Goal: Information Seeking & Learning: Check status

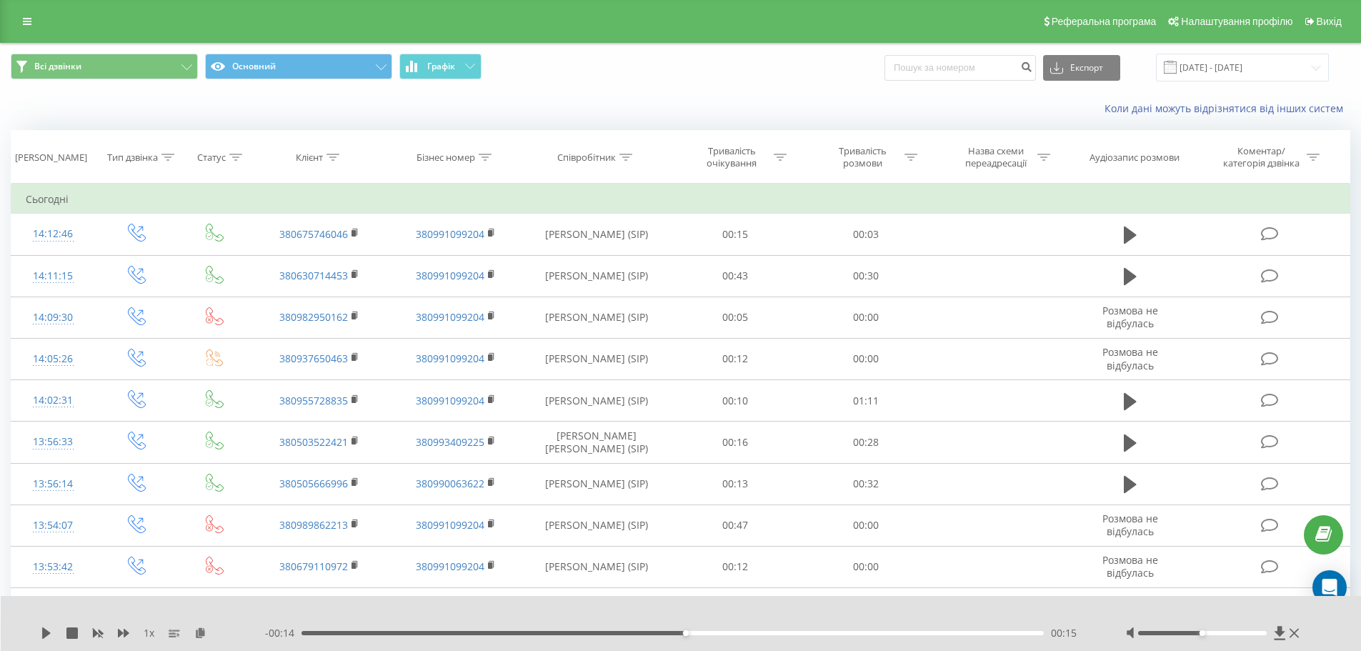
click at [18, 41] on div "Реферальна програма Налаштування профілю Вихід" at bounding box center [680, 21] width 1361 height 43
click at [21, 26] on link at bounding box center [27, 21] width 26 height 20
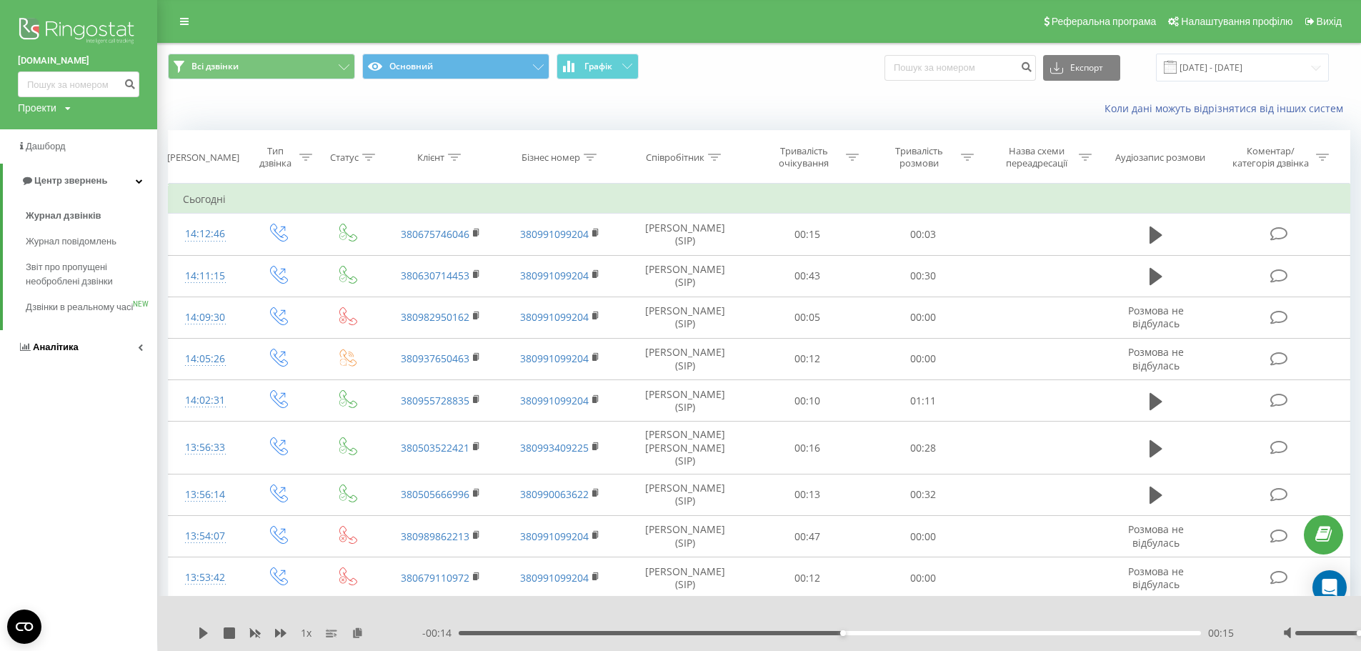
click at [60, 364] on link "Аналiтика" at bounding box center [78, 347] width 157 height 34
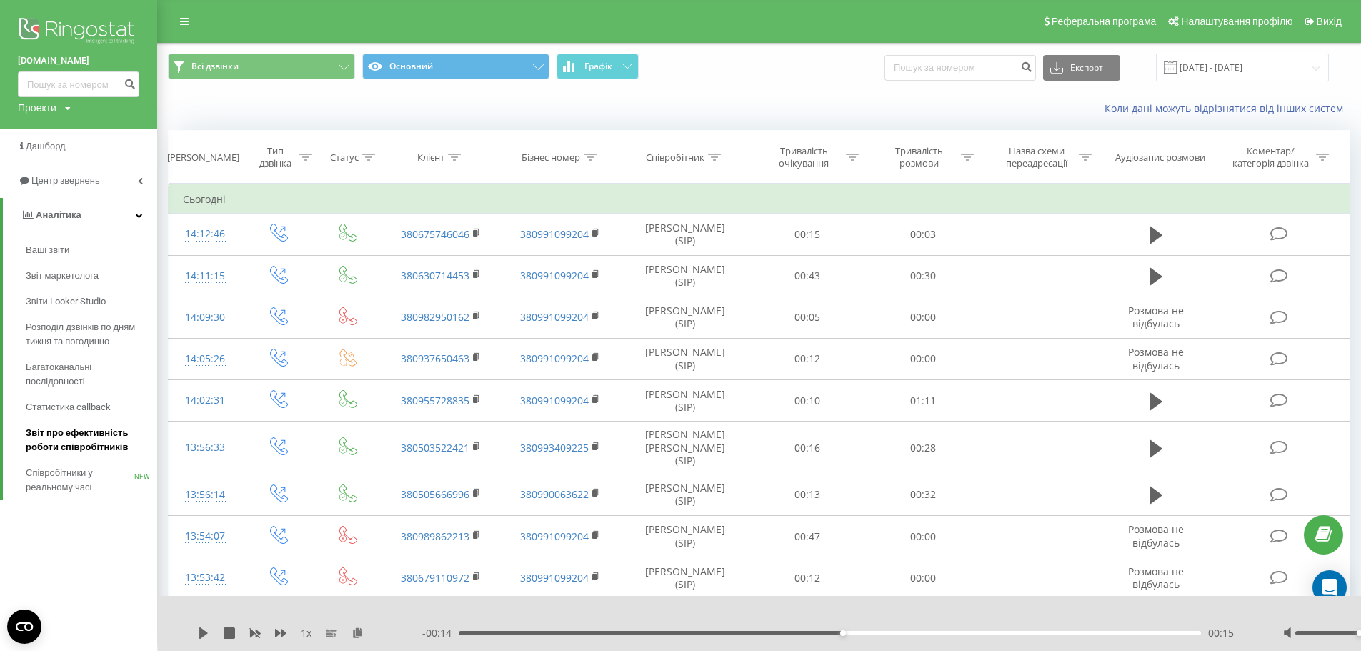
click at [81, 452] on span "Звіт про ефективність роботи співробітників" at bounding box center [88, 440] width 124 height 29
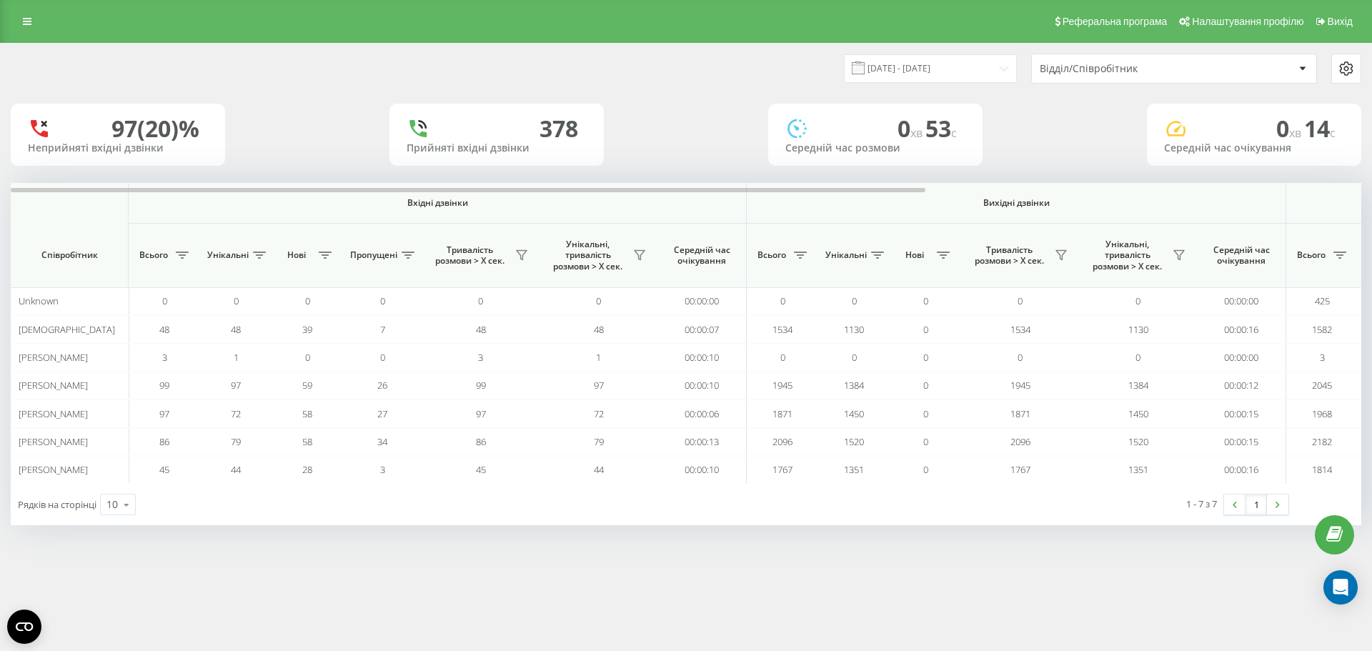
click at [387, 135] on div "97 (20)% Неприйняті вхідні дзвінки 378 Прийняті вхідні дзвінки 0 хв 53 c Середн…" at bounding box center [686, 135] width 1351 height 62
click at [936, 86] on div "22.08.2025 - 22.09.2025 Відділ/Співробітник" at bounding box center [686, 69] width 1371 height 50
click at [950, 75] on input "[DATE] - [DATE]" at bounding box center [930, 68] width 173 height 28
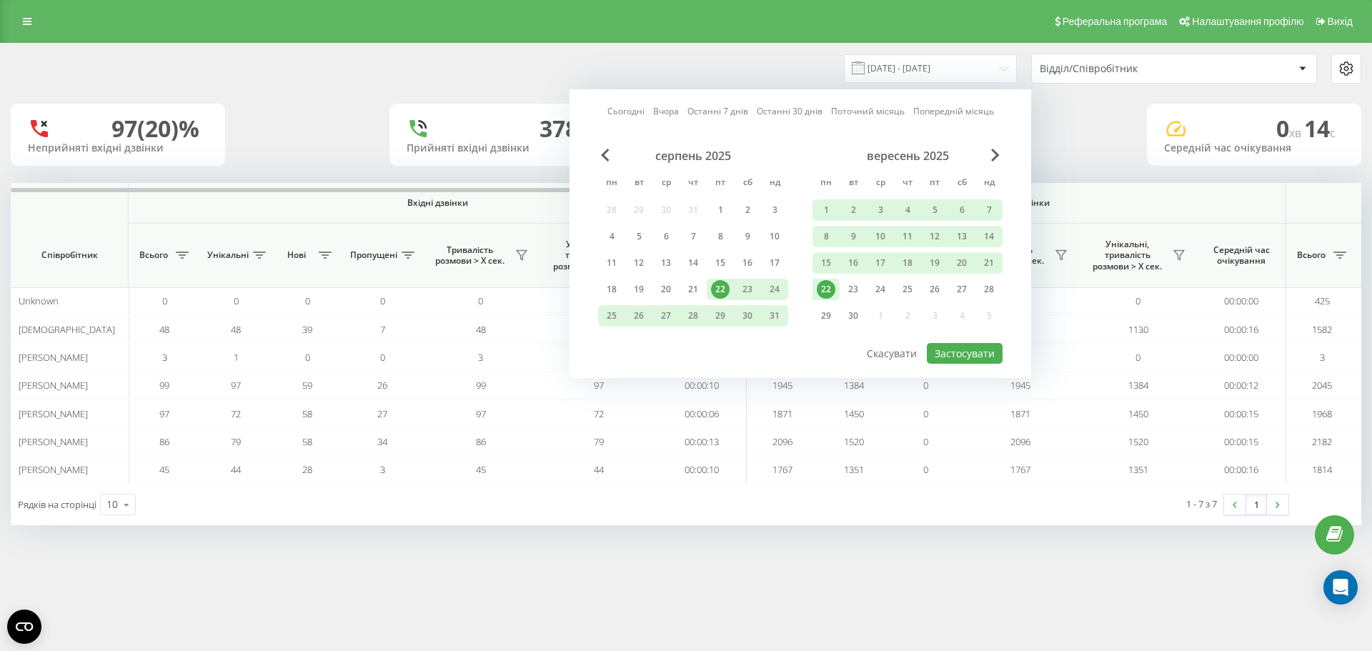
click at [827, 281] on div "22" at bounding box center [826, 289] width 19 height 19
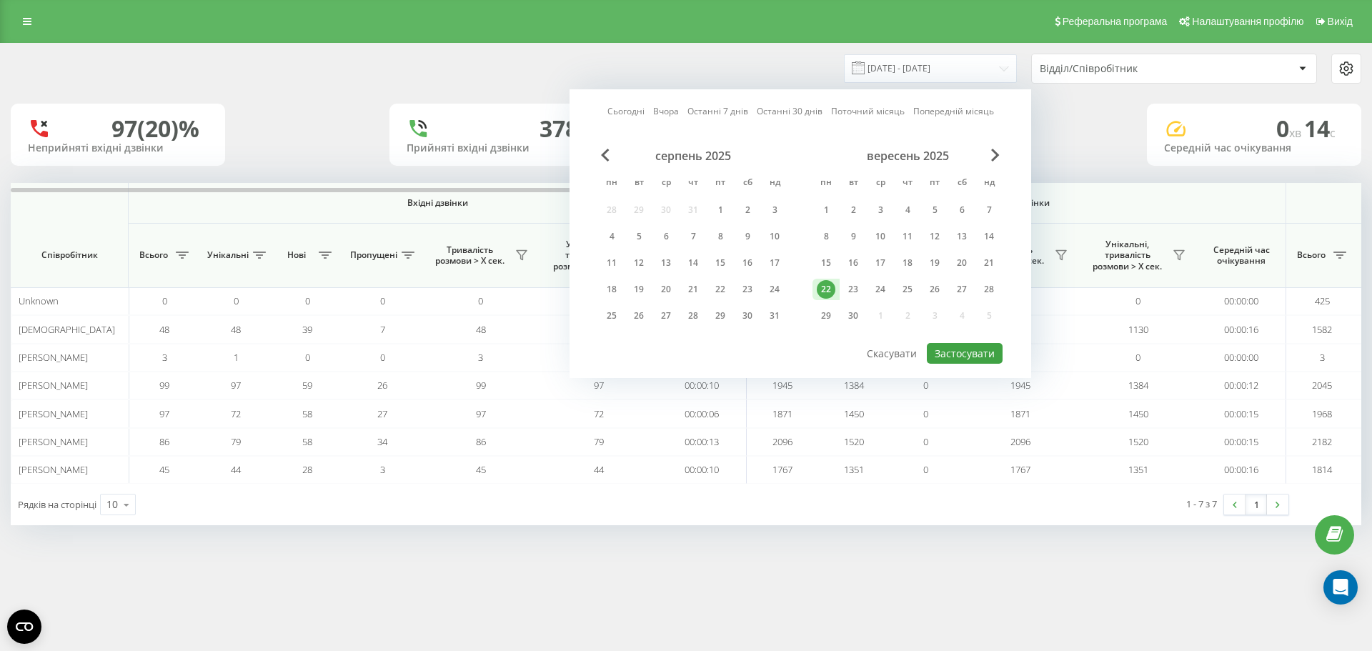
click at [1002, 344] on div "Сьогодні Вчора Останні 7 днів Останні 30 днів Поточний місяць Попередній місяць…" at bounding box center [801, 233] width 462 height 289
click at [996, 351] on button "Застосувати" at bounding box center [965, 353] width 76 height 21
type input "22.09.2025 - 22.09.2025"
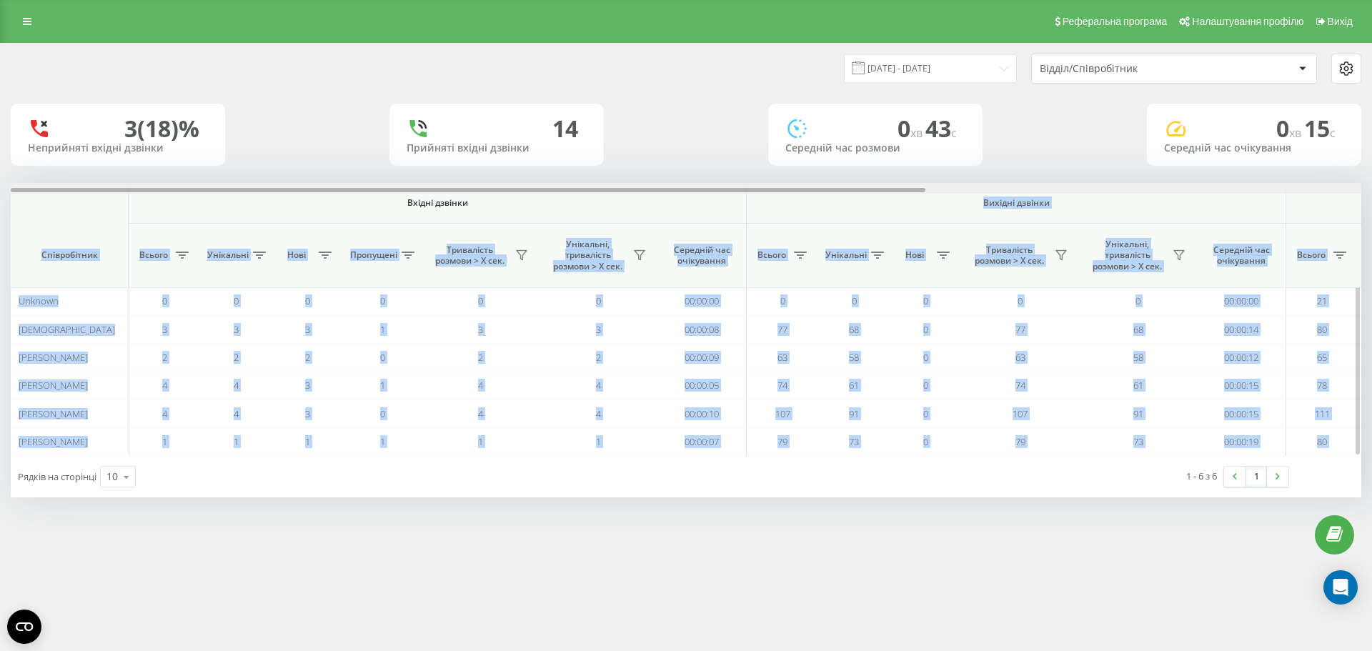
click at [873, 194] on div "Вхідні дзвінки Вихідні дзвінки Всі дзвінки Співробітник Всього Унікальні Нові П…" at bounding box center [686, 319] width 1351 height 273
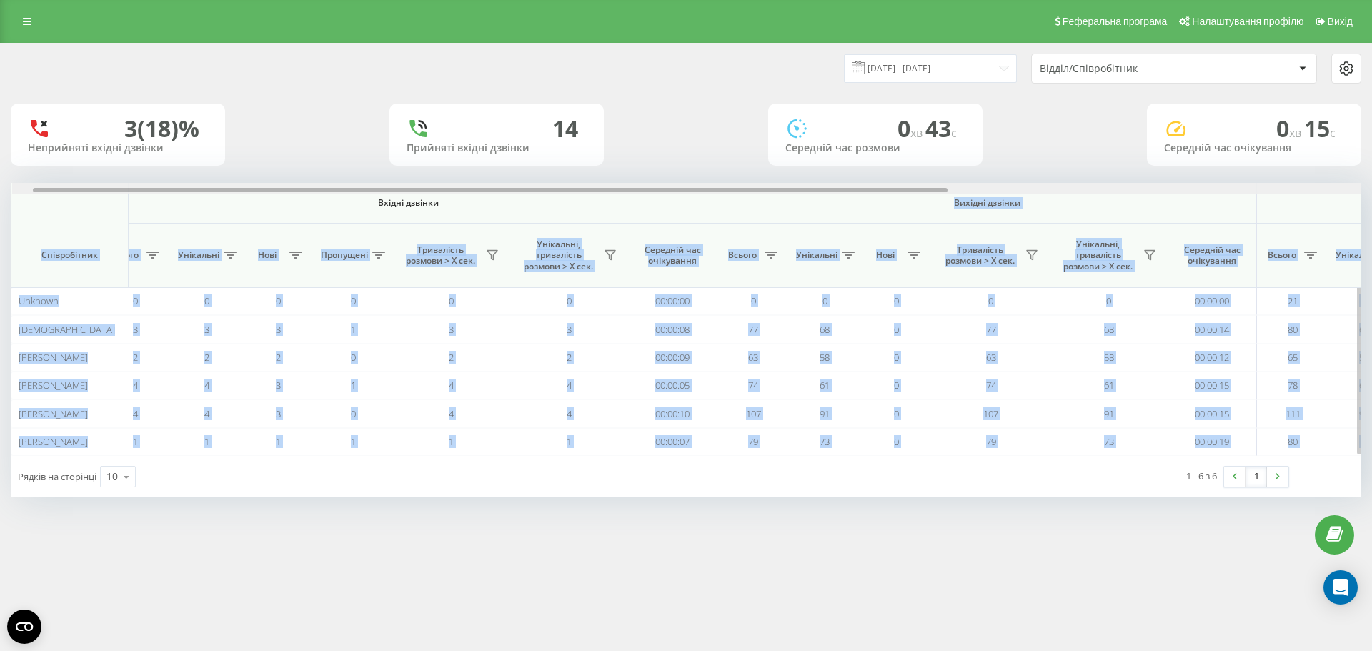
scroll to position [0, 31]
drag, startPoint x: 880, startPoint y: 191, endPoint x: 901, endPoint y: 189, distance: 21.5
click at [901, 189] on div at bounding box center [488, 190] width 915 height 4
click at [907, 202] on span "Вихідні дзвінки" at bounding box center [985, 202] width 472 height 11
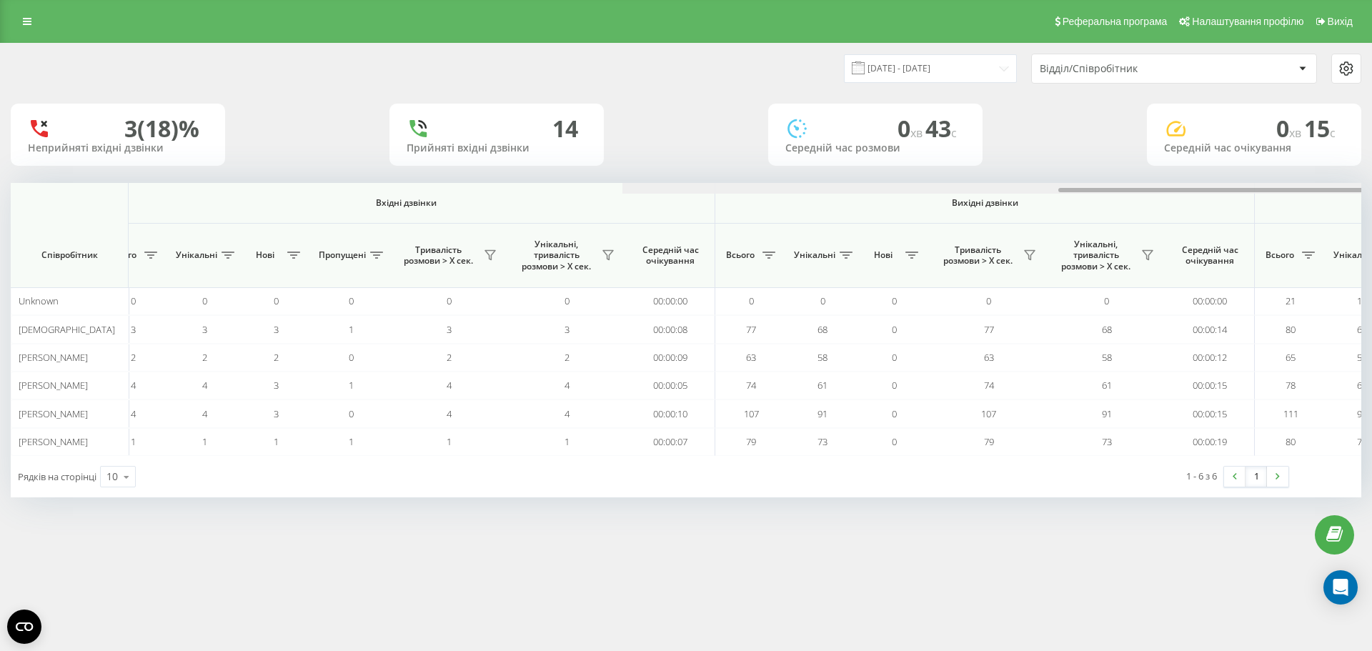
scroll to position [0, 643]
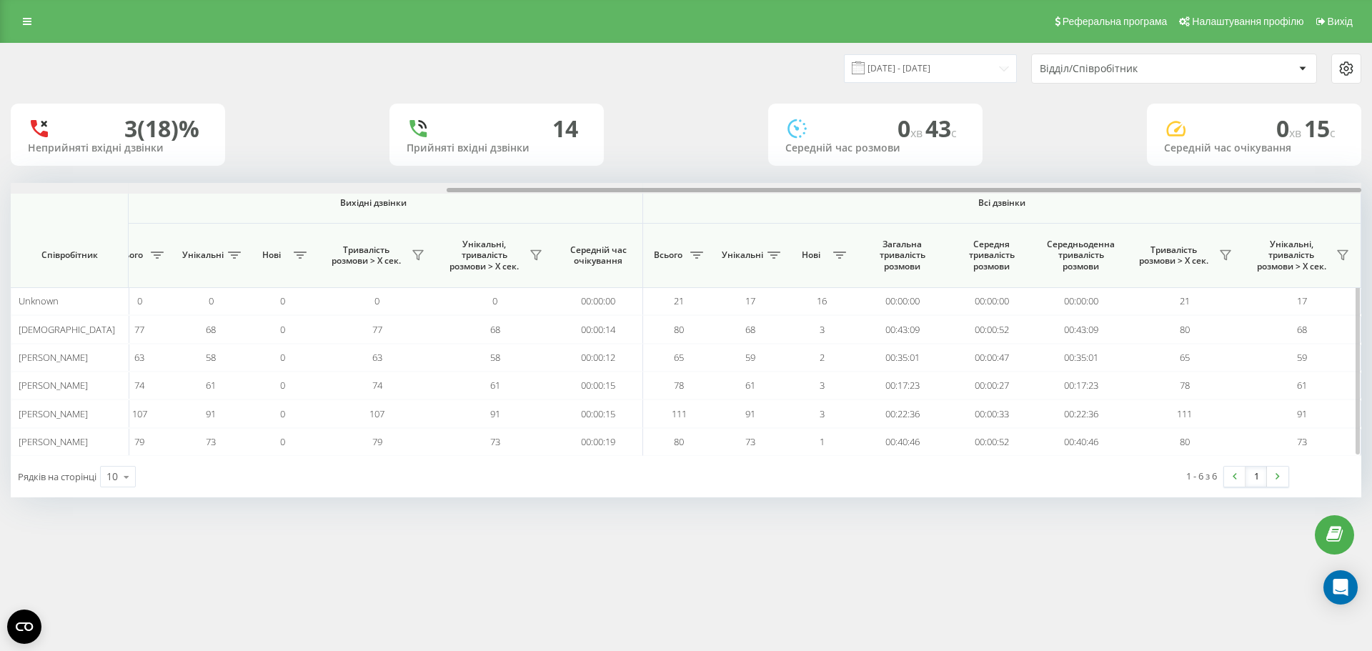
click at [1036, 188] on div at bounding box center [686, 188] width 1351 height 11
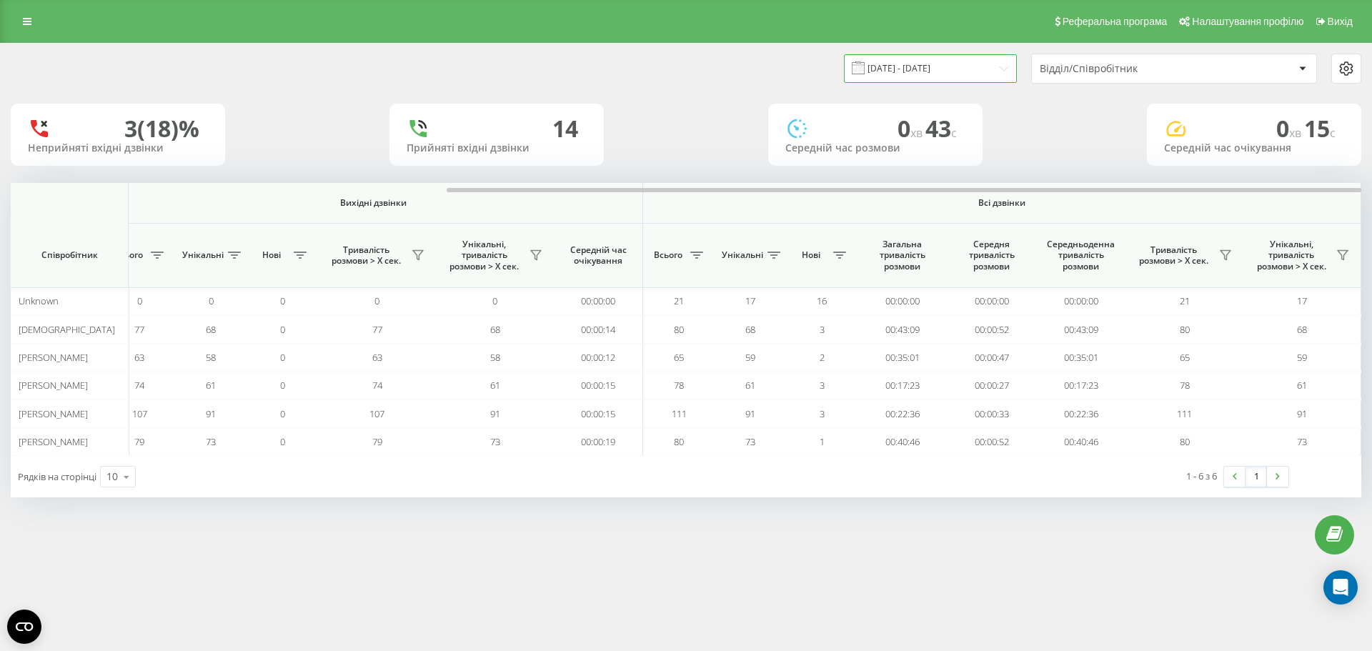
click at [978, 69] on input "22.09.2025 - 22.09.2025" at bounding box center [930, 68] width 173 height 28
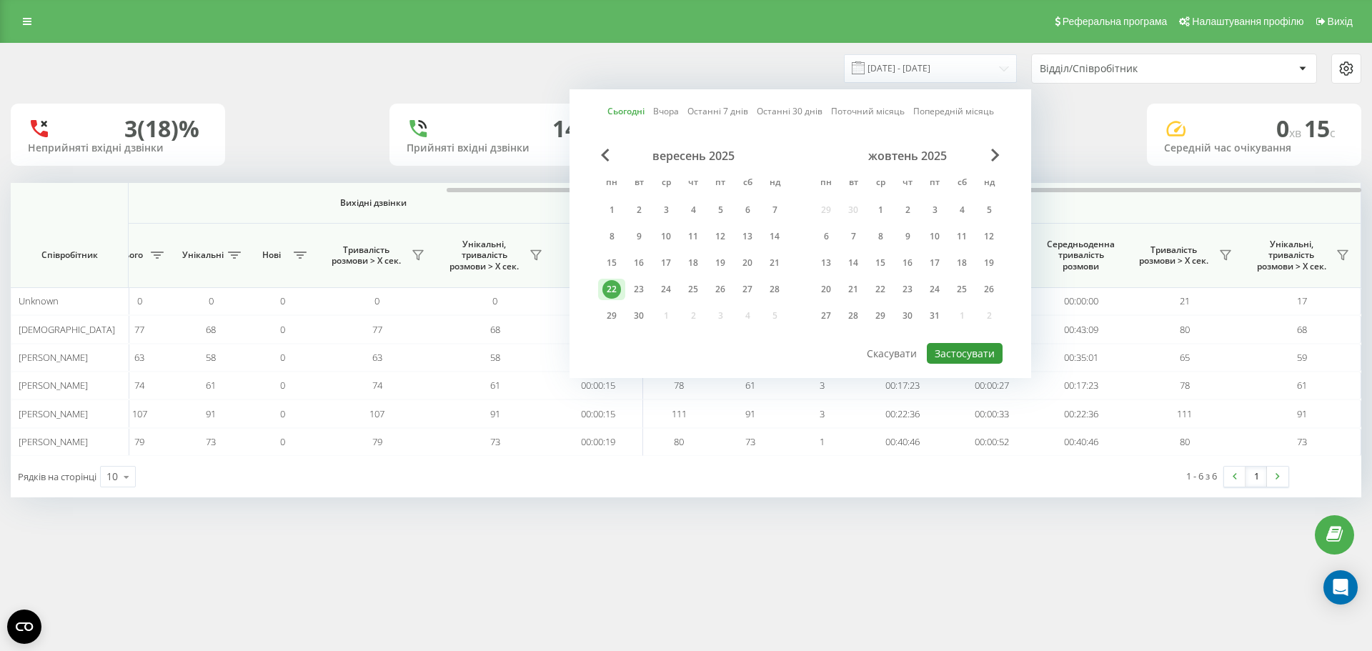
click at [981, 347] on button "Застосувати" at bounding box center [965, 353] width 76 height 21
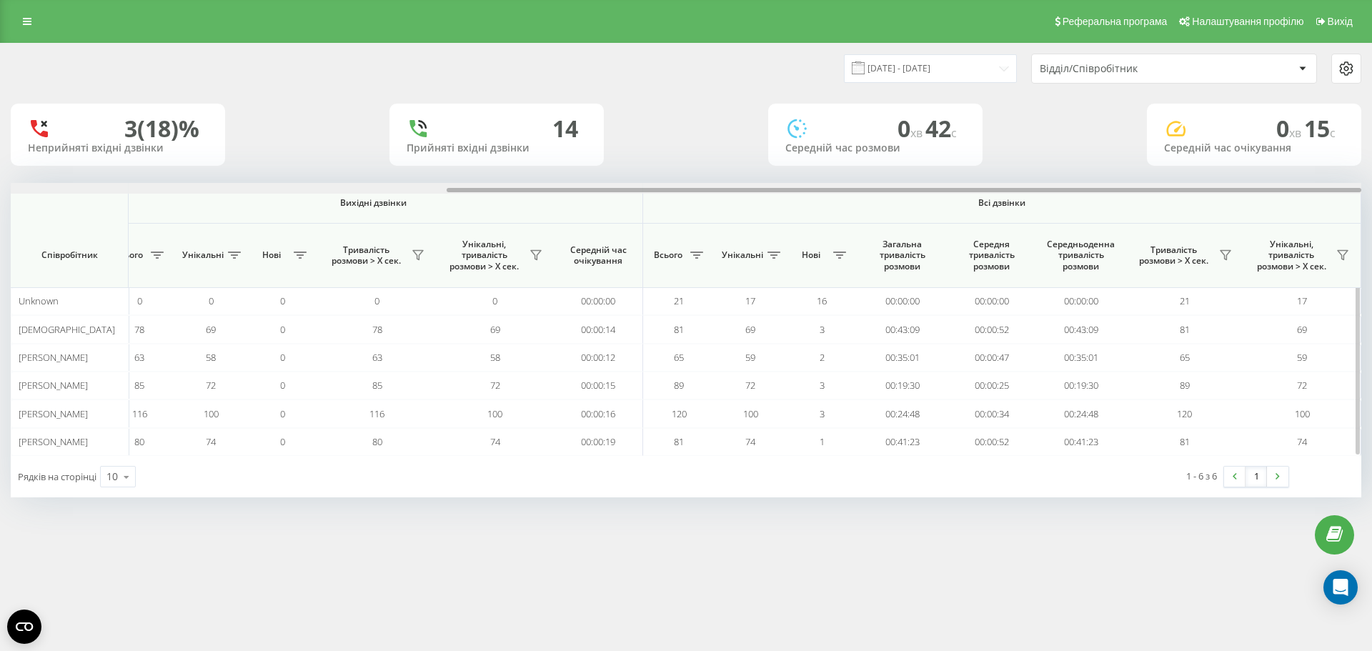
drag, startPoint x: 929, startPoint y: 187, endPoint x: 943, endPoint y: 189, distance: 13.7
click at [943, 189] on div at bounding box center [686, 188] width 1351 height 11
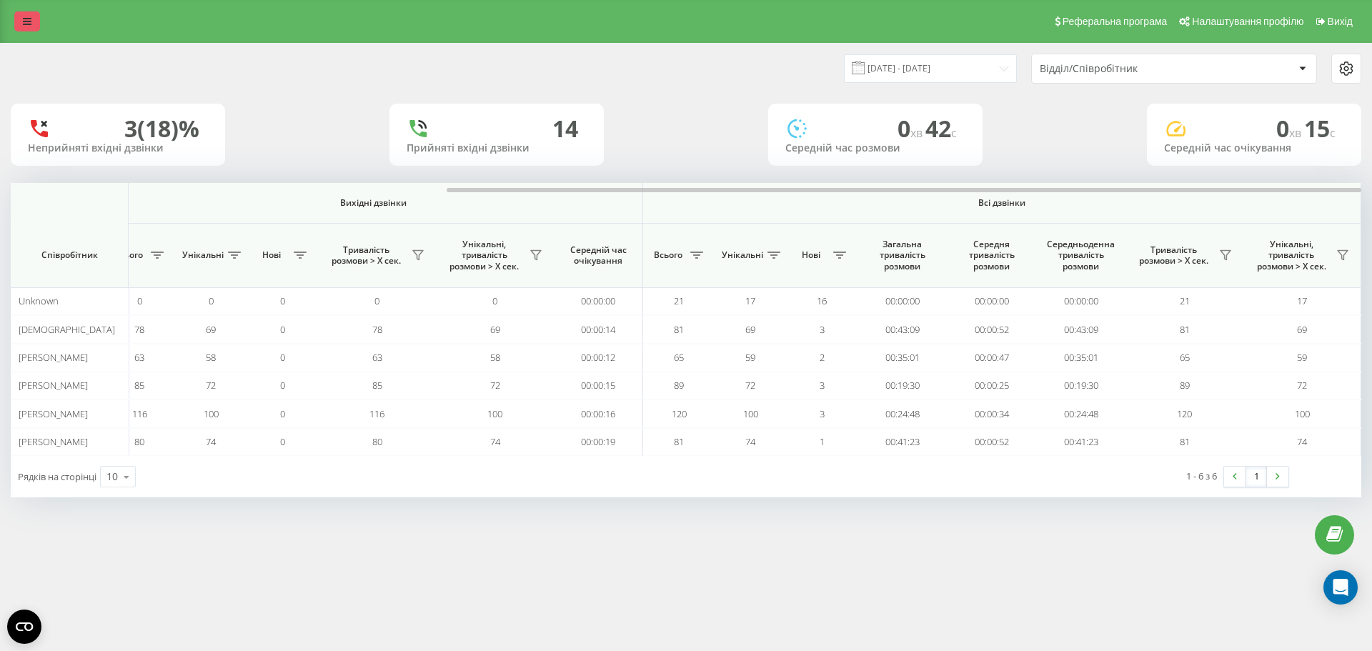
click at [21, 19] on link at bounding box center [27, 21] width 26 height 20
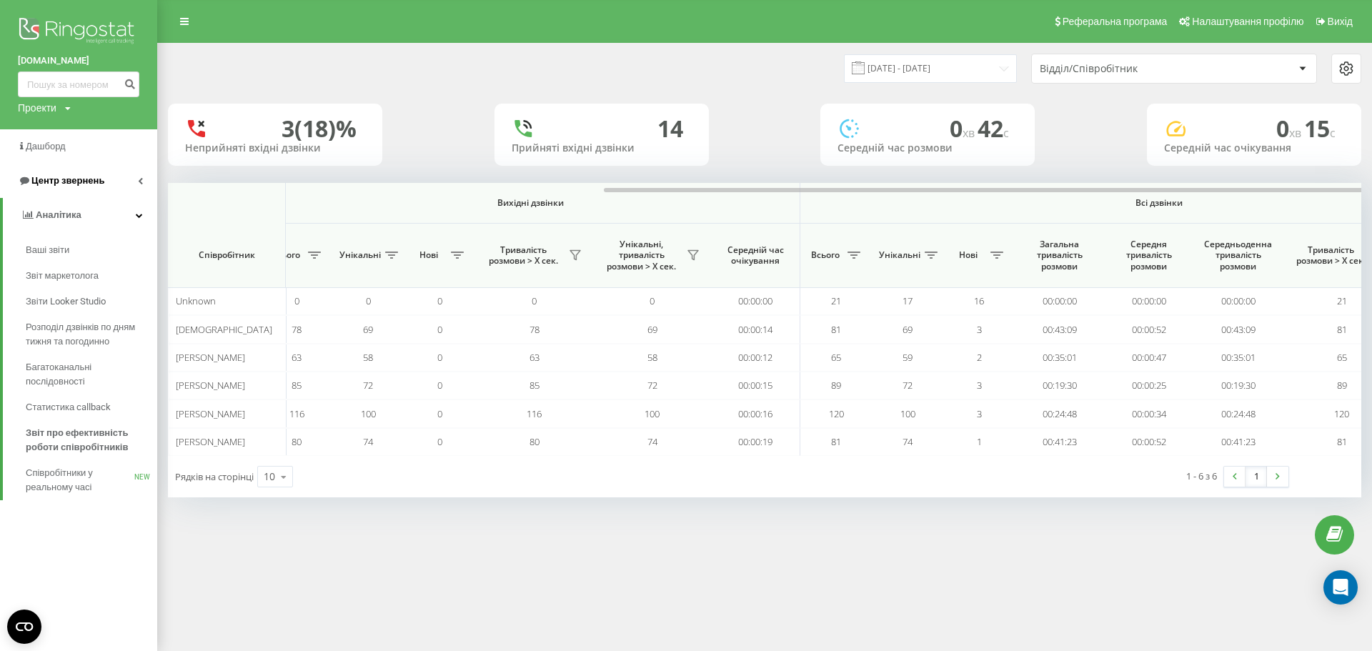
click at [101, 188] on span "Центр звернень" at bounding box center [61, 181] width 86 height 14
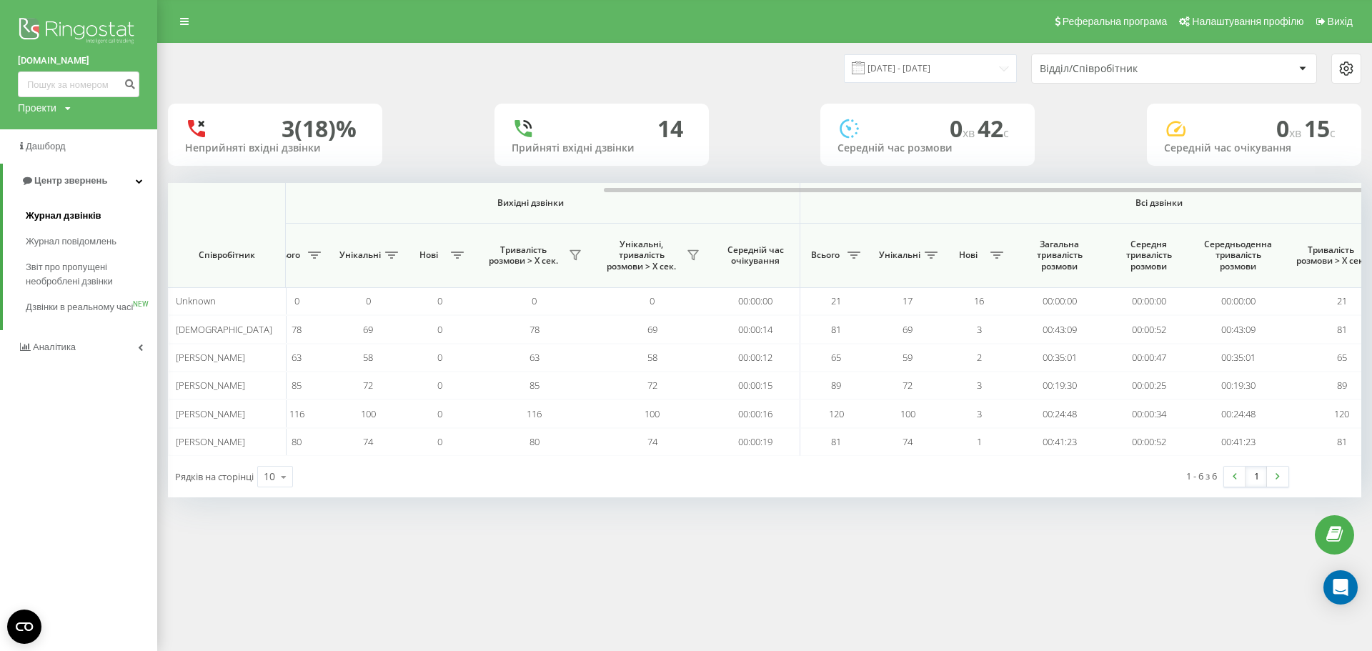
click at [88, 212] on span "Журнал дзвінків" at bounding box center [64, 216] width 76 height 14
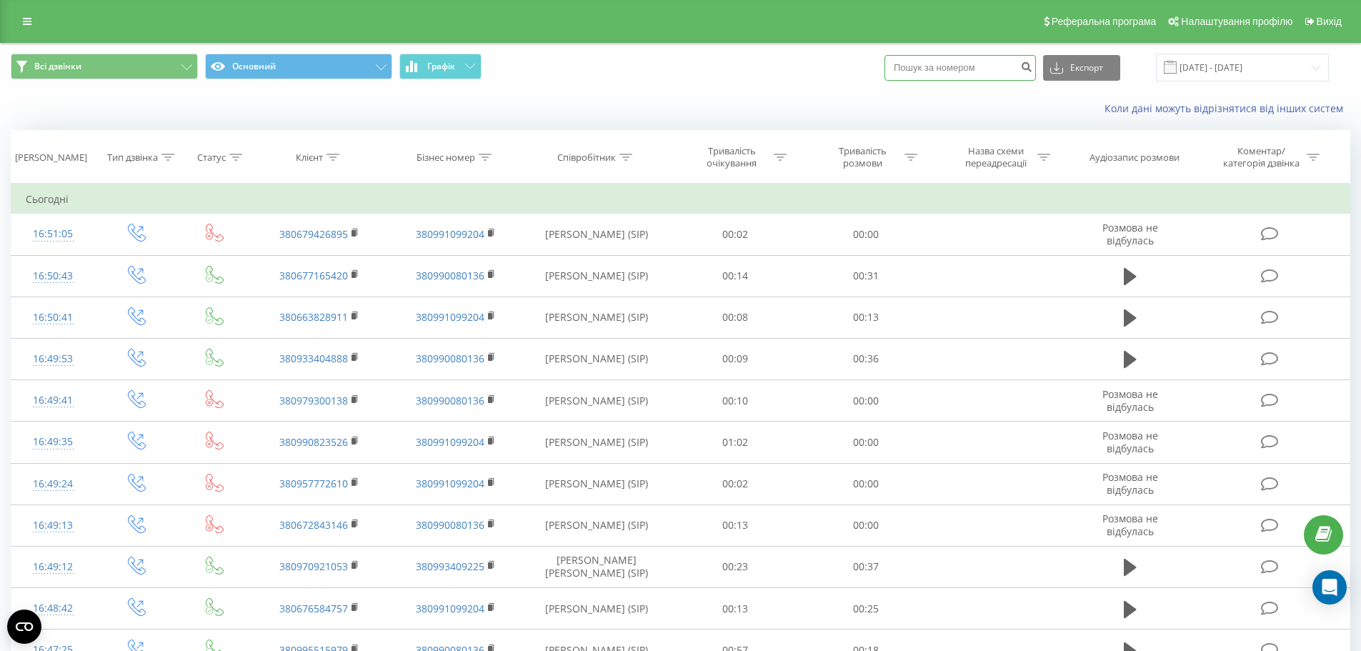
click at [924, 66] on input at bounding box center [961, 68] width 152 height 26
paste input "+380687242027"
click at [916, 61] on input "+380687242027" at bounding box center [961, 68] width 152 height 26
type input "380687242027"
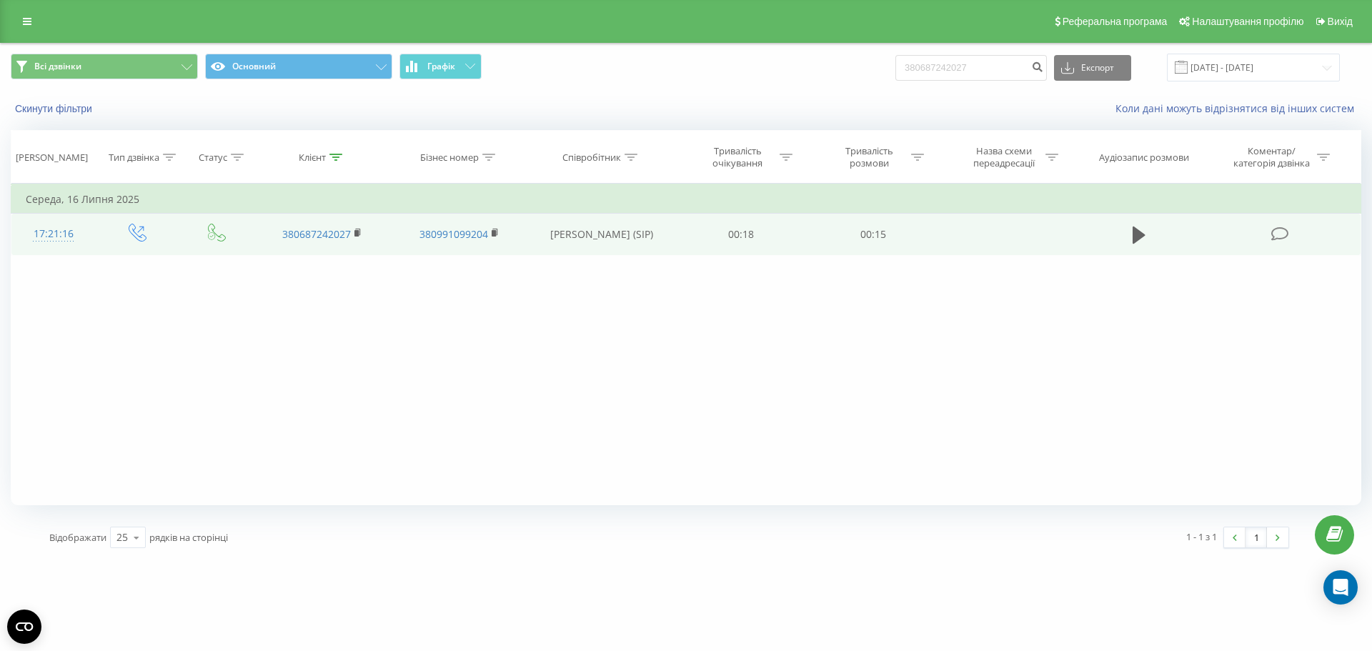
click at [878, 248] on td "00:15" at bounding box center [872, 234] width 131 height 41
click at [1143, 236] on icon at bounding box center [1139, 235] width 13 height 17
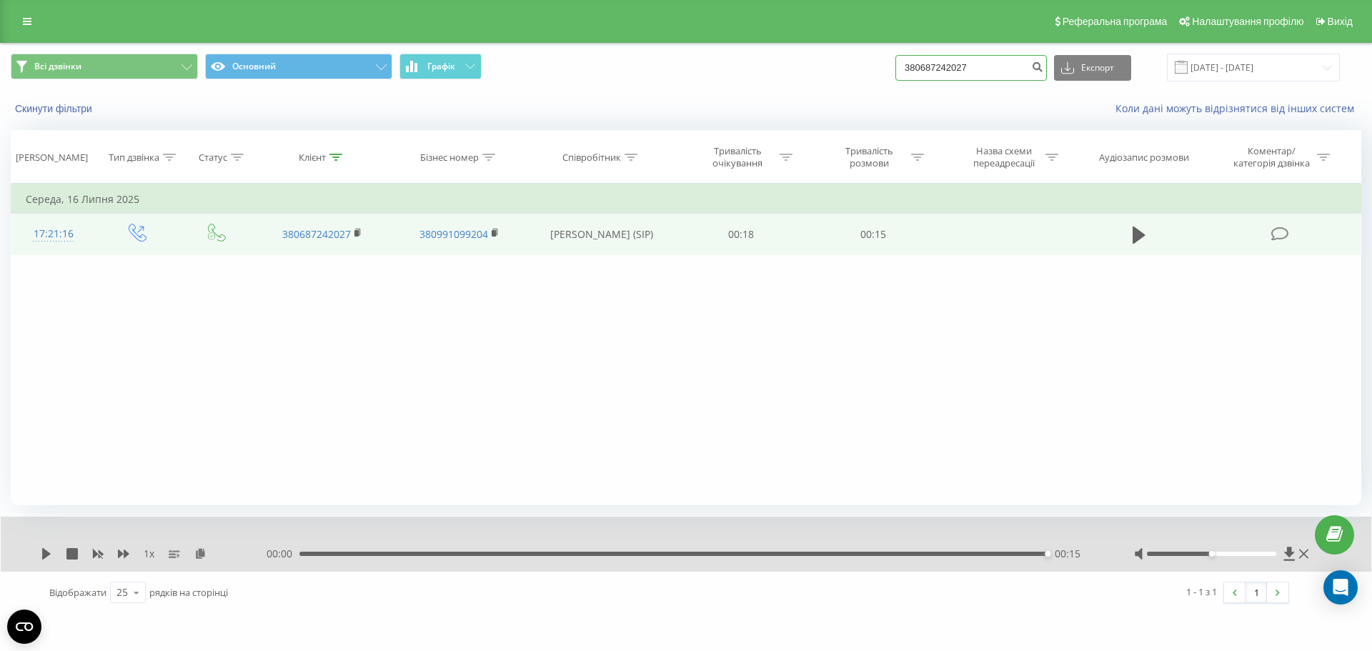
click at [943, 62] on input "380687242027" at bounding box center [971, 68] width 152 height 26
click at [943, 63] on input "380687242027" at bounding box center [971, 68] width 152 height 26
paste input "+380732610965"
click at [925, 69] on input "+380732610965" at bounding box center [971, 68] width 152 height 26
type input "380732610965"
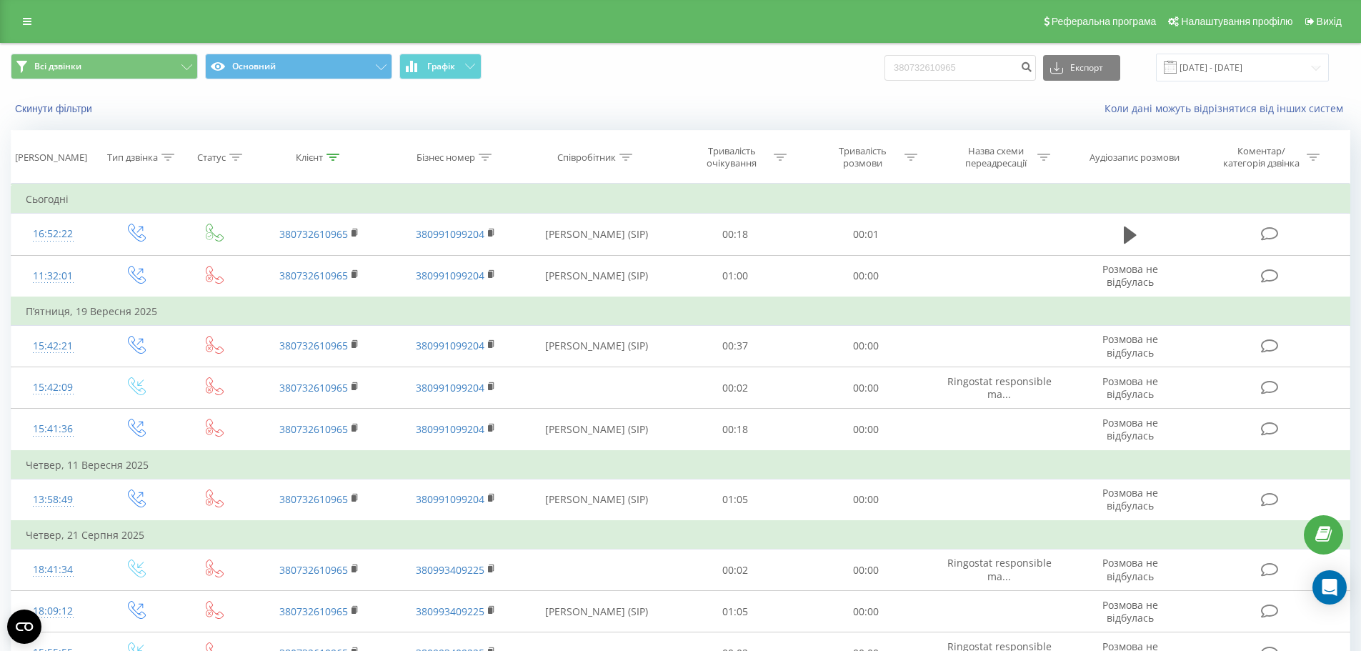
click at [659, 82] on div "Всі дзвінки Основний Графік 380732610965 Експорт .csv .xls .xlsx 22.06.2025 - 2…" at bounding box center [681, 68] width 1360 height 48
click at [988, 79] on input "380732610965" at bounding box center [961, 68] width 152 height 26
click at [1033, 64] on icon "submit" at bounding box center [1027, 65] width 12 height 9
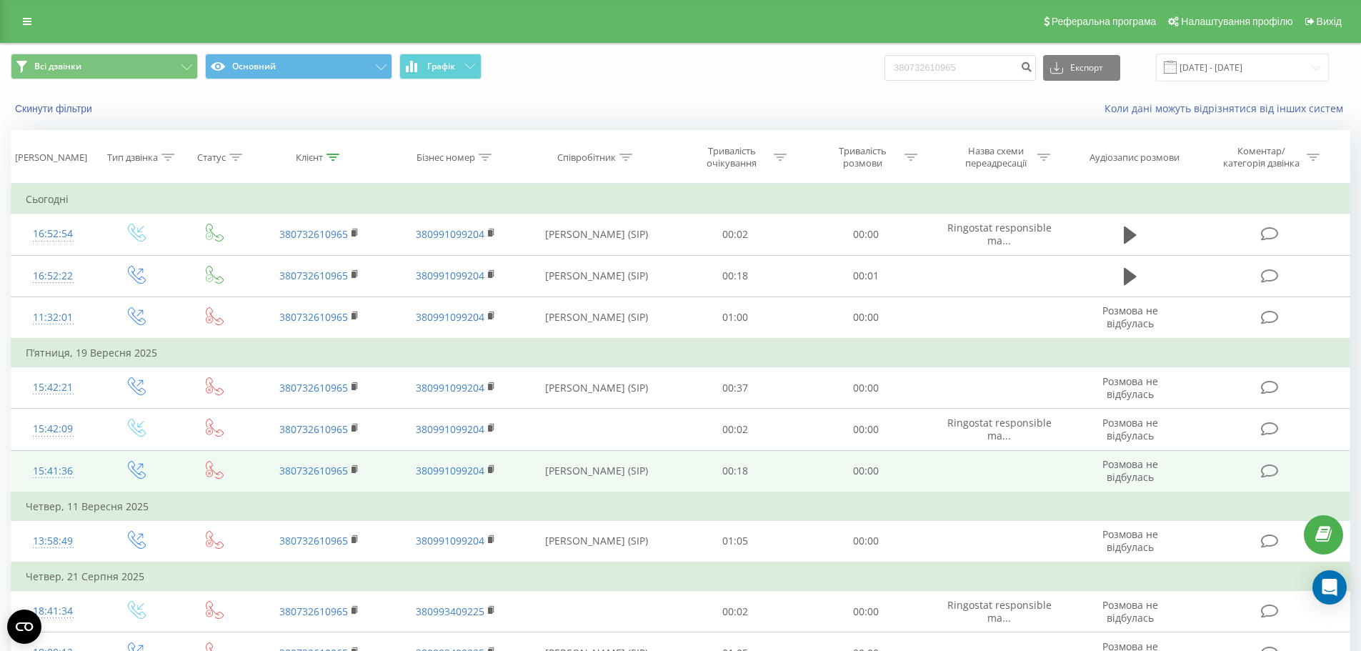
click at [811, 472] on td "00:00" at bounding box center [866, 471] width 131 height 42
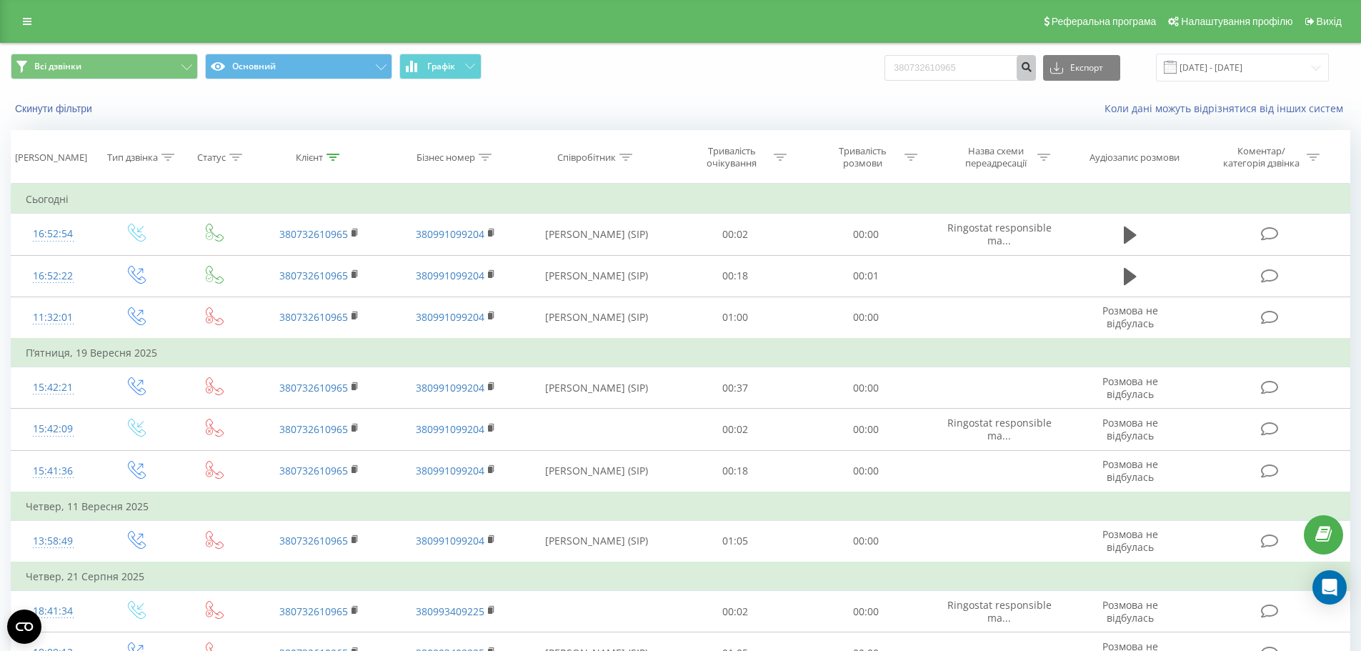
click at [1033, 73] on button "submit" at bounding box center [1026, 68] width 19 height 26
click at [959, 68] on input "380732610965" at bounding box center [961, 68] width 152 height 26
paste input "[PHONE_NUMBER]"
click at [916, 70] on input "[PHONE_NUMBER]" at bounding box center [961, 68] width 152 height 26
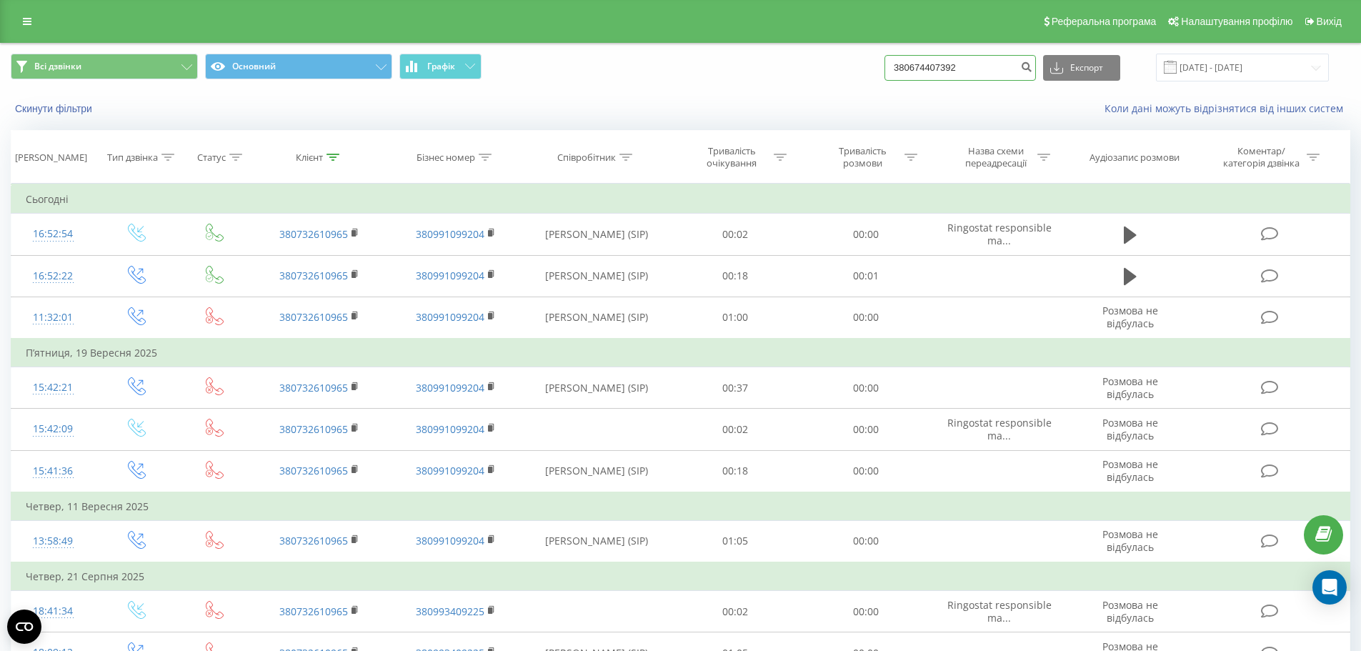
type input "380674407392"
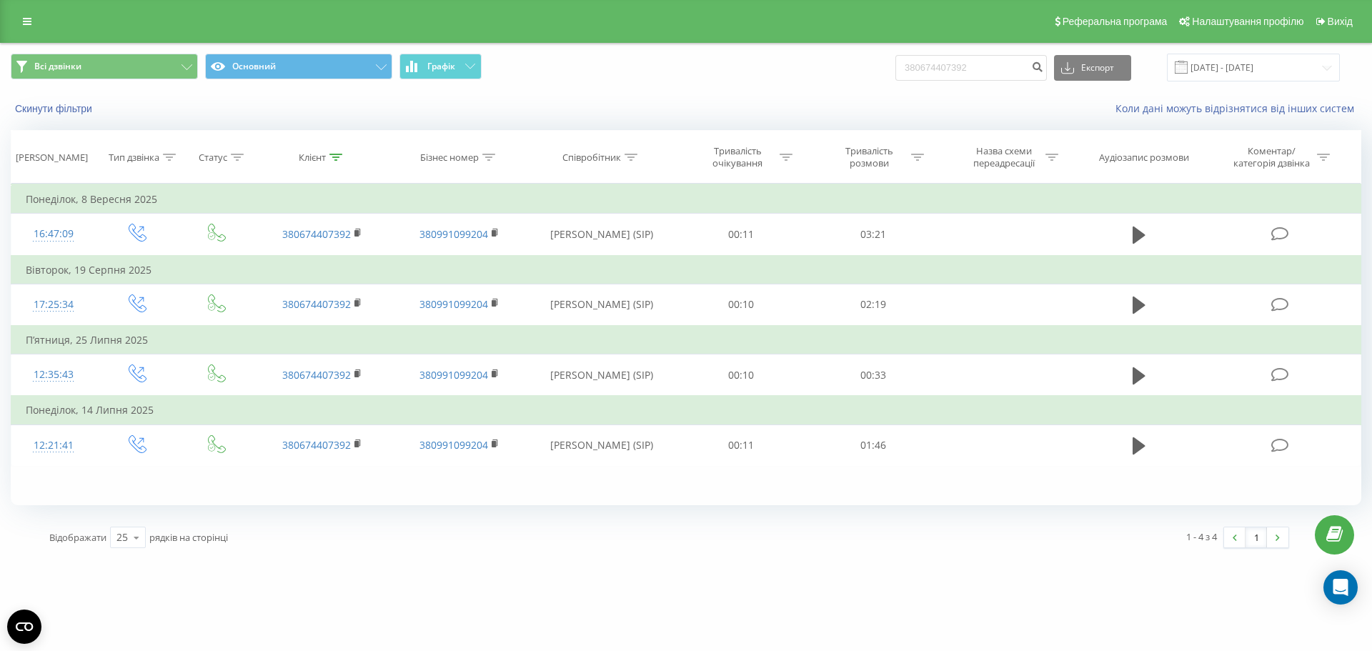
click at [823, 86] on div "Всі дзвінки Основний Графік 380674407392 Експорт .csv .xls .xlsx 22.06.2025 - 2…" at bounding box center [686, 68] width 1371 height 48
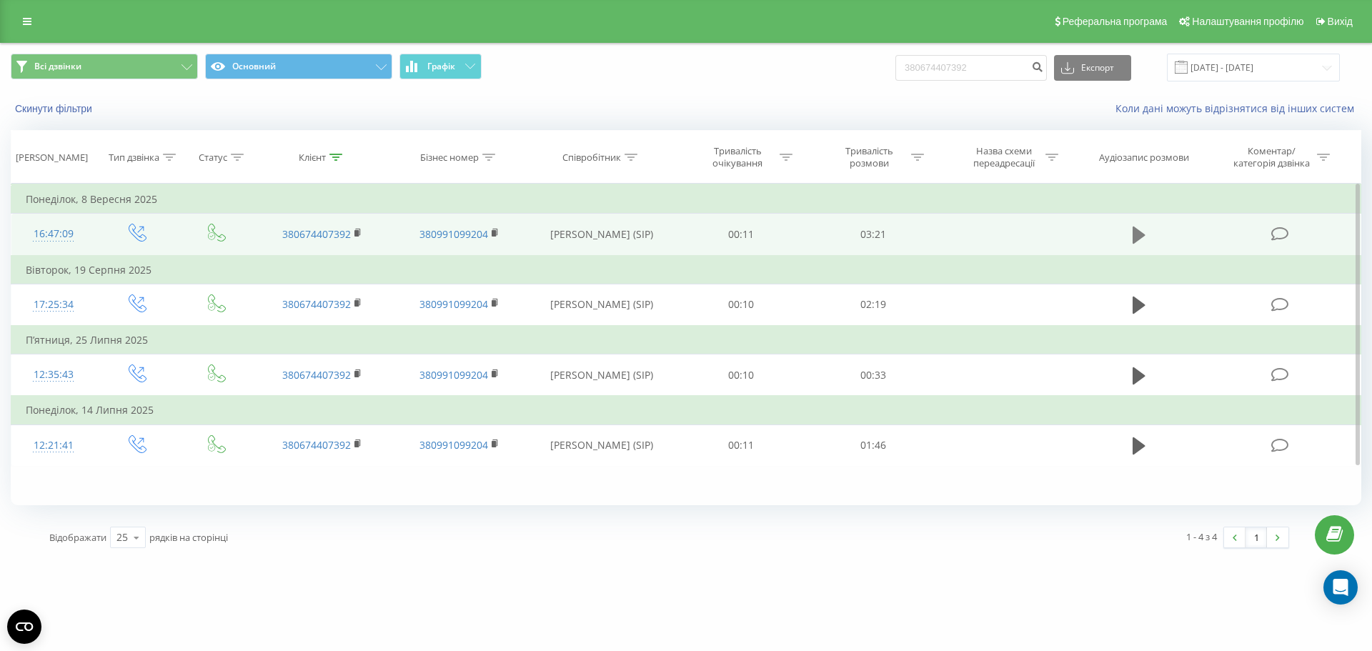
click at [1141, 233] on icon at bounding box center [1139, 235] width 13 height 17
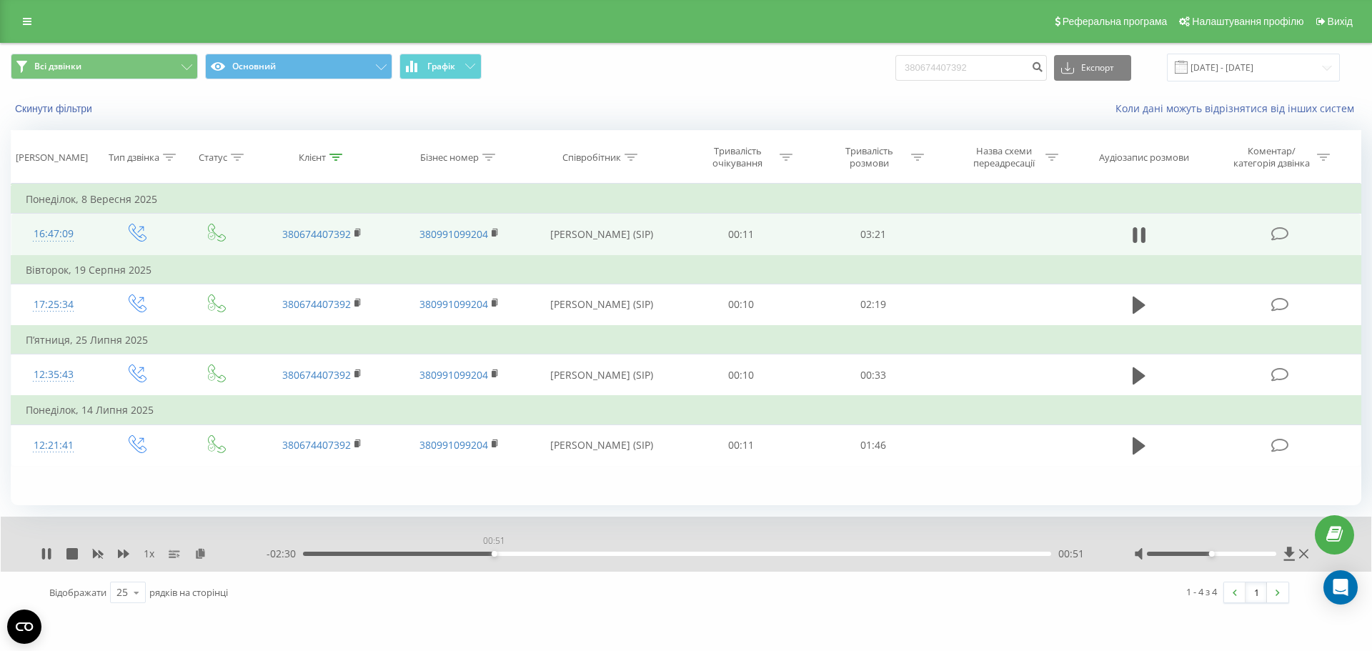
click at [494, 554] on div "00:51" at bounding box center [677, 554] width 748 height 4
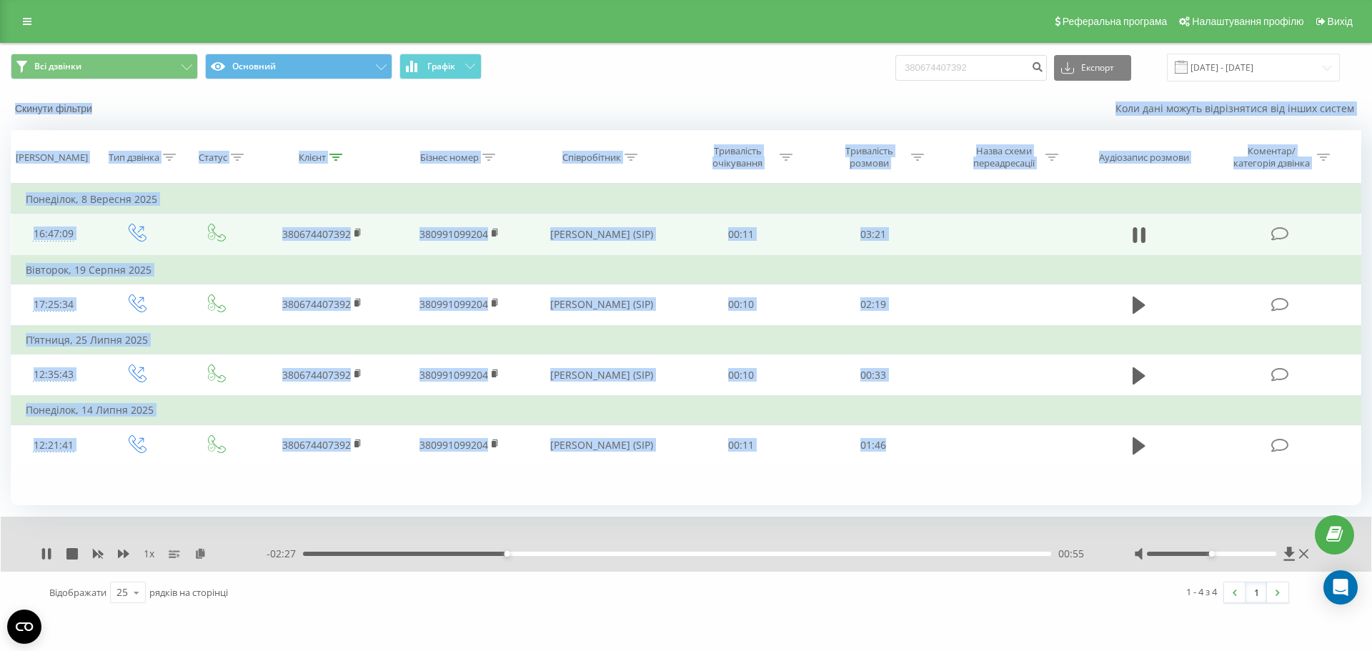
drag, startPoint x: 904, startPoint y: 447, endPoint x: 0, endPoint y: 96, distance: 969.7
click at [0, 96] on div "Всі дзвінки Основний Графік 380674407392 Експорт .csv .xls .xlsx 22.06.2025 - 2…" at bounding box center [686, 328] width 1372 height 571
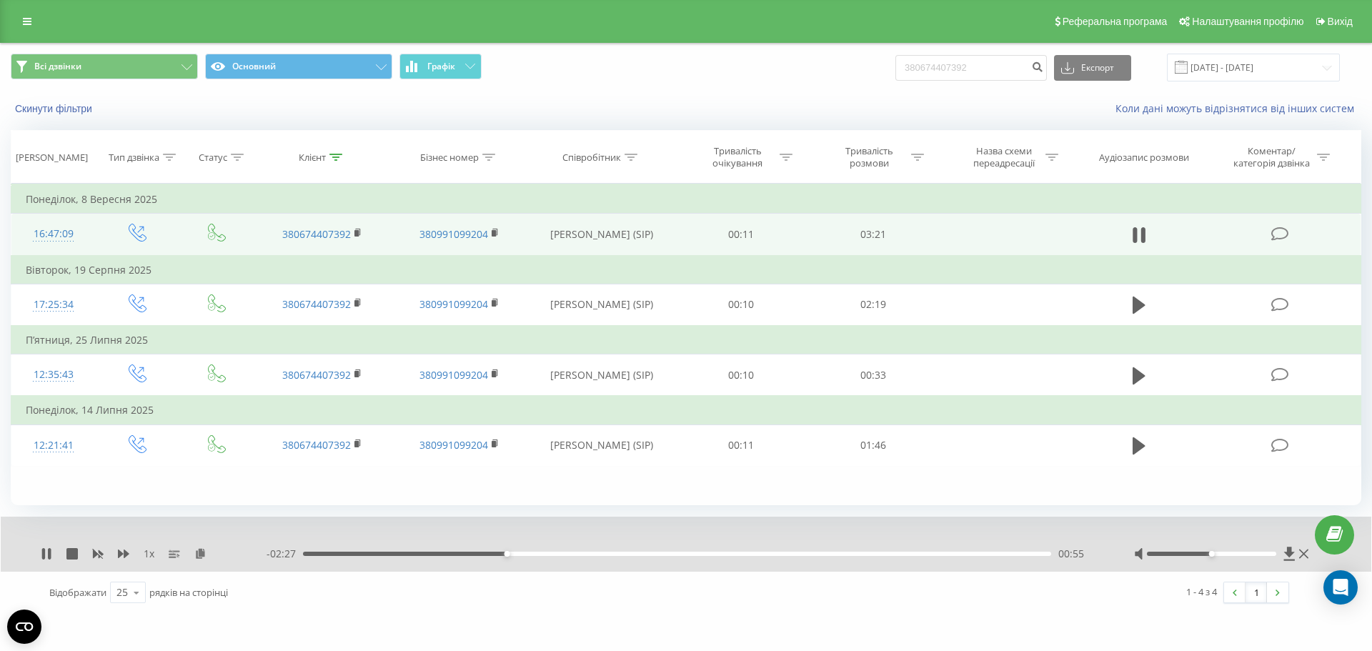
click at [0, 96] on div "Всі дзвінки Основний Графік 380674407392 Експорт .csv .xls .xlsx 22.06.2025 - 2…" at bounding box center [686, 328] width 1372 height 571
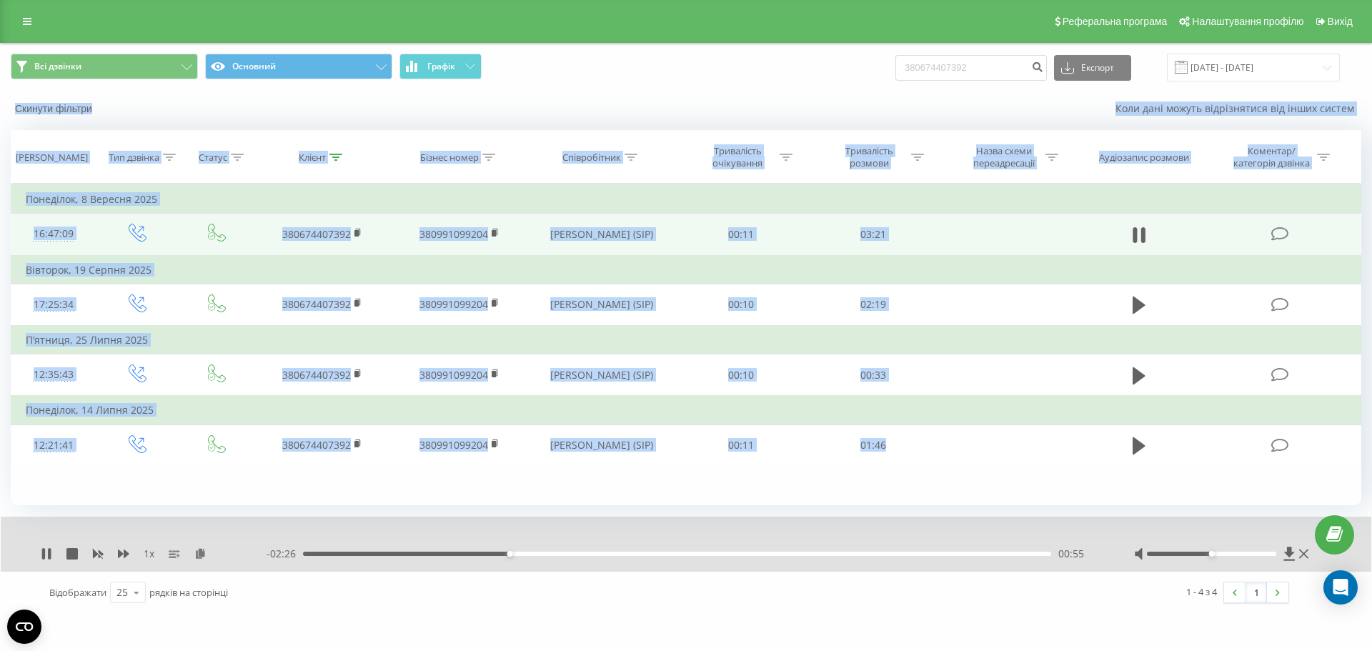
drag, startPoint x: 0, startPoint y: 96, endPoint x: 805, endPoint y: 501, distance: 901.0
click at [783, 510] on div "Всі дзвінки Основний Графік 380674407392 Експорт .csv .xls .xlsx 22.06.2025 - 2…" at bounding box center [686, 328] width 1372 height 571
click at [923, 487] on div "Фільтрувати за умовою Дорівнює Введіть значення Скасувати OK Фільтрувати за умо…" at bounding box center [686, 345] width 1351 height 322
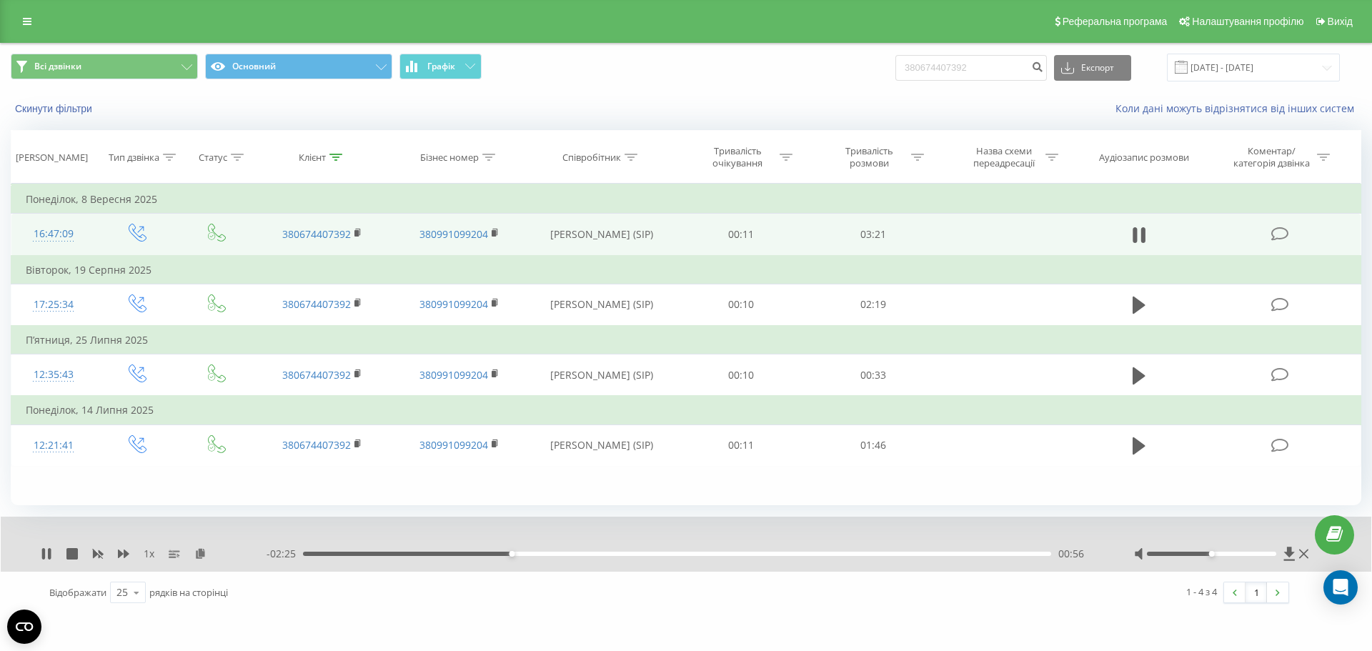
click at [923, 487] on div "Фільтрувати за умовою Дорівнює Введіть значення Скасувати OK Фільтрувати за умо…" at bounding box center [686, 345] width 1351 height 322
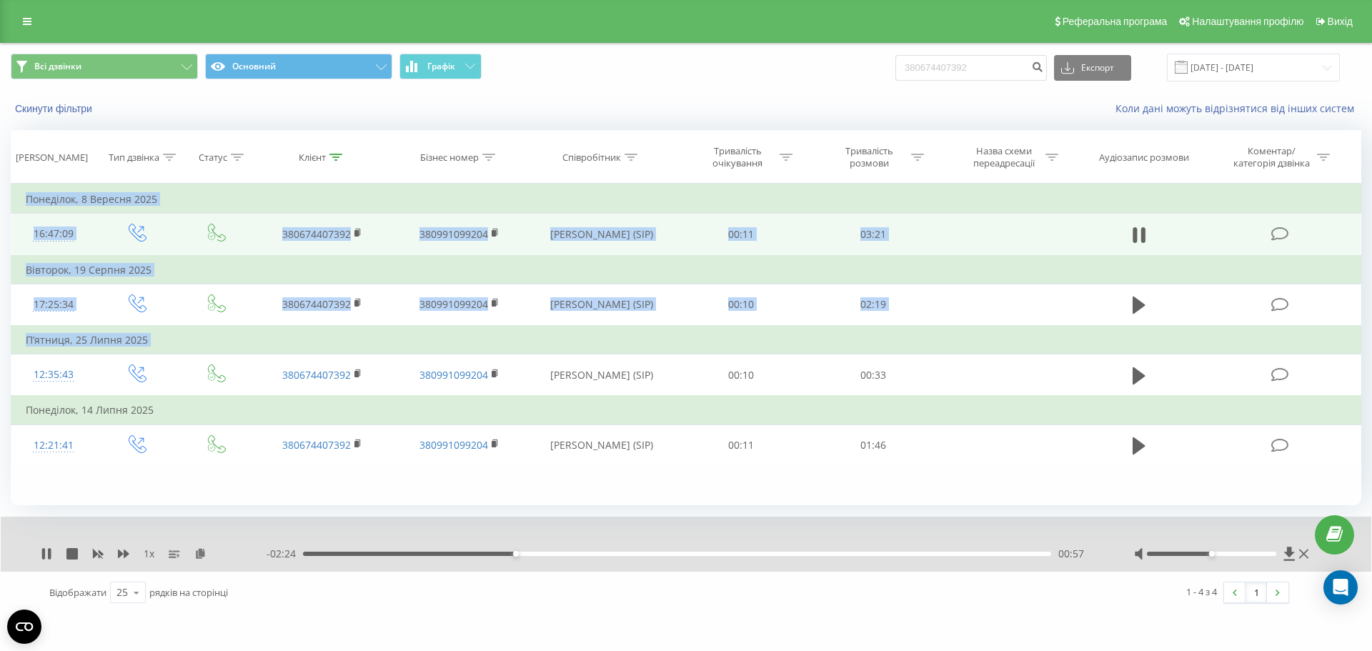
drag, startPoint x: 923, startPoint y: 487, endPoint x: 409, endPoint y: 344, distance: 533.3
click at [409, 344] on div "Фільтрувати за умовою Дорівнює Введіть значення Скасувати OK Фільтрувати за умо…" at bounding box center [686, 345] width 1351 height 322
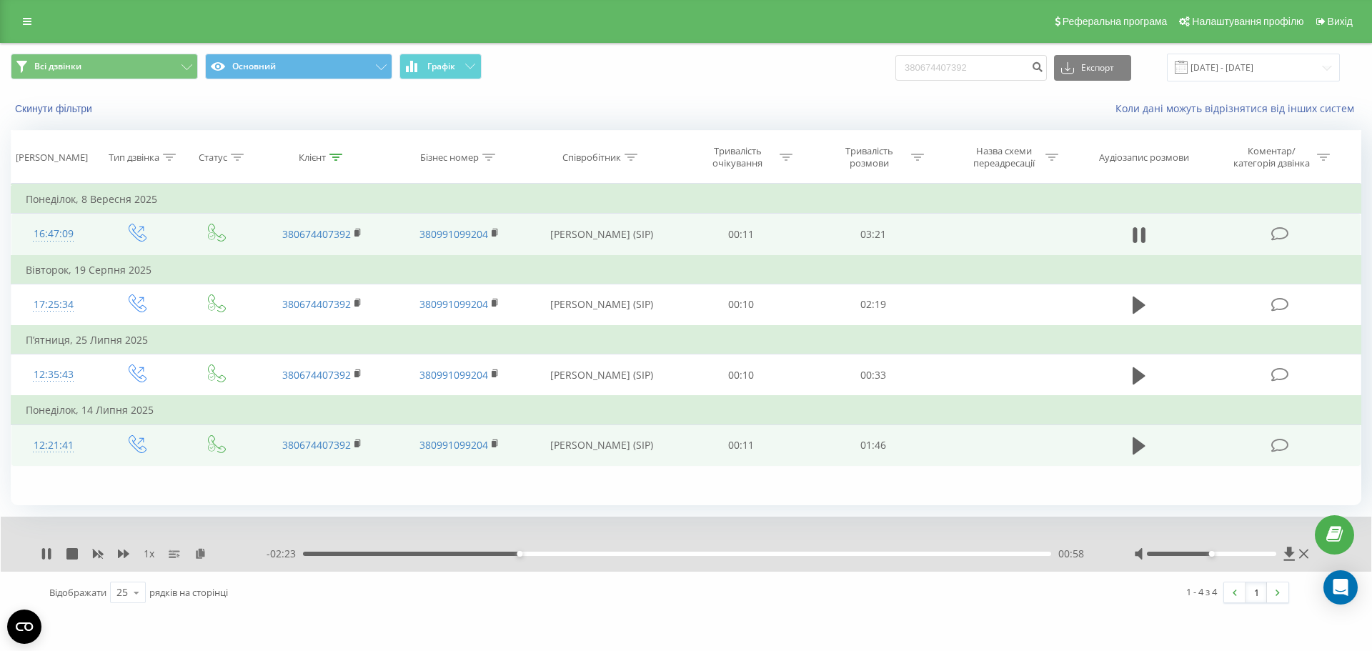
click at [924, 444] on td "01:46" at bounding box center [872, 445] width 131 height 41
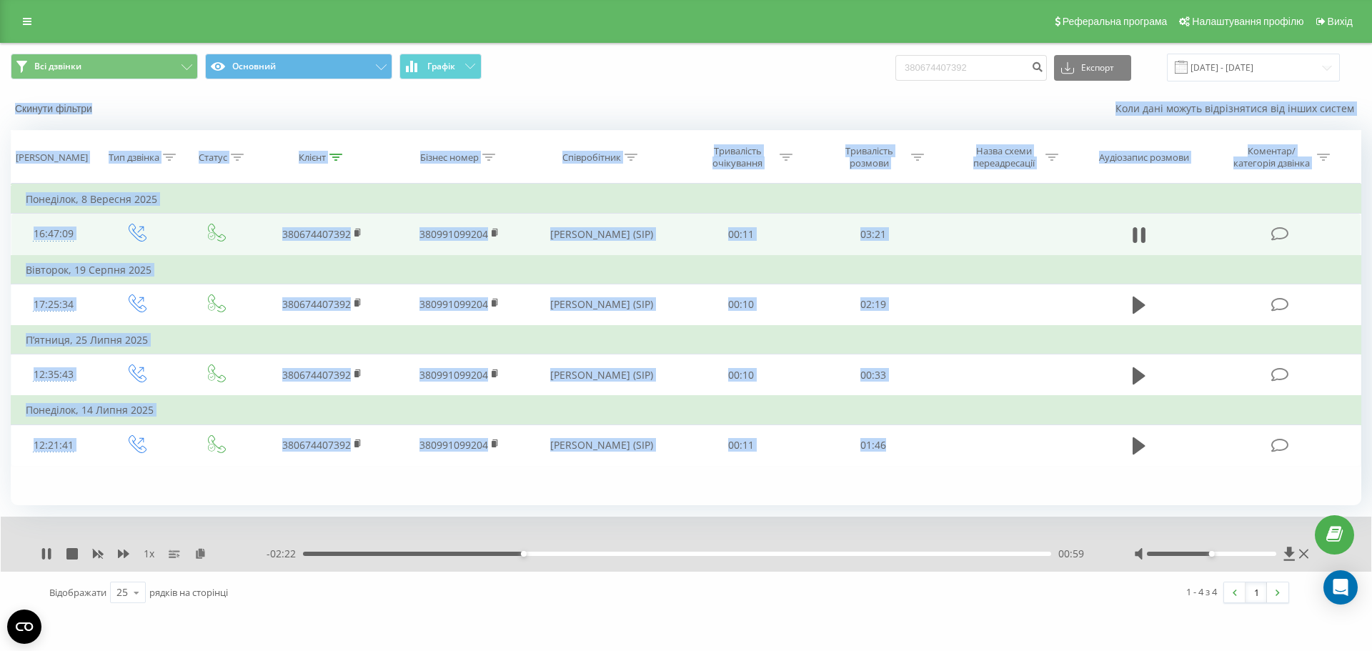
drag, startPoint x: 924, startPoint y: 444, endPoint x: 0, endPoint y: 121, distance: 978.6
click at [0, 122] on div "Всі дзвінки Основний Графік 380674407392 Експорт .csv .xls .xlsx 22.06.2025 - 2…" at bounding box center [686, 328] width 1372 height 571
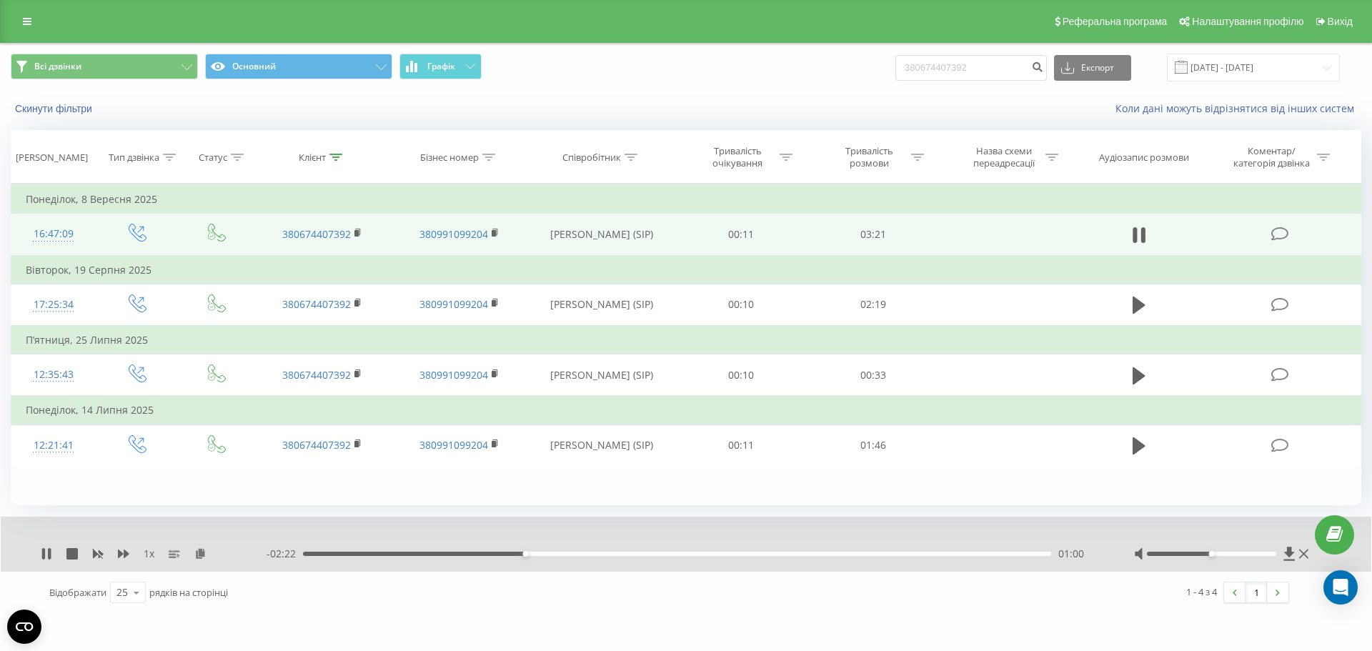
click at [9, 105] on div "Скинути фільтри" at bounding box center [258, 108] width 514 height 14
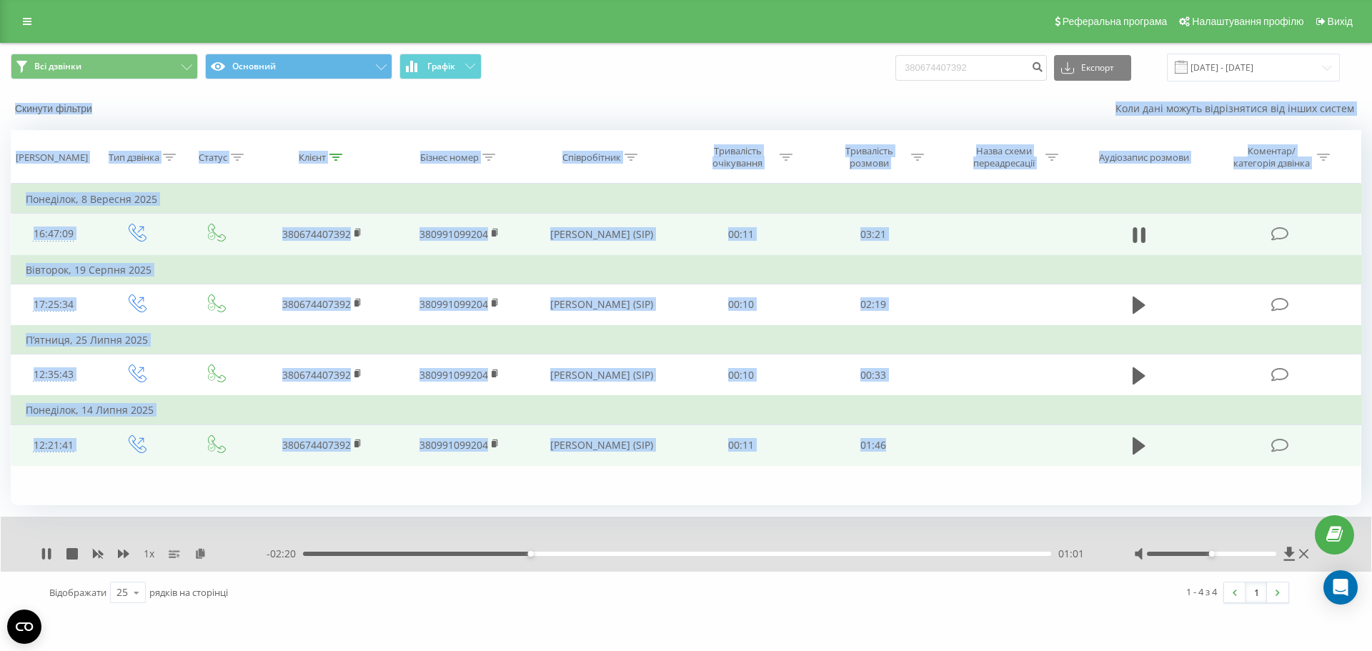
drag, startPoint x: 9, startPoint y: 105, endPoint x: 827, endPoint y: 443, distance: 885.3
click at [827, 443] on div "Всі дзвінки Основний Графік 380674407392 Експорт .csv .xls .xlsx 22.06.2025 - 2…" at bounding box center [686, 329] width 1351 height 570
click at [880, 445] on td "01:46" at bounding box center [872, 445] width 131 height 41
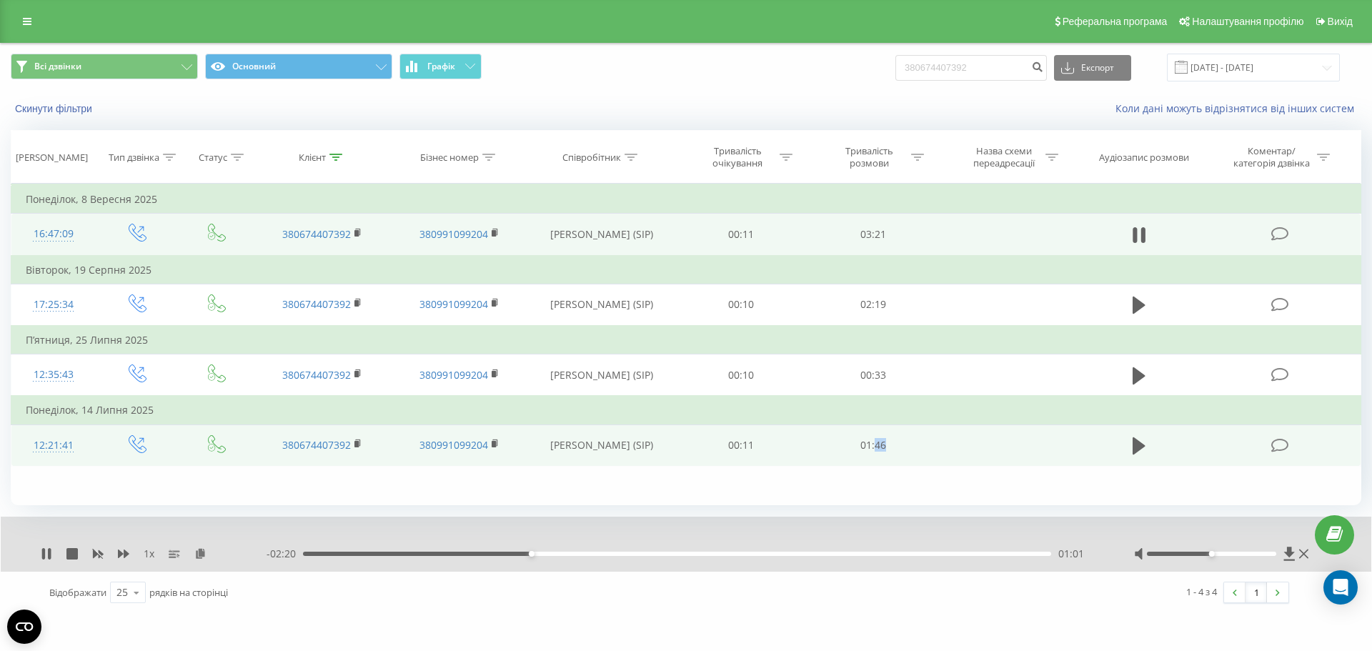
click at [880, 445] on td "01:46" at bounding box center [872, 445] width 131 height 41
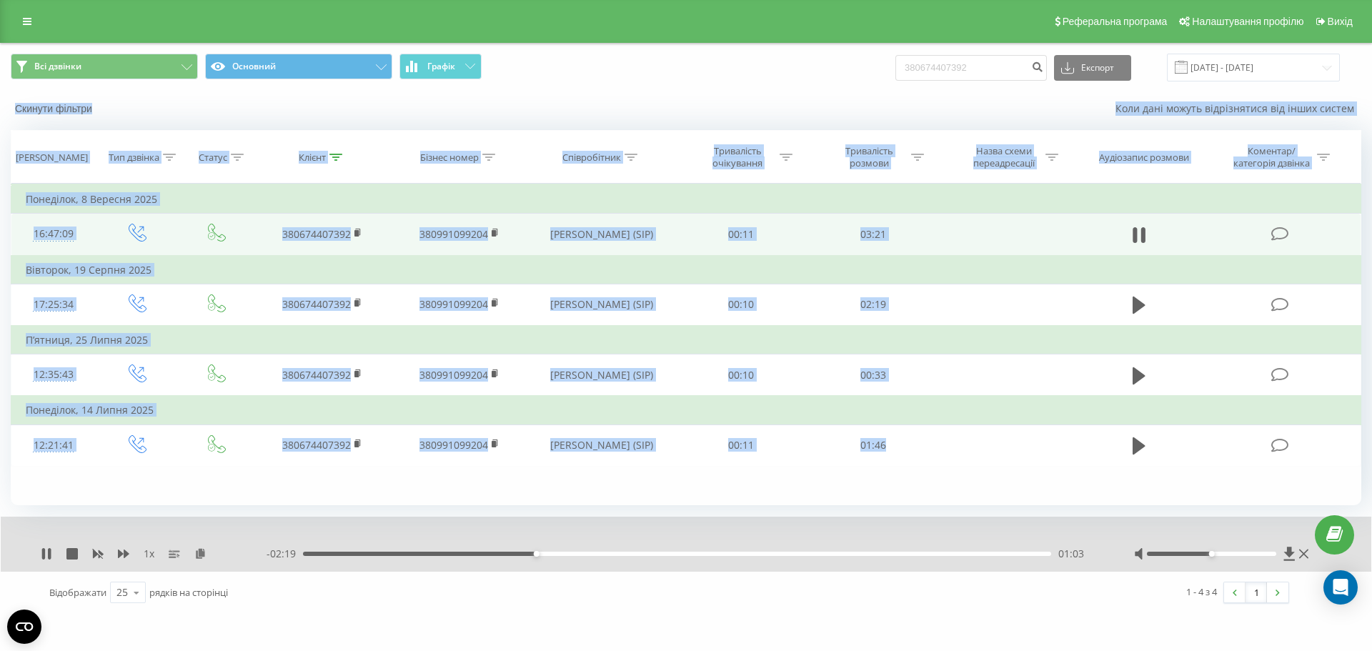
drag, startPoint x: 880, startPoint y: 445, endPoint x: 3, endPoint y: 96, distance: 943.7
click at [11, 96] on div "Всі дзвінки Основний Графік 380674407392 Експорт .csv .xls .xlsx 22.06.2025 - 2…" at bounding box center [686, 329] width 1351 height 570
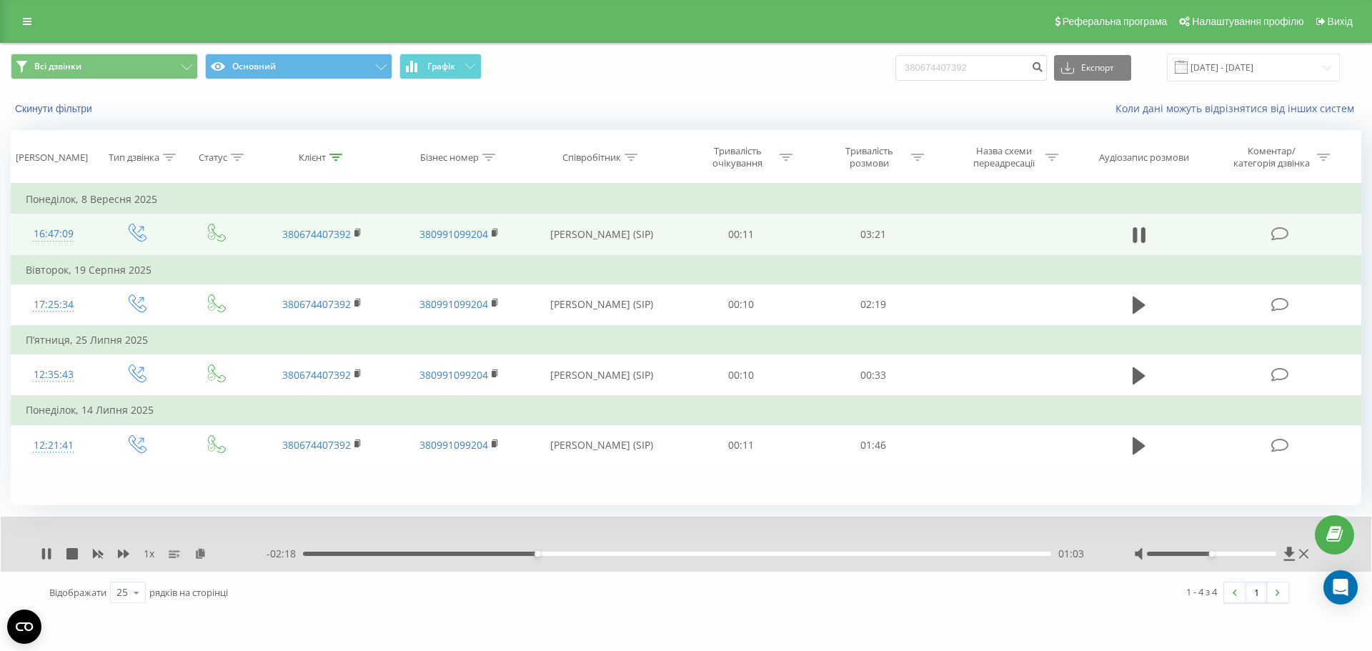
click at [0, 92] on div "Всі дзвінки Основний Графік 380674407392 Експорт .csv .xls .xlsx 22.06.2025 - 2…" at bounding box center [686, 328] width 1372 height 571
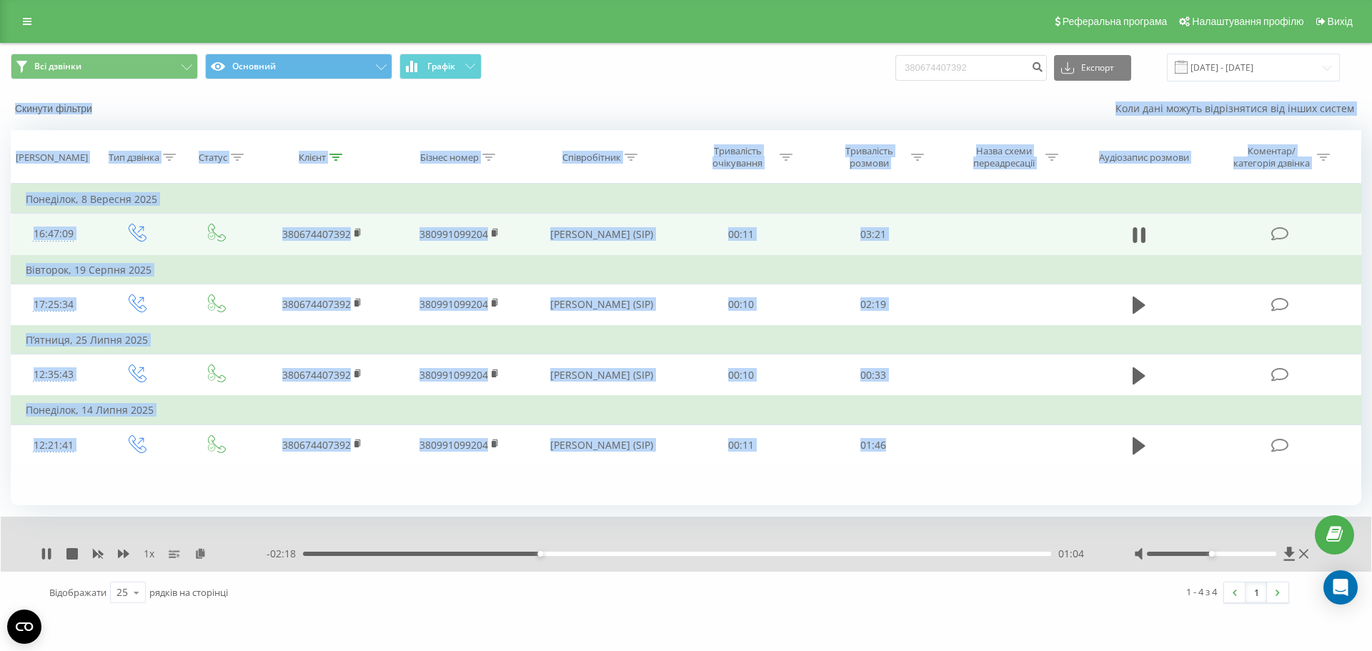
drag, startPoint x: 0, startPoint y: 92, endPoint x: 940, endPoint y: 485, distance: 1018.7
click at [940, 486] on div "Всі дзвінки Основний Графік 380674407392 Експорт .csv .xls .xlsx 22.06.2025 - 2…" at bounding box center [686, 328] width 1372 height 571
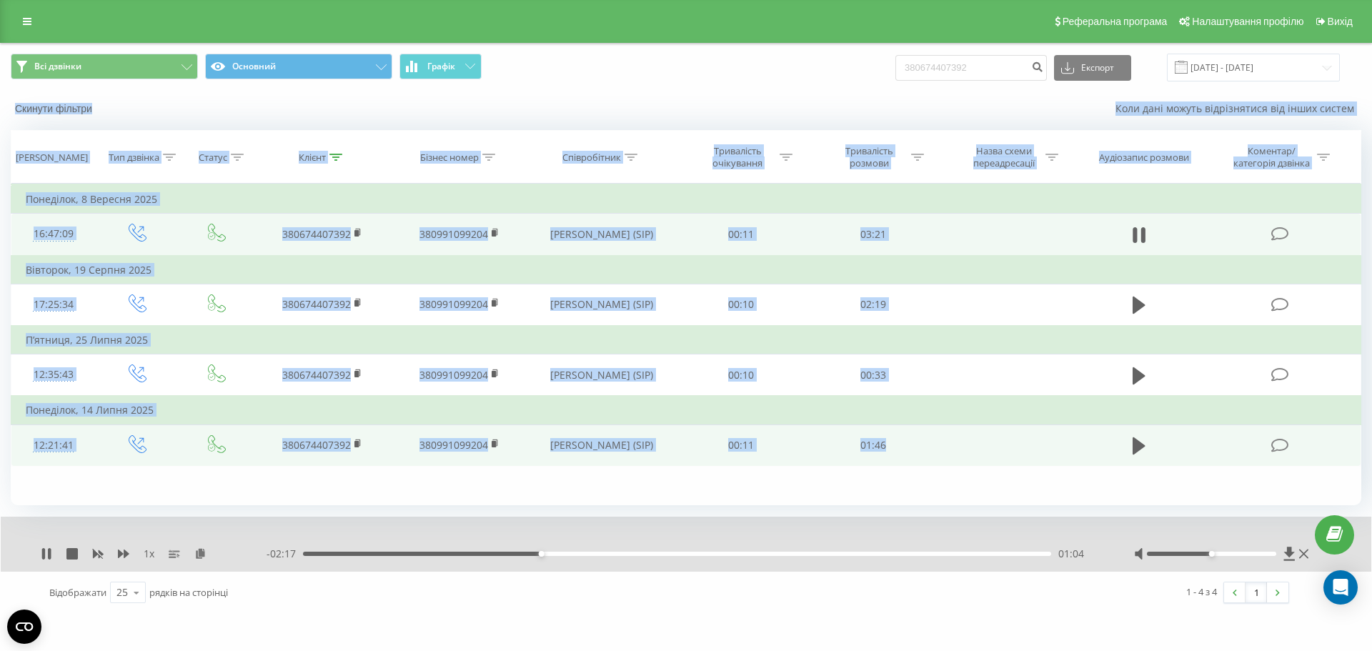
click at [921, 453] on td "01:46" at bounding box center [872, 445] width 131 height 41
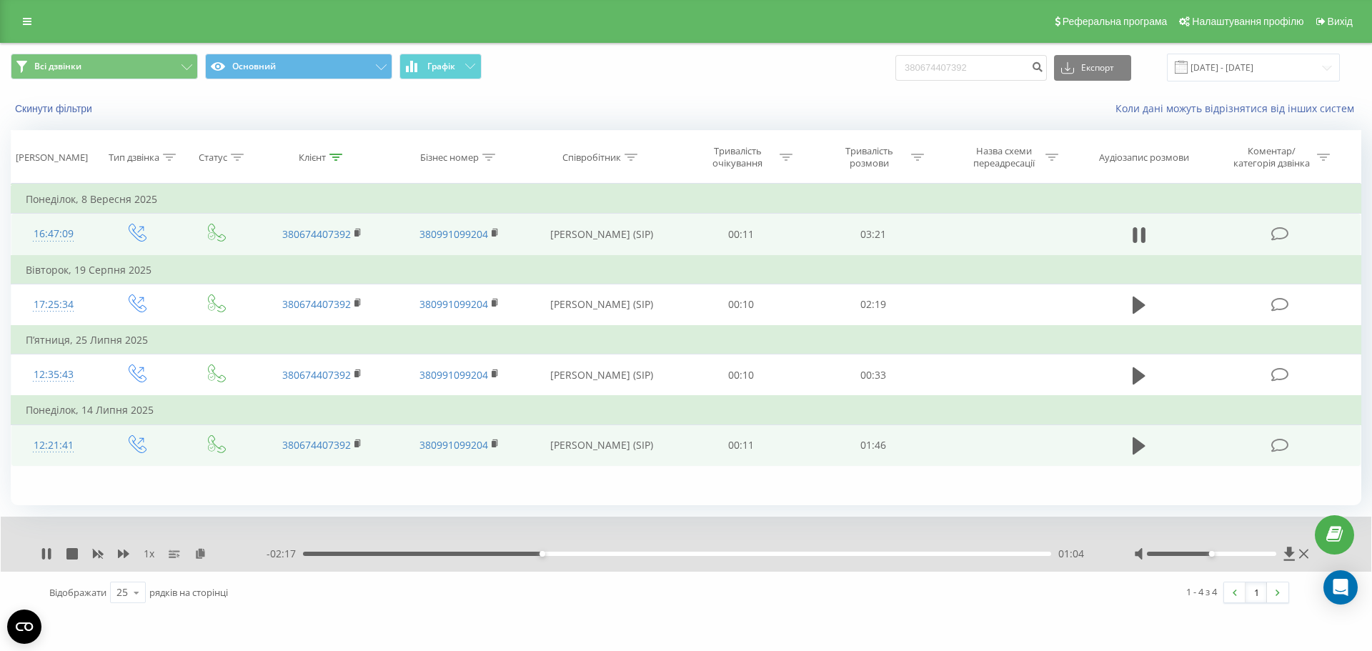
click at [921, 452] on td "01:46" at bounding box center [872, 445] width 131 height 41
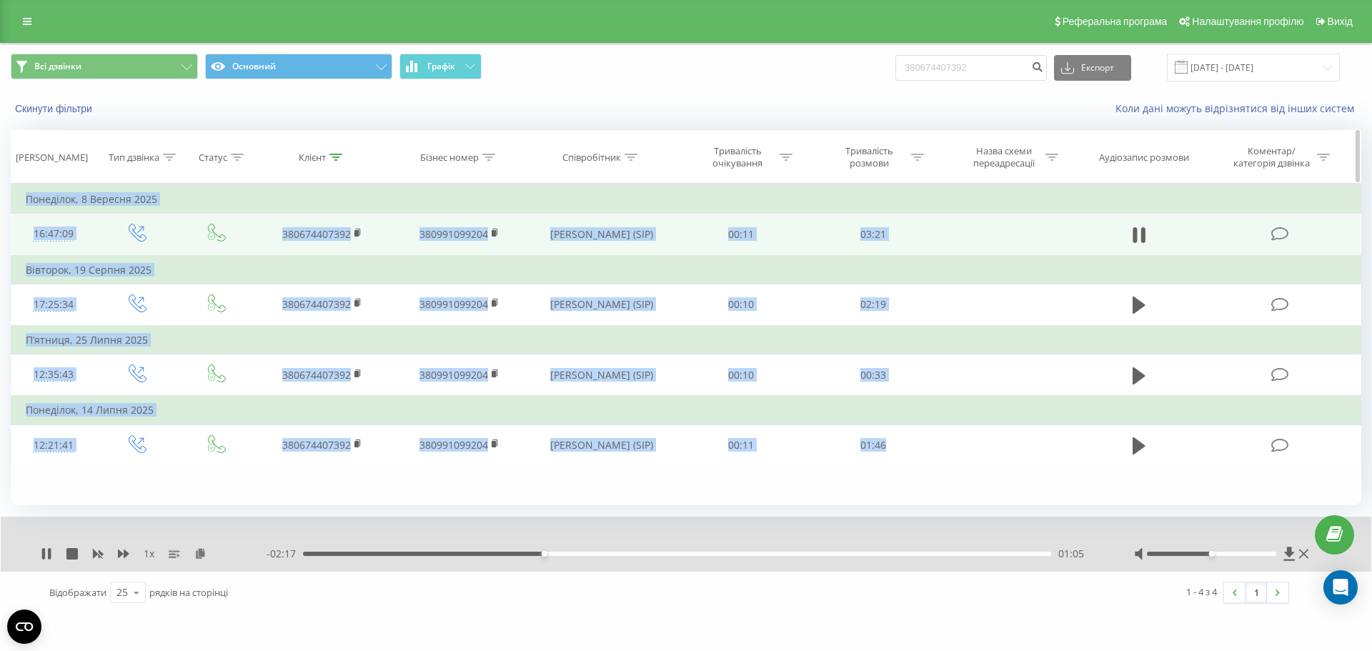
drag, startPoint x: 921, startPoint y: 452, endPoint x: 355, endPoint y: 181, distance: 627.8
click at [355, 181] on div "Дата дзвінка Тип дзвінка Статус Клієнт Бізнес номер Співробітник Тривалість очі…" at bounding box center [686, 317] width 1351 height 375
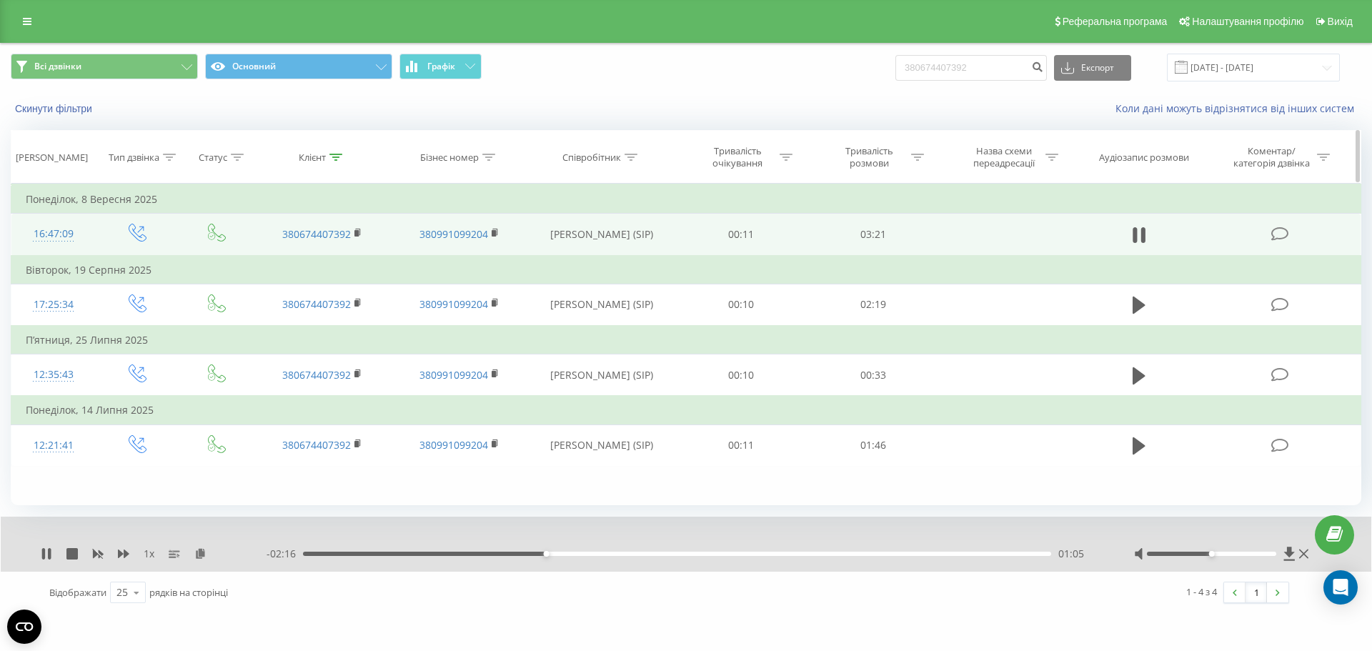
click at [345, 182] on th "Клієнт" at bounding box center [322, 157] width 137 height 53
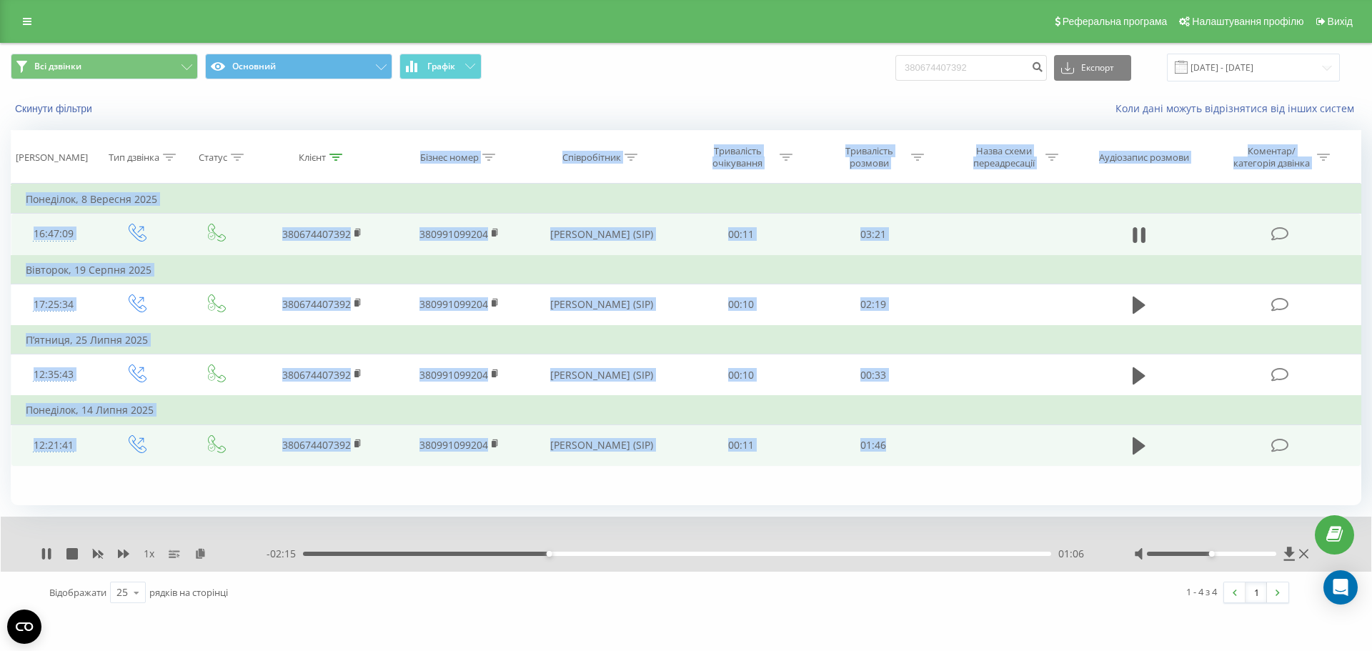
drag, startPoint x: 345, startPoint y: 182, endPoint x: 940, endPoint y: 452, distance: 653.4
click at [940, 452] on div "Дата дзвінка Тип дзвінка Статус Клієнт Бізнес номер Співробітник Тривалість очі…" at bounding box center [686, 317] width 1351 height 375
click at [940, 452] on td at bounding box center [1007, 445] width 137 height 41
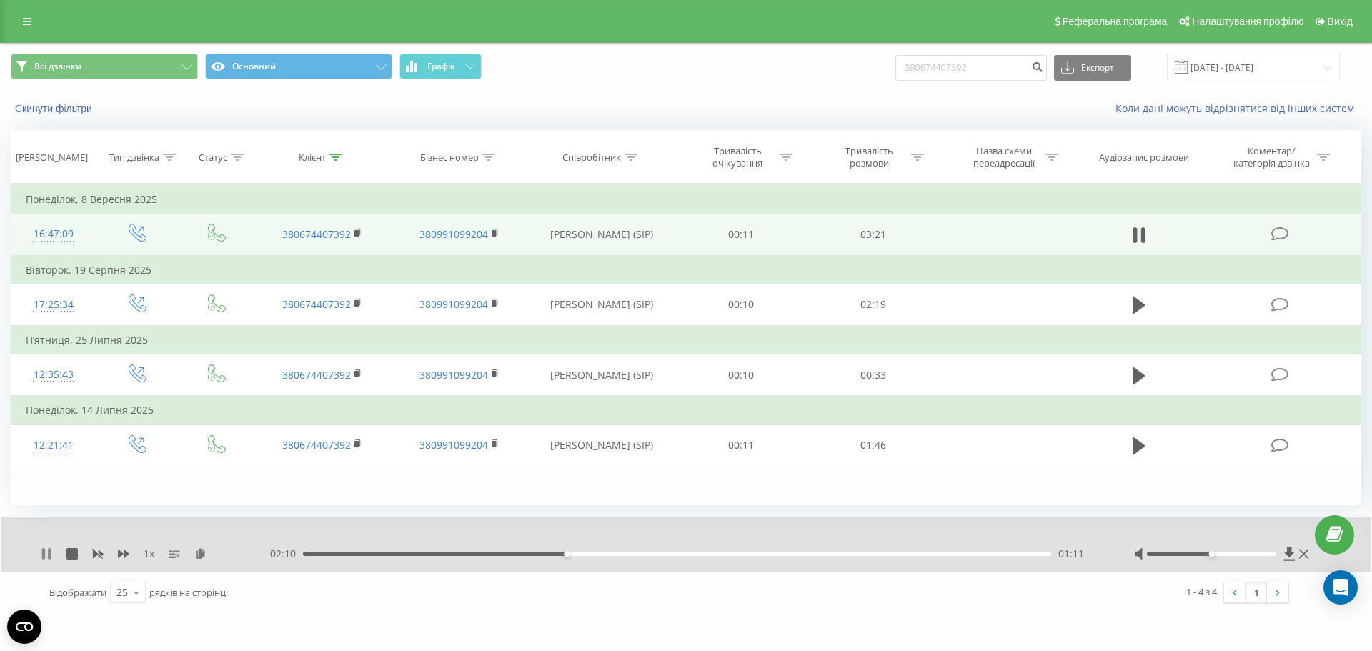
click at [46, 553] on icon at bounding box center [46, 553] width 11 height 11
click at [31, 31] on link at bounding box center [27, 21] width 26 height 20
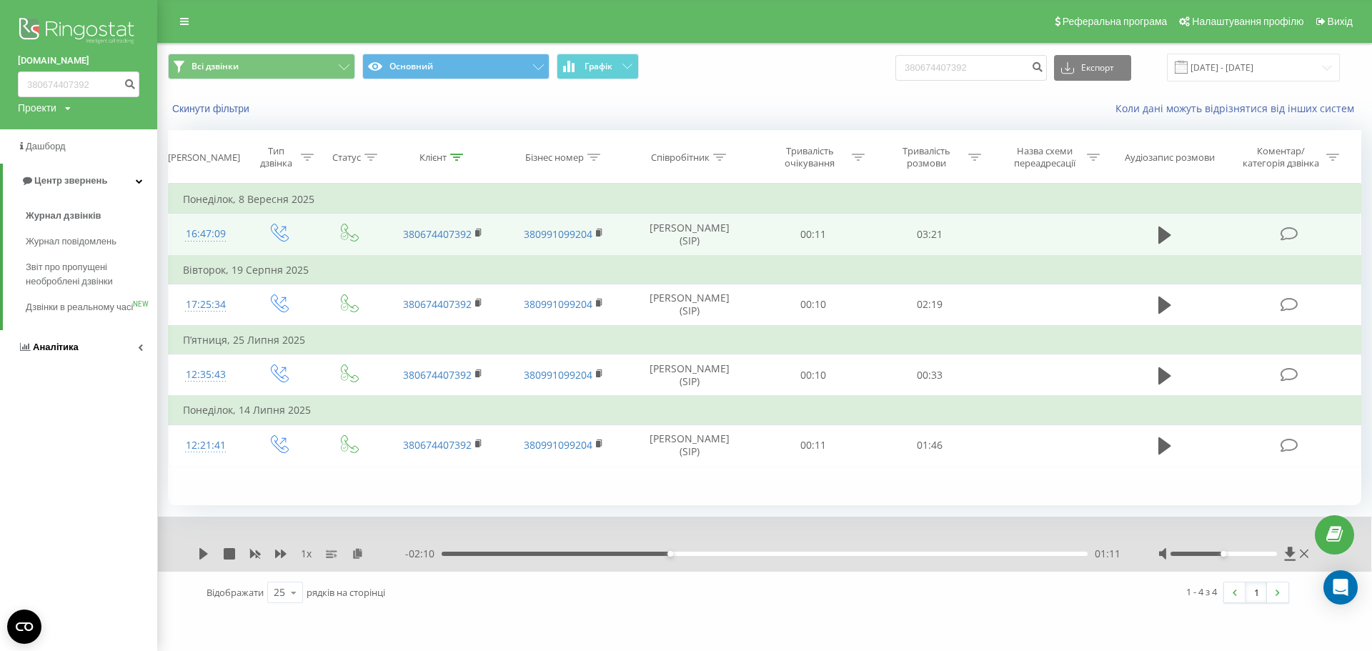
click at [116, 364] on link "Аналiтика" at bounding box center [78, 347] width 157 height 34
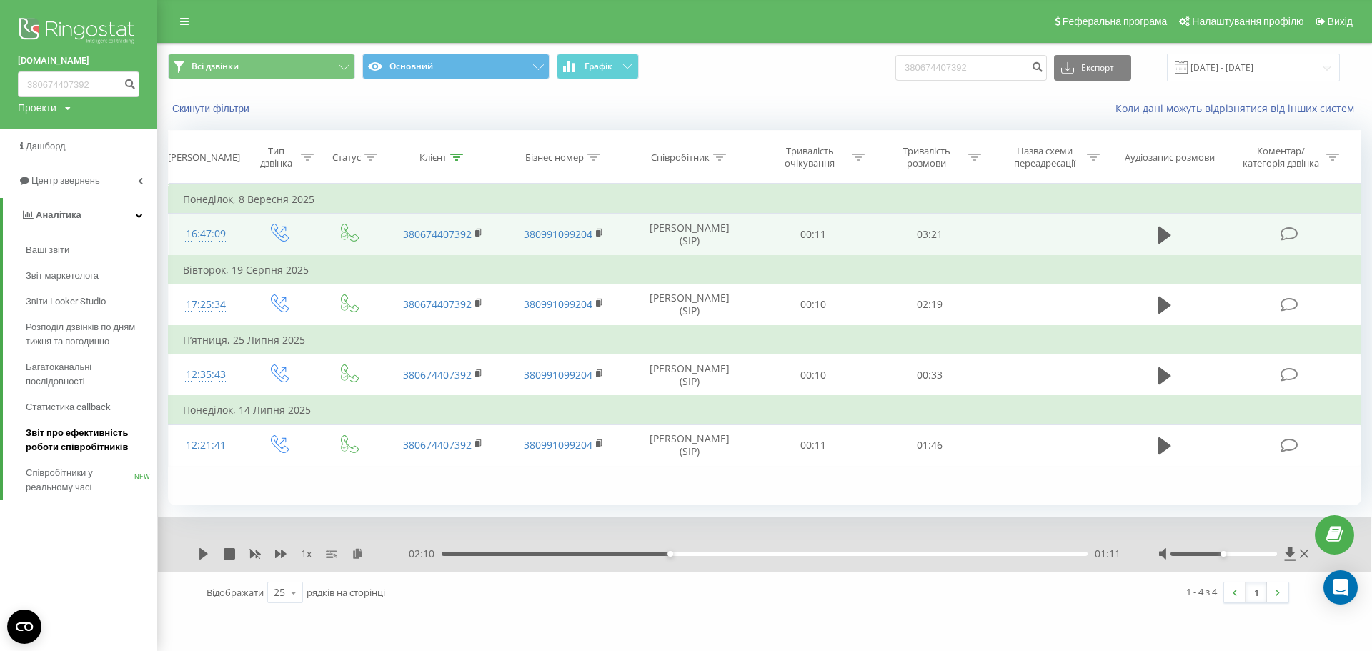
click at [114, 447] on span "Звіт про ефективність роботи співробітників" at bounding box center [88, 440] width 124 height 29
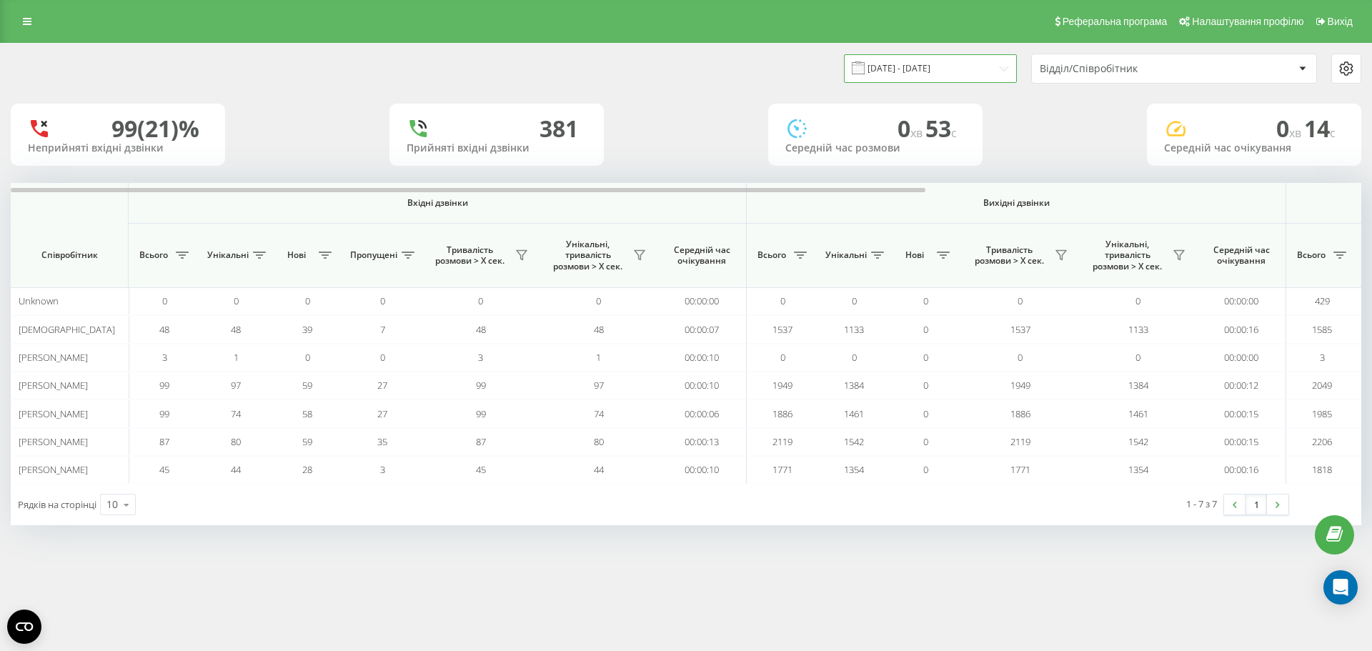
click at [884, 72] on input "[DATE] - [DATE]" at bounding box center [930, 68] width 173 height 28
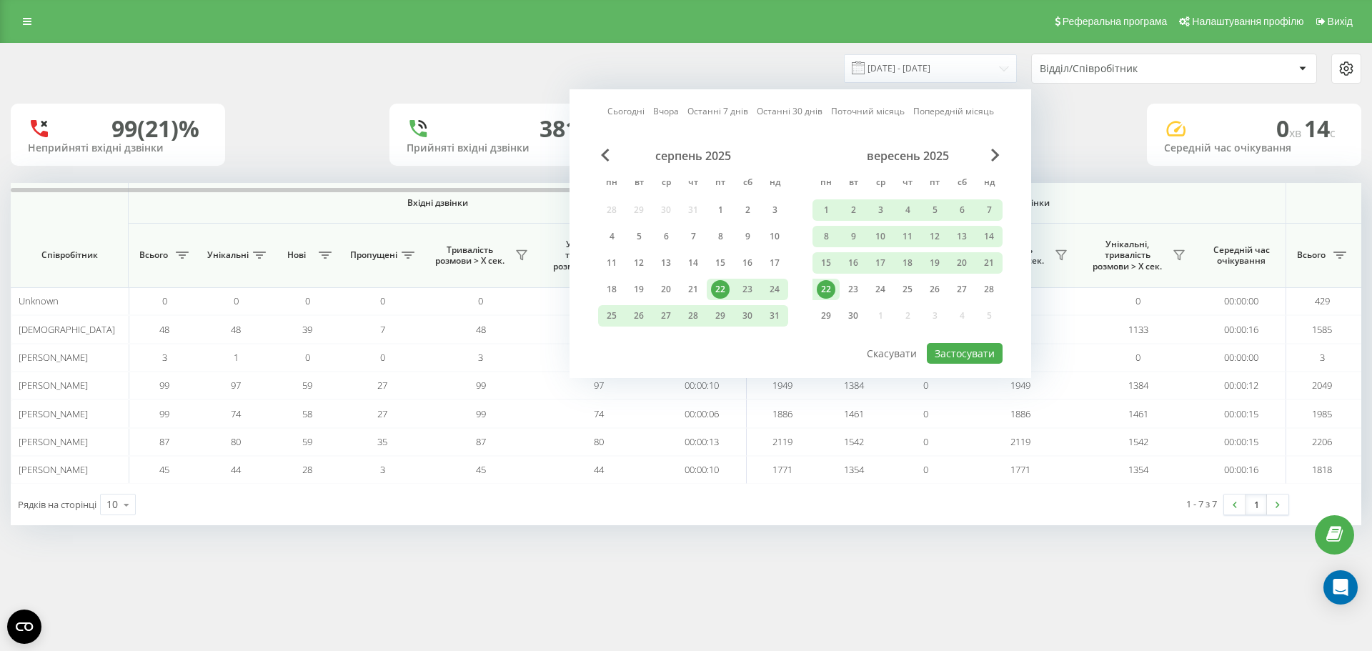
click at [822, 290] on div "22" at bounding box center [826, 289] width 19 height 19
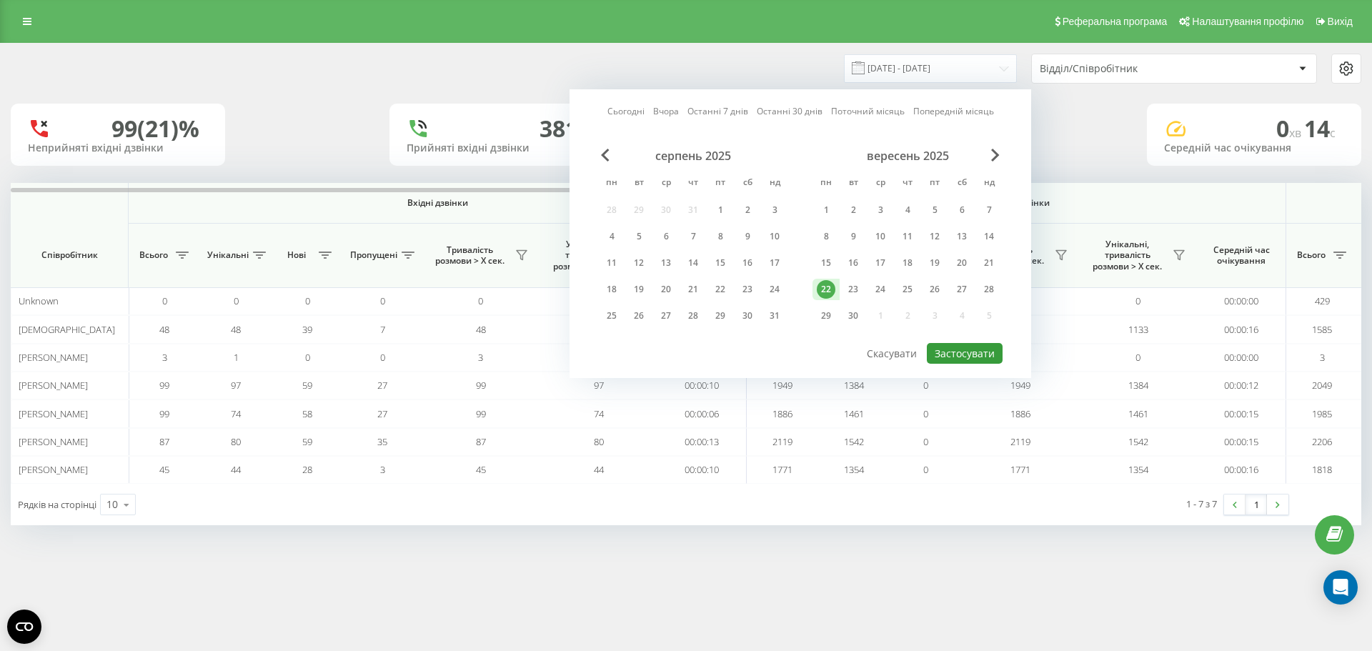
click at [978, 363] on button "Застосувати" at bounding box center [965, 353] width 76 height 21
type input "22.09.2025 - 22.09.2025"
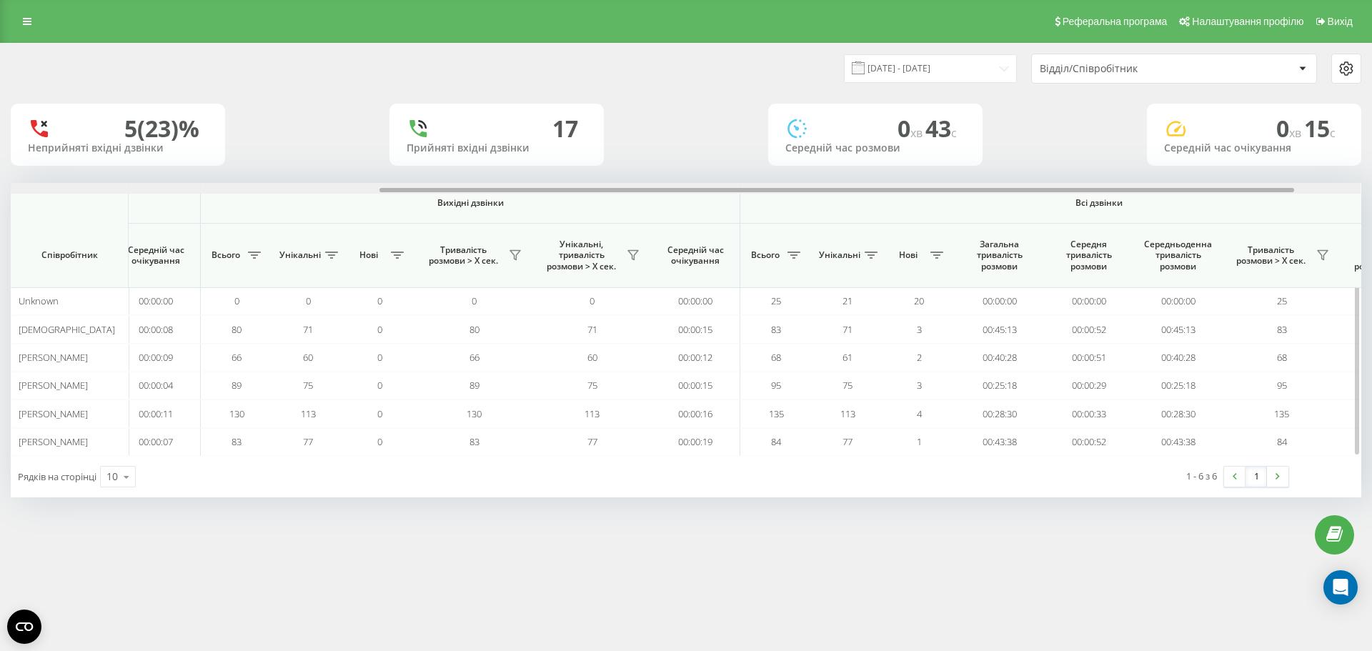
scroll to position [0, 554]
drag, startPoint x: 898, startPoint y: 190, endPoint x: 1274, endPoint y: 197, distance: 375.2
click at [1274, 197] on div "Вхідні дзвінки Вихідні дзвінки Всі дзвінки Співробітник Всього Унікальні Нові П…" at bounding box center [686, 319] width 1351 height 273
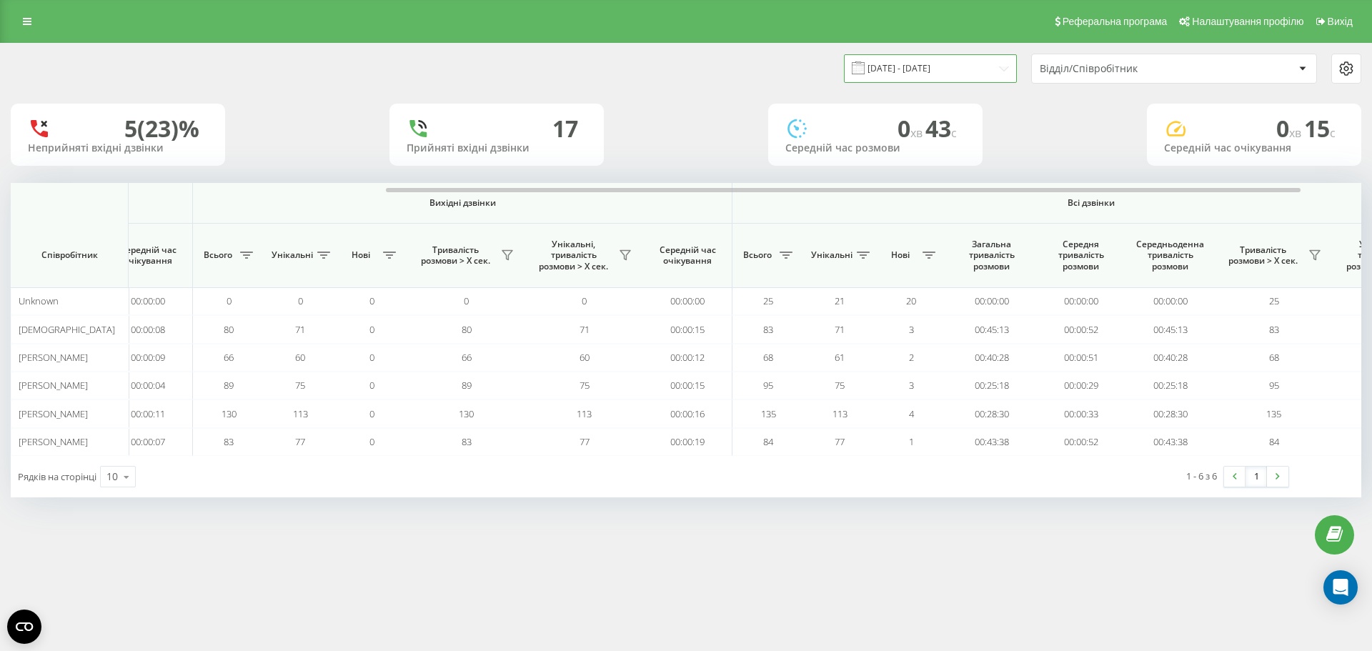
click at [910, 67] on input "22.09.2025 - 22.09.2025" at bounding box center [930, 68] width 173 height 28
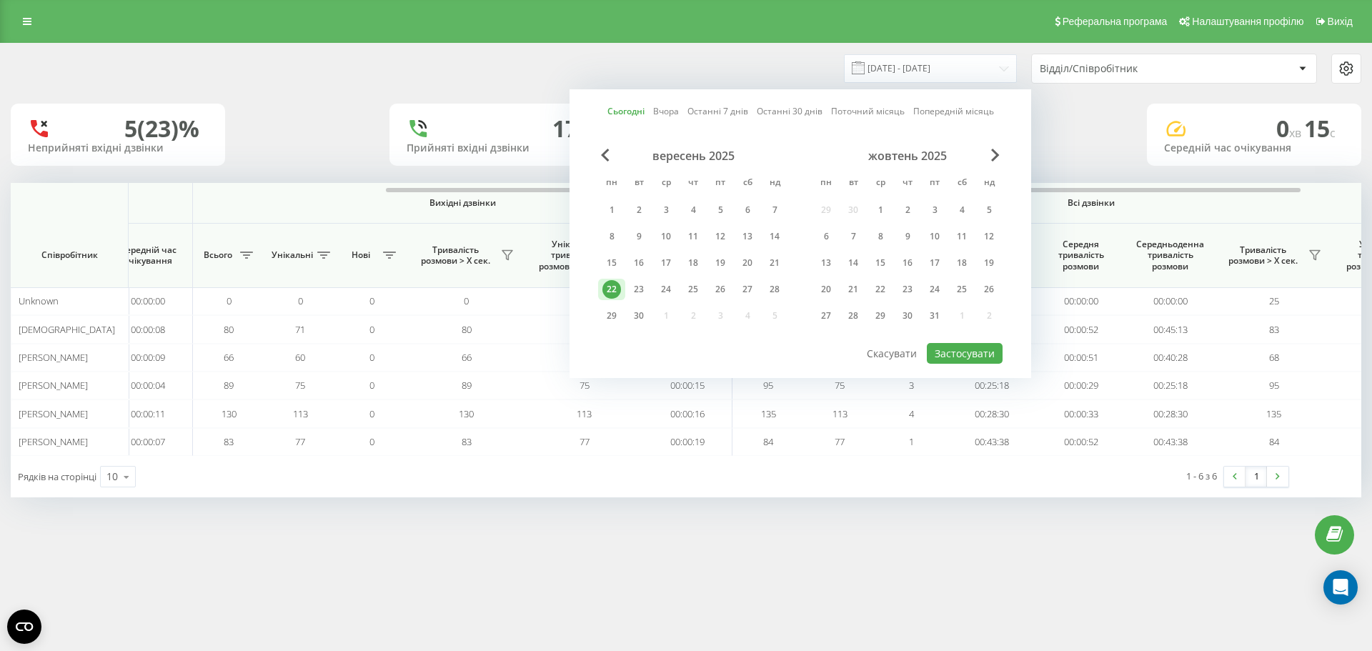
click at [966, 342] on div at bounding box center [800, 342] width 404 height 1
click at [964, 367] on div "Сьогодні Вчора Останні 7 днів Останні 30 днів Поточний місяць Попередній місяць…" at bounding box center [801, 233] width 462 height 289
click at [963, 346] on button "Застосувати" at bounding box center [965, 353] width 76 height 21
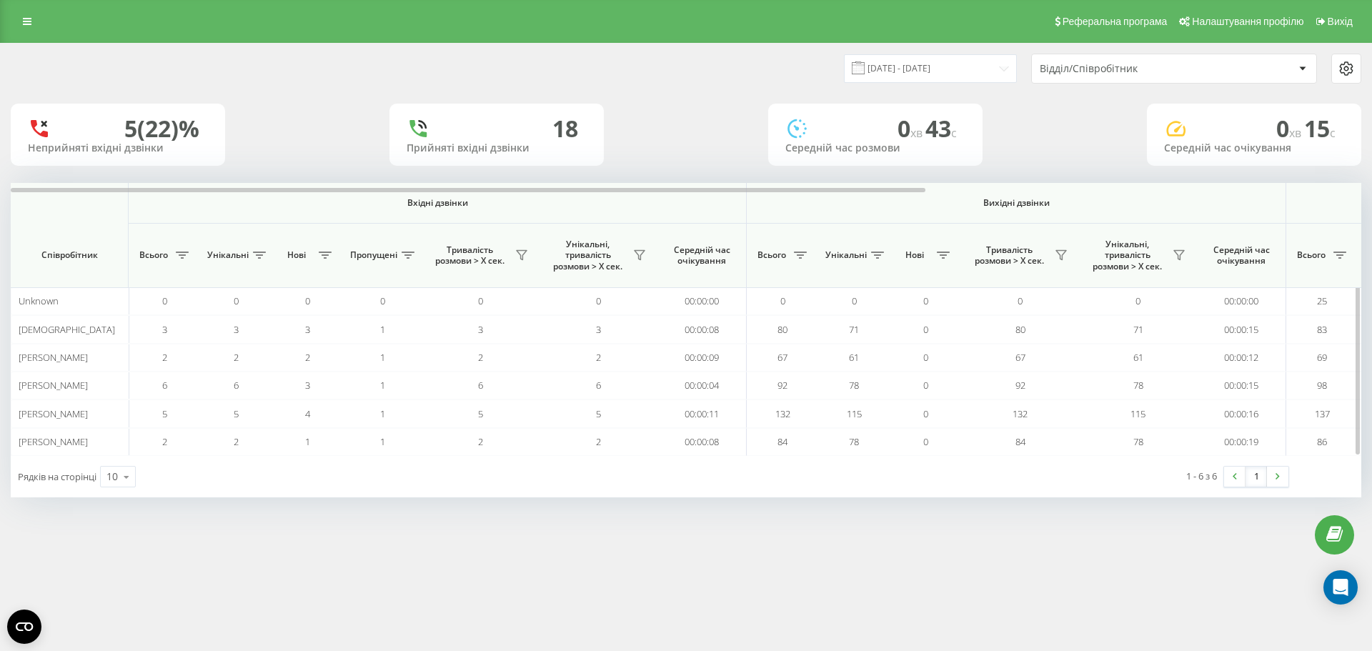
click at [845, 194] on th "Вихідні дзвінки" at bounding box center [1017, 203] width 540 height 41
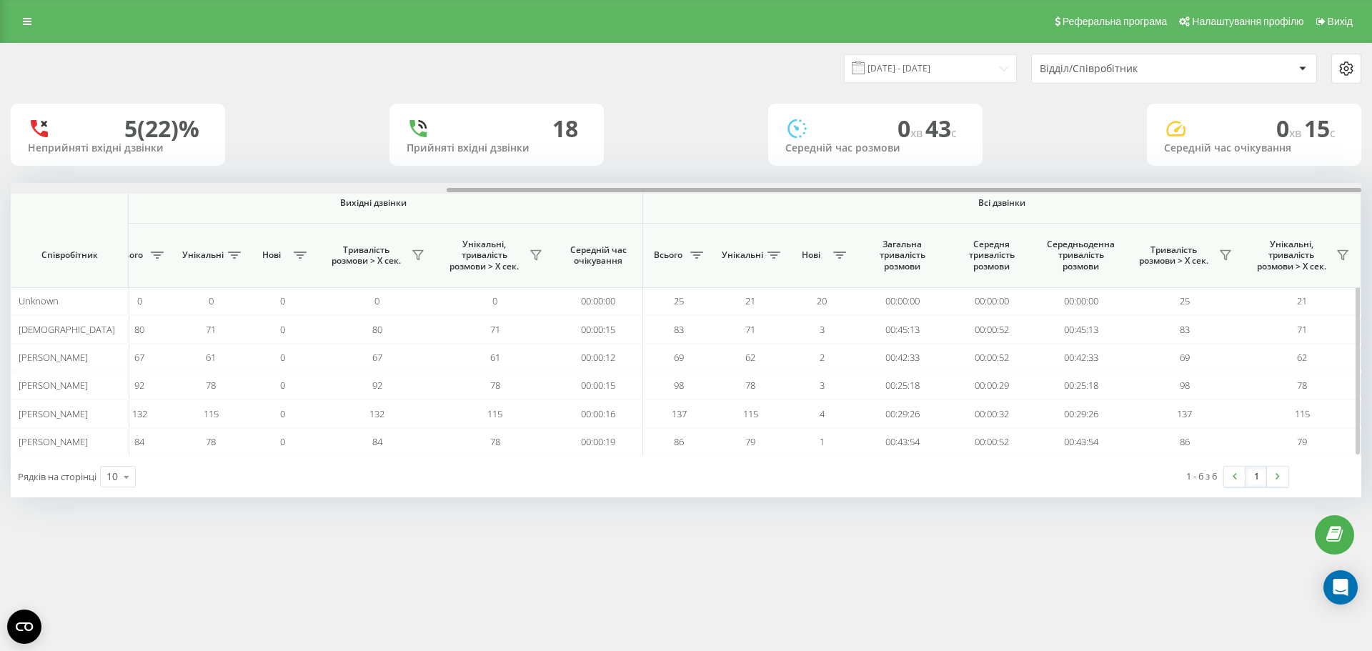
click at [861, 186] on div at bounding box center [686, 188] width 1351 height 11
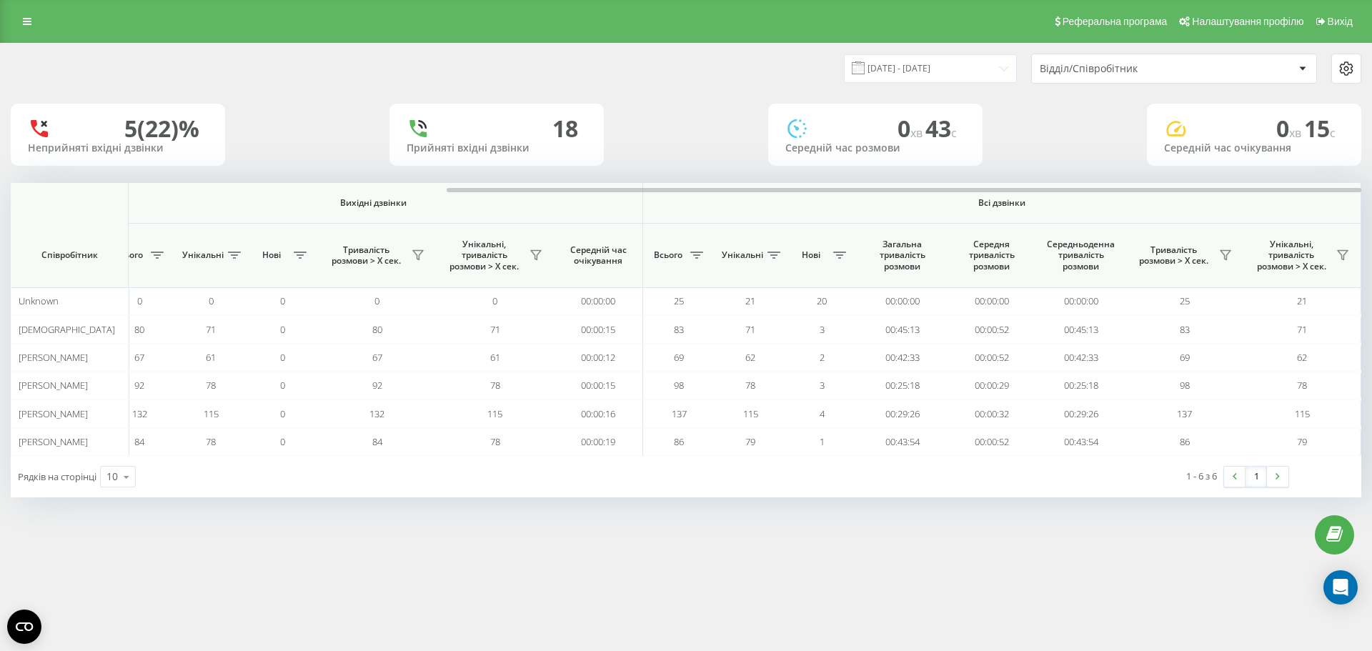
click at [231, 179] on div "22.09.2025 - 22.09.2025 Відділ/Співробітник 5 (22)% Неприйняті вхідні дзвінки 1…" at bounding box center [686, 271] width 1351 height 454
click at [30, 14] on link at bounding box center [27, 21] width 26 height 20
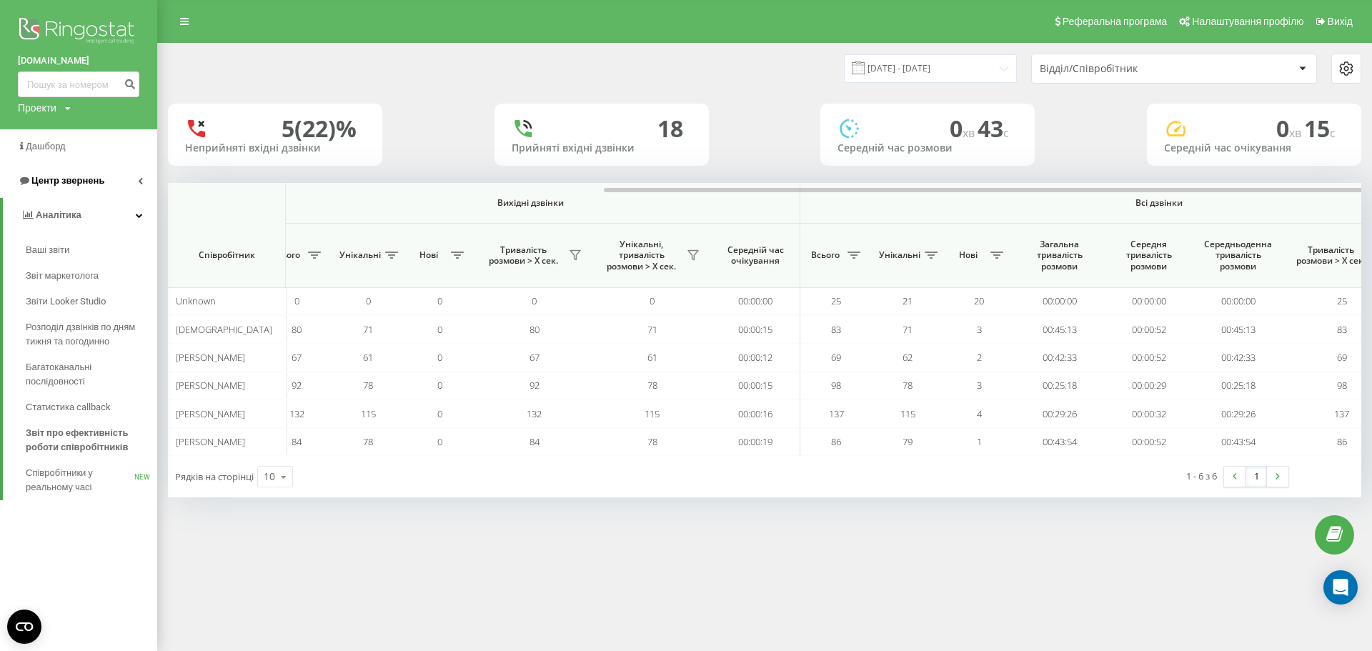
click at [114, 185] on link "Центр звернень" at bounding box center [78, 181] width 157 height 34
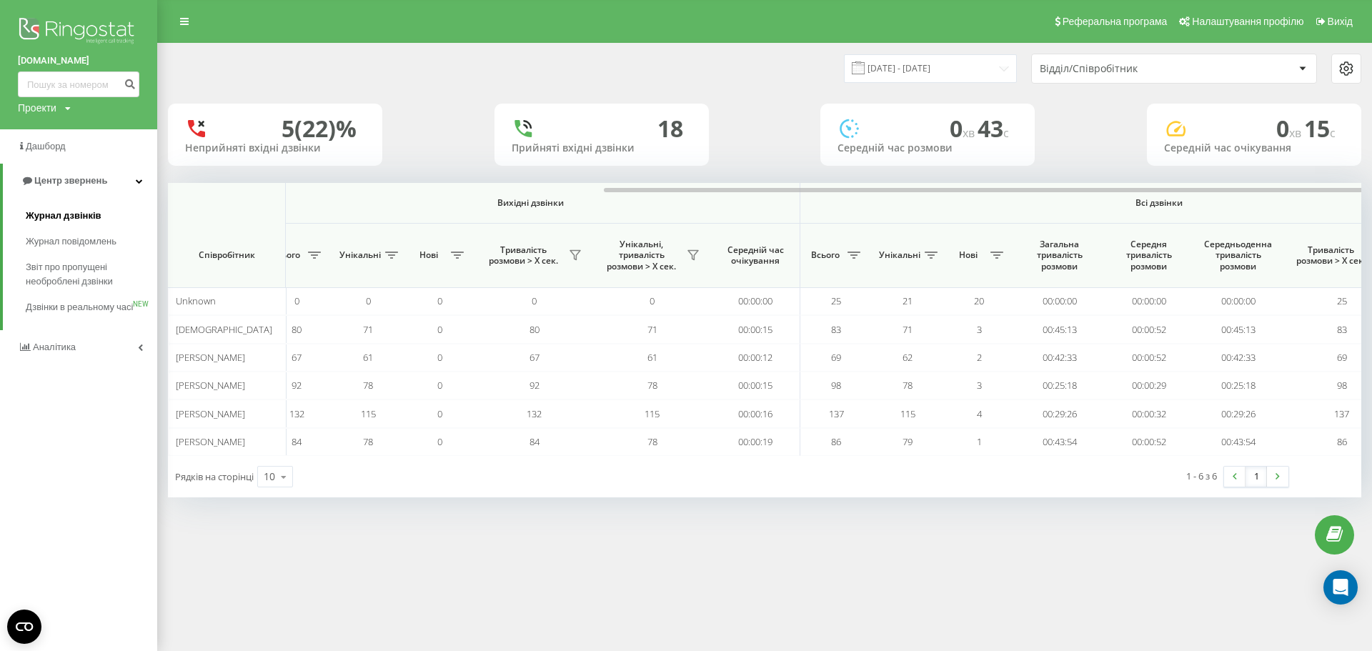
click at [101, 223] on link "Журнал дзвінків" at bounding box center [91, 216] width 131 height 26
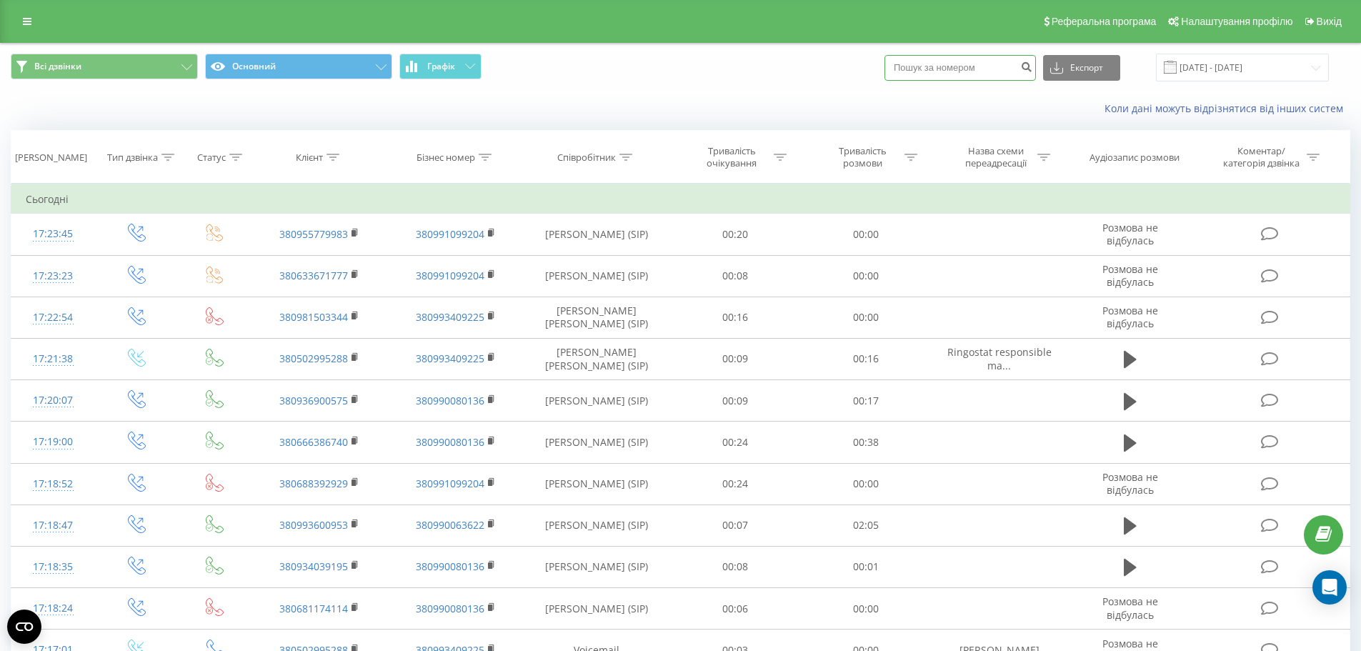
click at [920, 63] on input at bounding box center [961, 68] width 152 height 26
paste input "+380938022022"
click at [917, 66] on input "+380938022022" at bounding box center [961, 68] width 152 height 26
type input "0938022022"
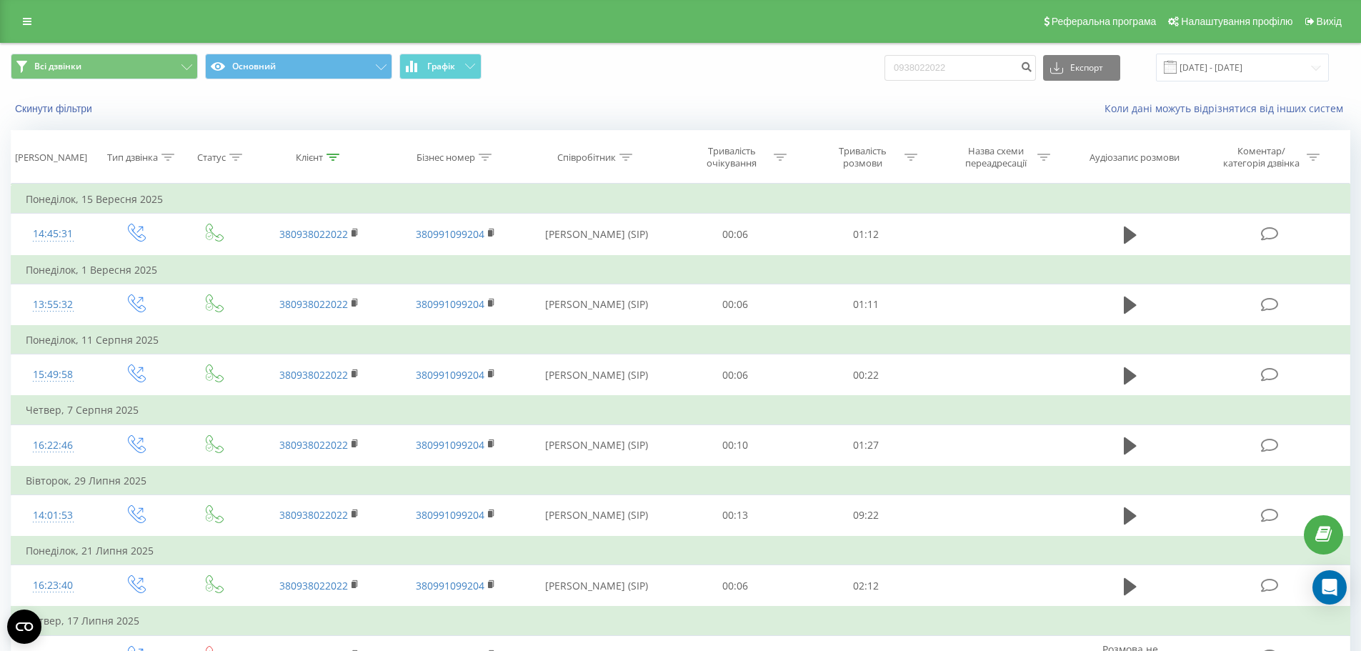
click at [13, 17] on div "Реферальна програма Налаштування профілю Вихід" at bounding box center [680, 21] width 1361 height 43
click at [17, 16] on link at bounding box center [27, 21] width 26 height 20
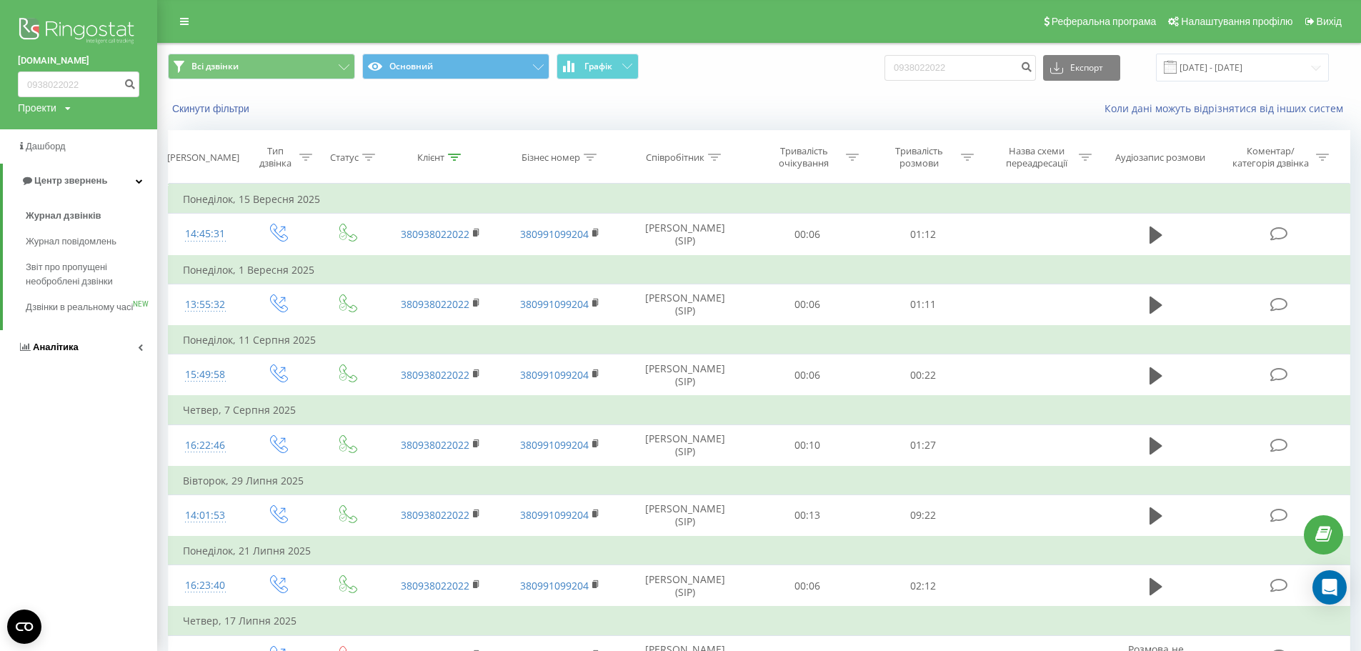
click at [90, 357] on link "Аналiтика" at bounding box center [78, 347] width 157 height 34
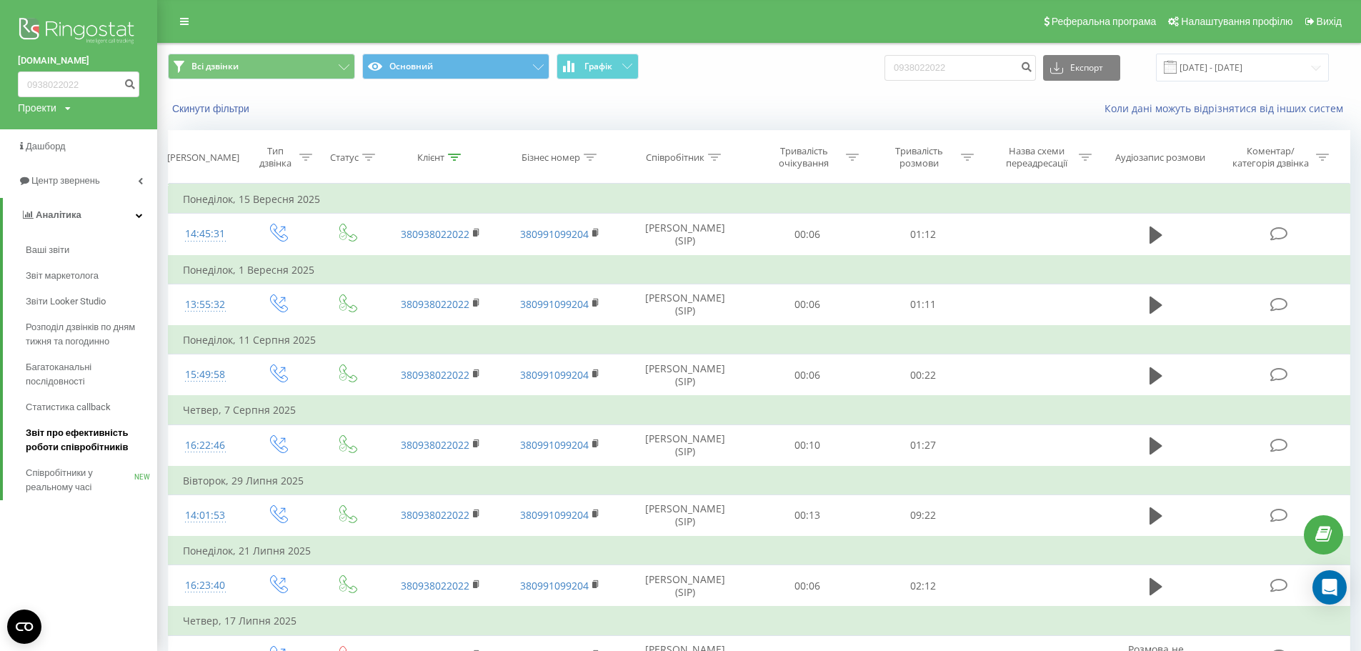
click at [101, 432] on span "Звіт про ефективність роботи співробітників" at bounding box center [88, 440] width 124 height 29
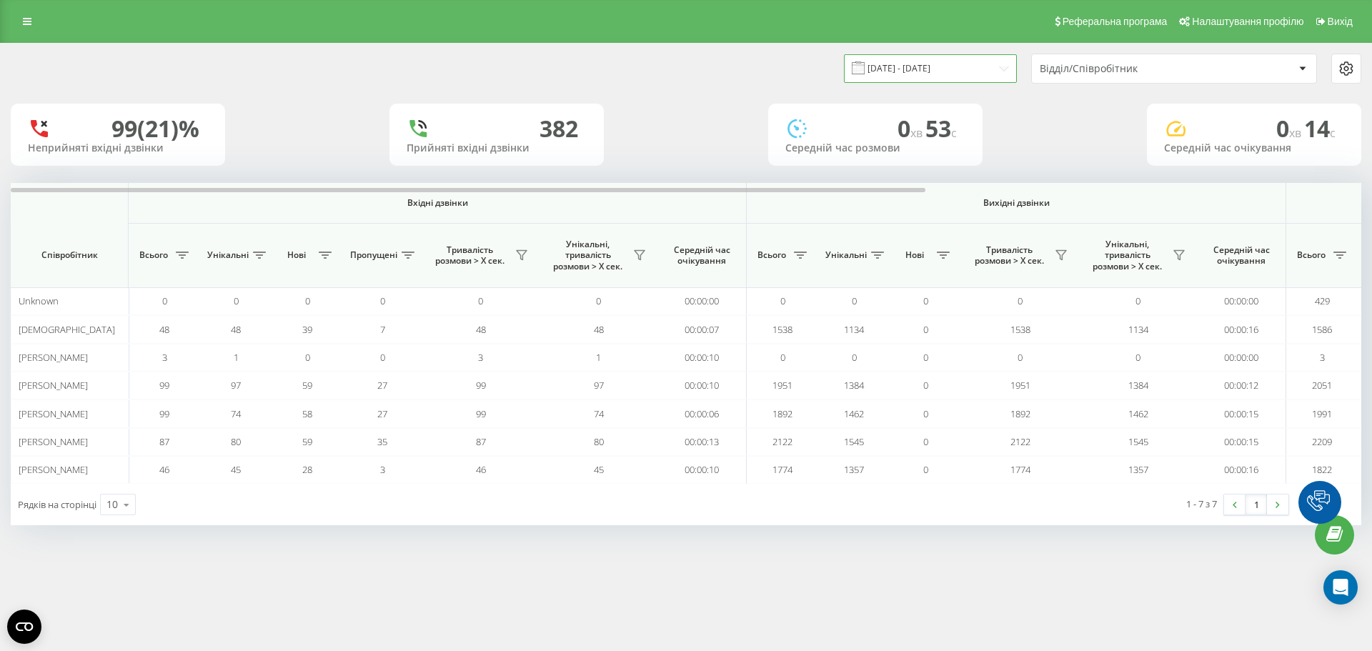
click at [942, 74] on input "[DATE] - [DATE]" at bounding box center [930, 68] width 173 height 28
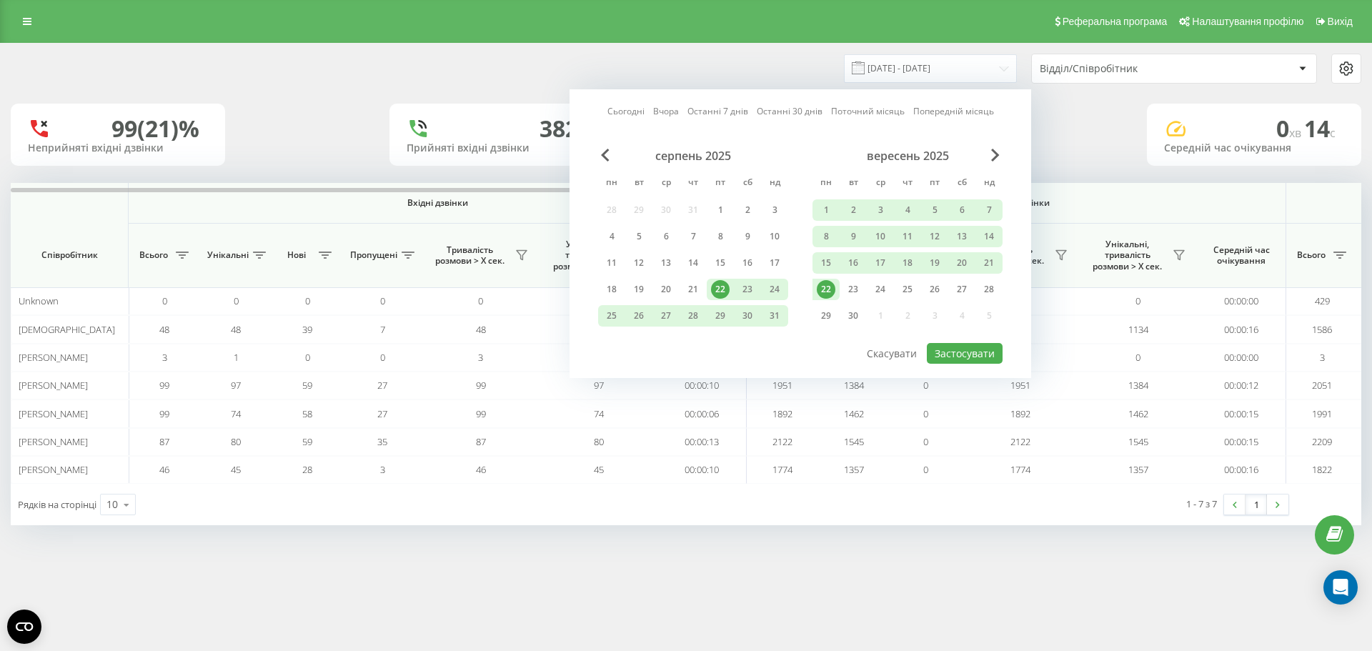
click at [822, 294] on div "22" at bounding box center [826, 289] width 19 height 19
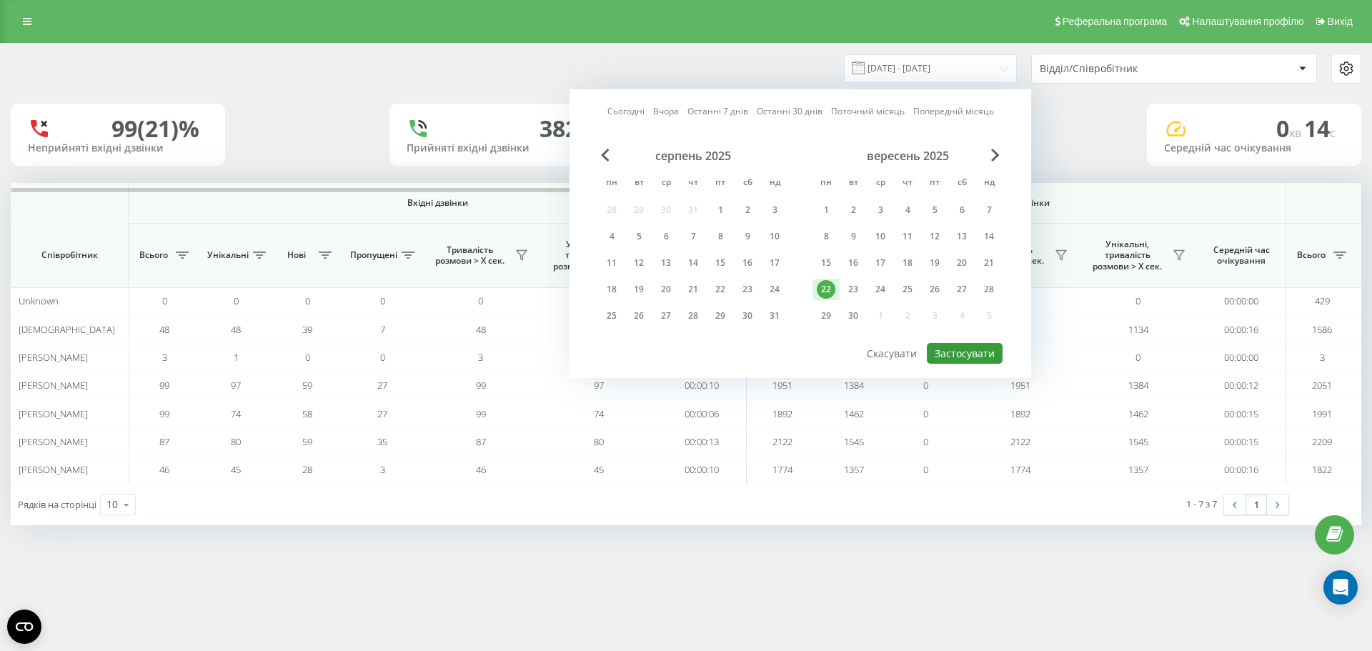
click at [957, 356] on button "Застосувати" at bounding box center [965, 353] width 76 height 21
type input "[DATE] - [DATE]"
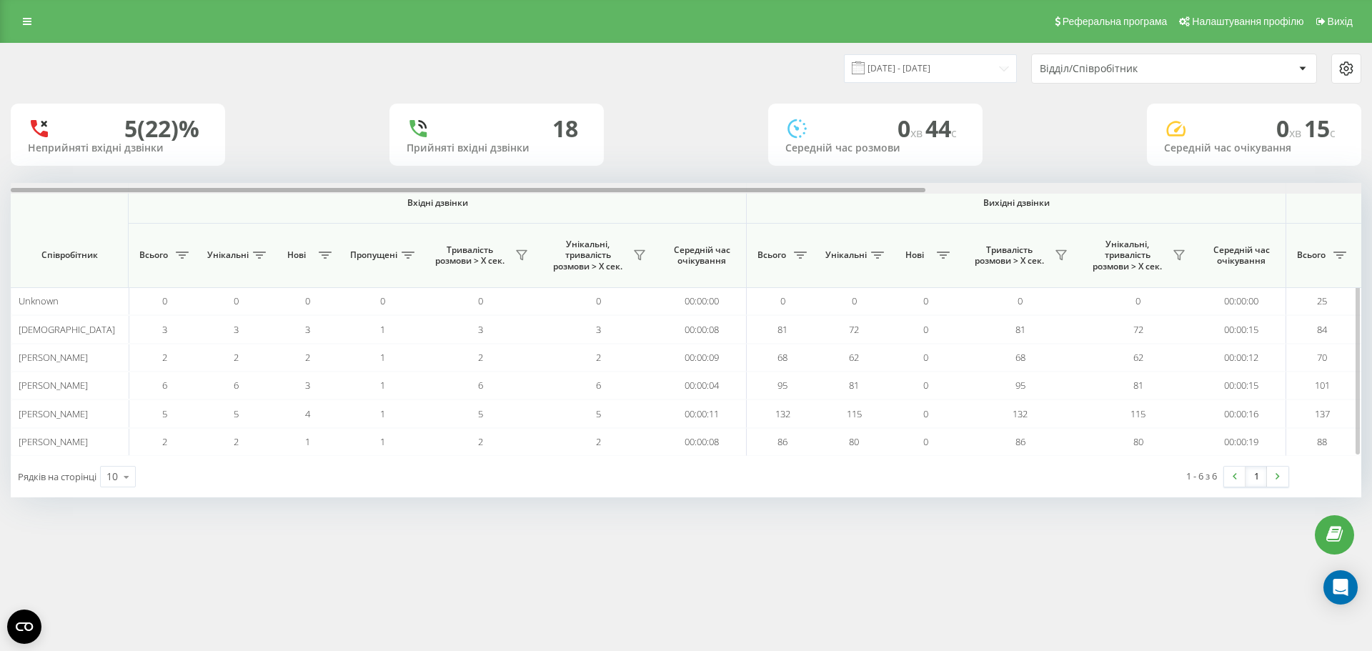
click at [921, 192] on div at bounding box center [468, 190] width 915 height 4
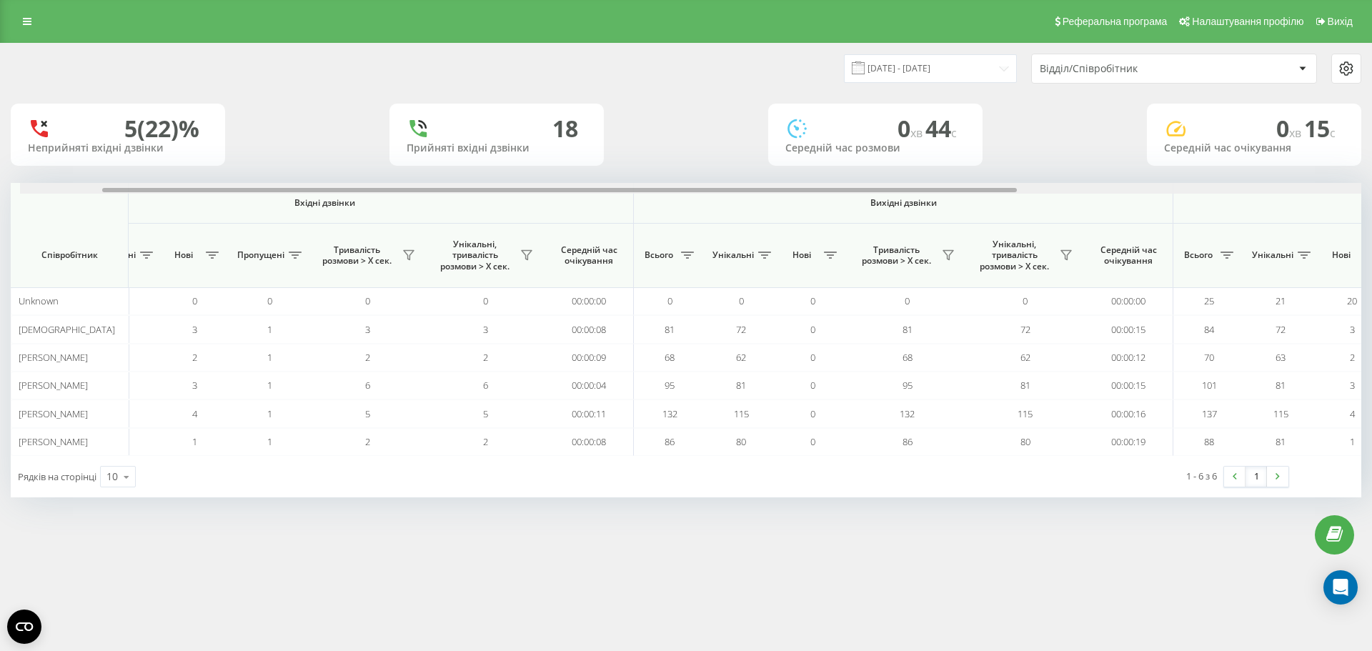
scroll to position [0, 157]
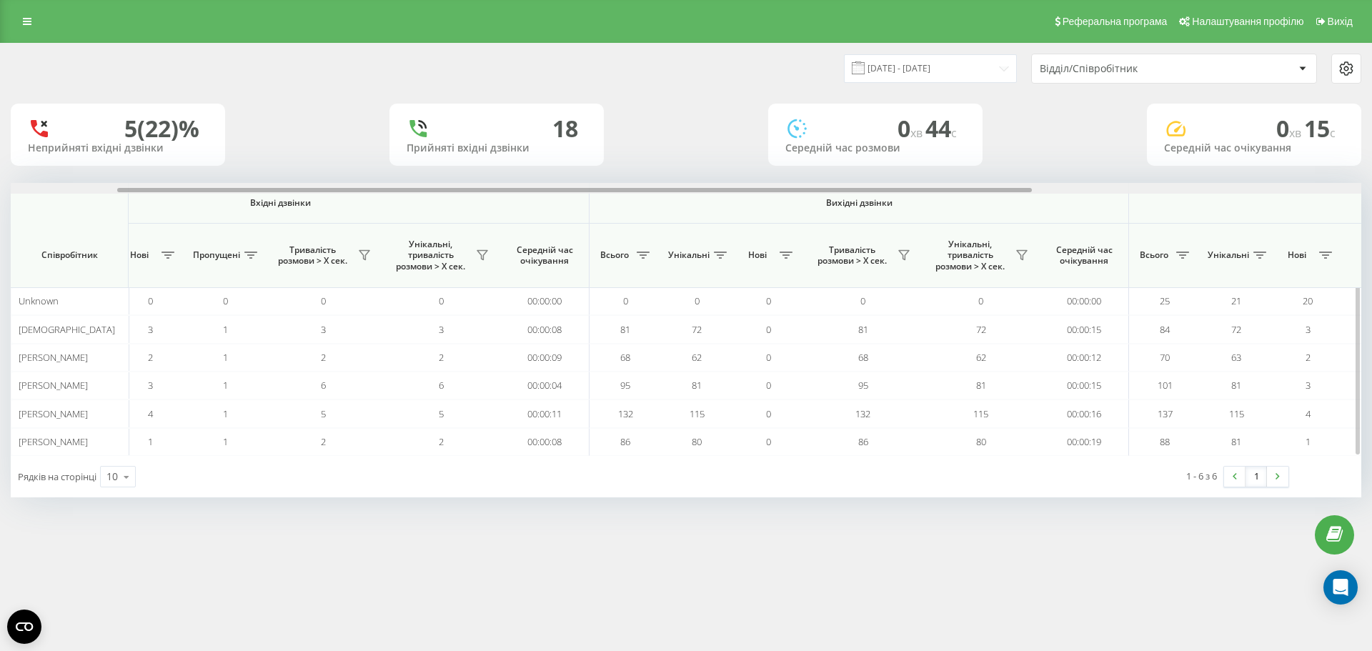
drag, startPoint x: 921, startPoint y: 192, endPoint x: 1028, endPoint y: 186, distance: 106.6
click at [1028, 186] on div at bounding box center [686, 188] width 1351 height 11
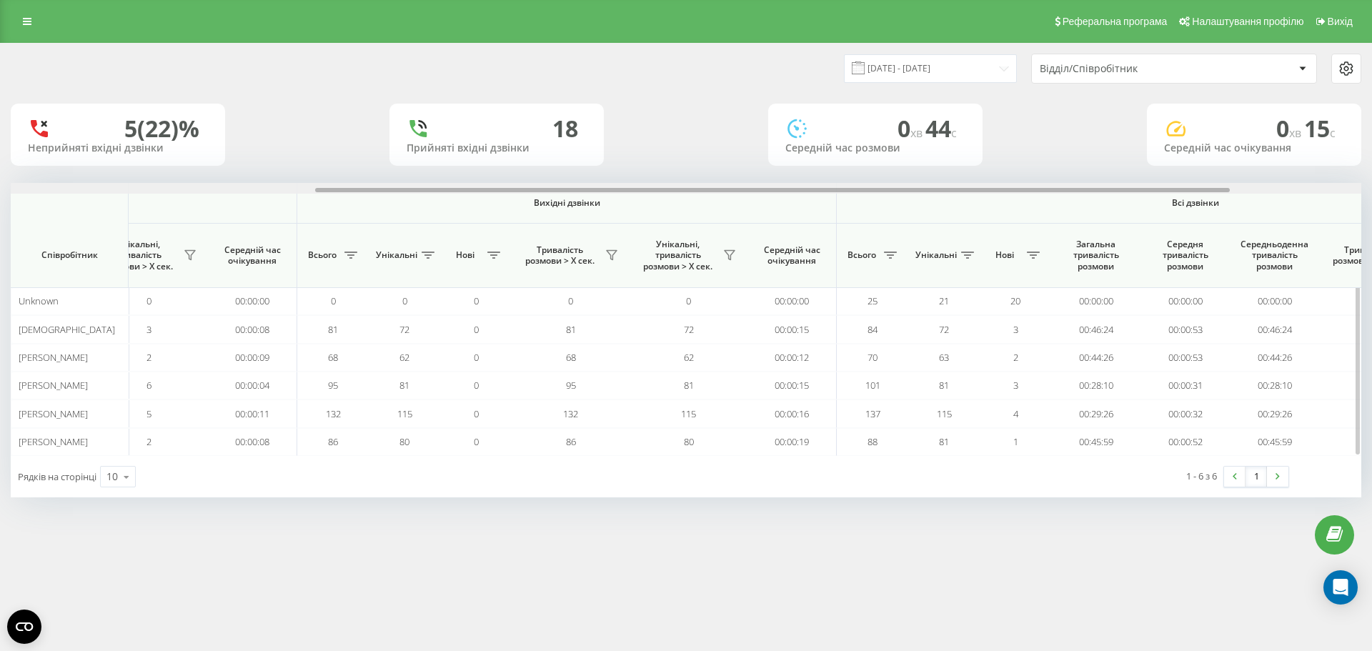
scroll to position [0, 445]
drag, startPoint x: 952, startPoint y: 189, endPoint x: 1147, endPoint y: 212, distance: 196.4
click at [1147, 212] on div "Вхідні дзвінки Вихідні дзвінки Всі дзвінки Співробітник Всього Унікальні Нові П…" at bounding box center [686, 319] width 1351 height 273
click at [1028, 189] on div at bounding box center [769, 190] width 915 height 4
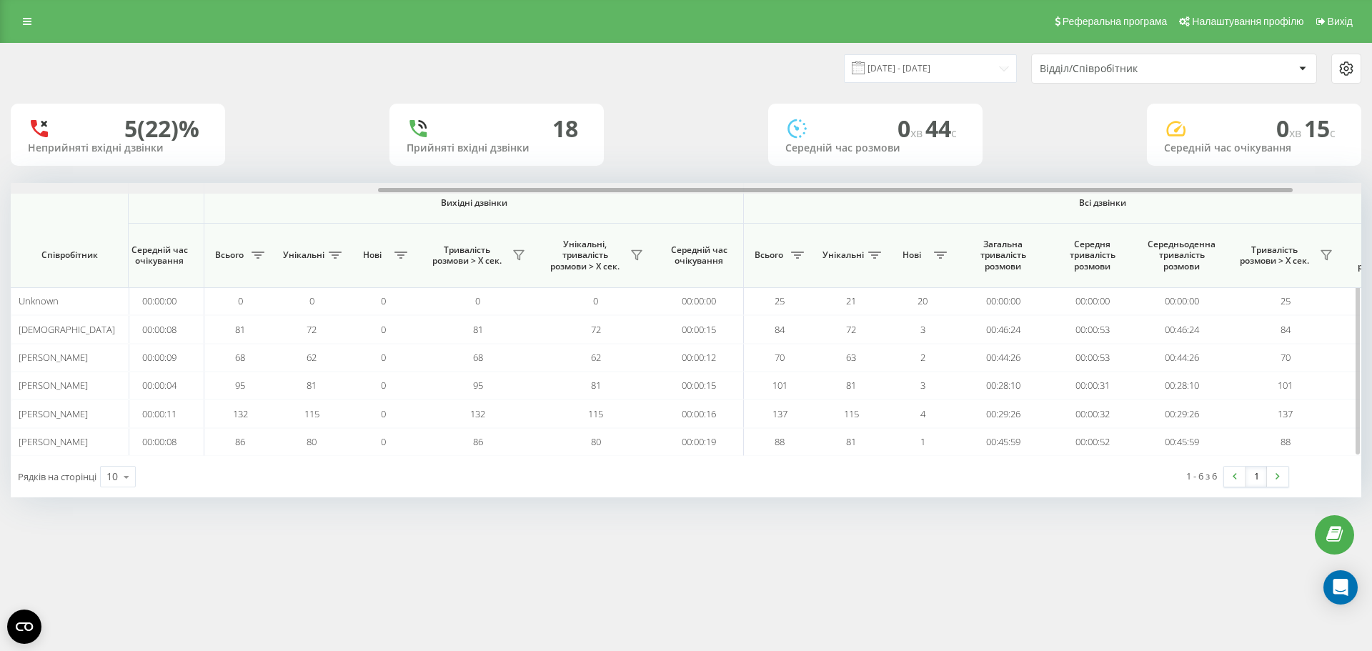
drag, startPoint x: 1028, startPoint y: 189, endPoint x: 1094, endPoint y: 183, distance: 66.1
click at [1094, 183] on div at bounding box center [686, 188] width 1351 height 11
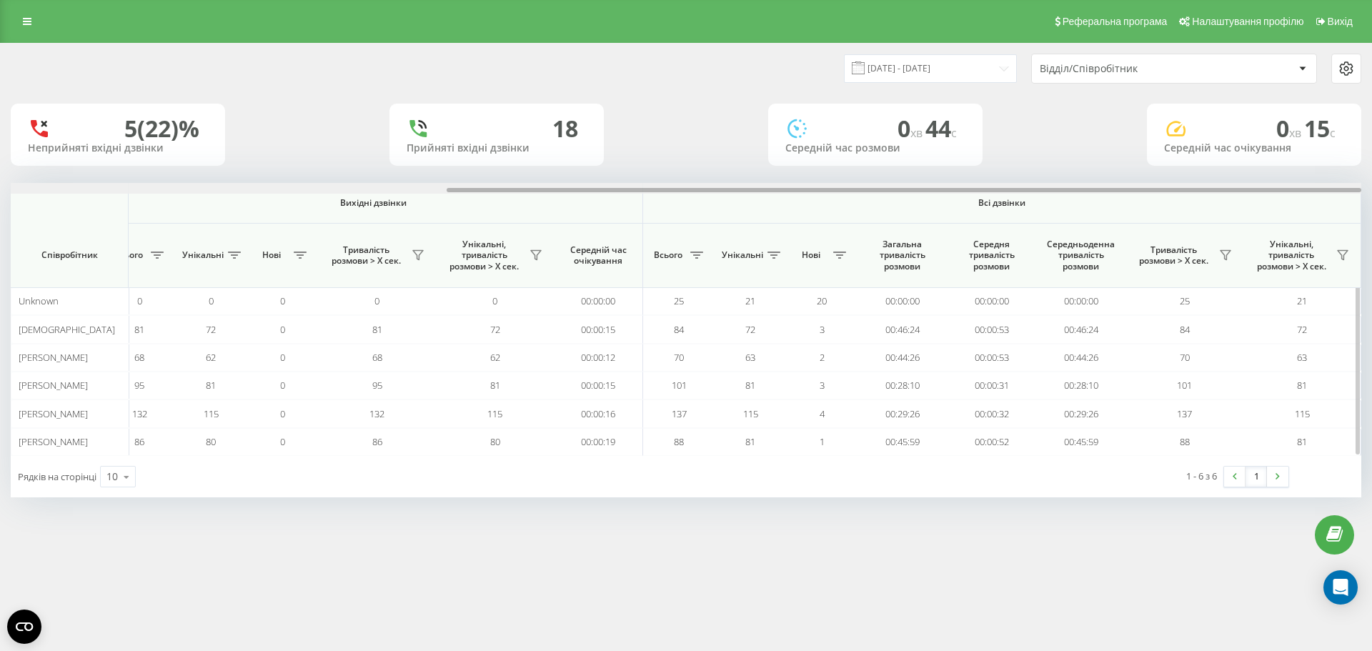
drag, startPoint x: 1034, startPoint y: 187, endPoint x: 1051, endPoint y: 187, distance: 17.2
click at [1051, 187] on div at bounding box center [686, 188] width 1351 height 11
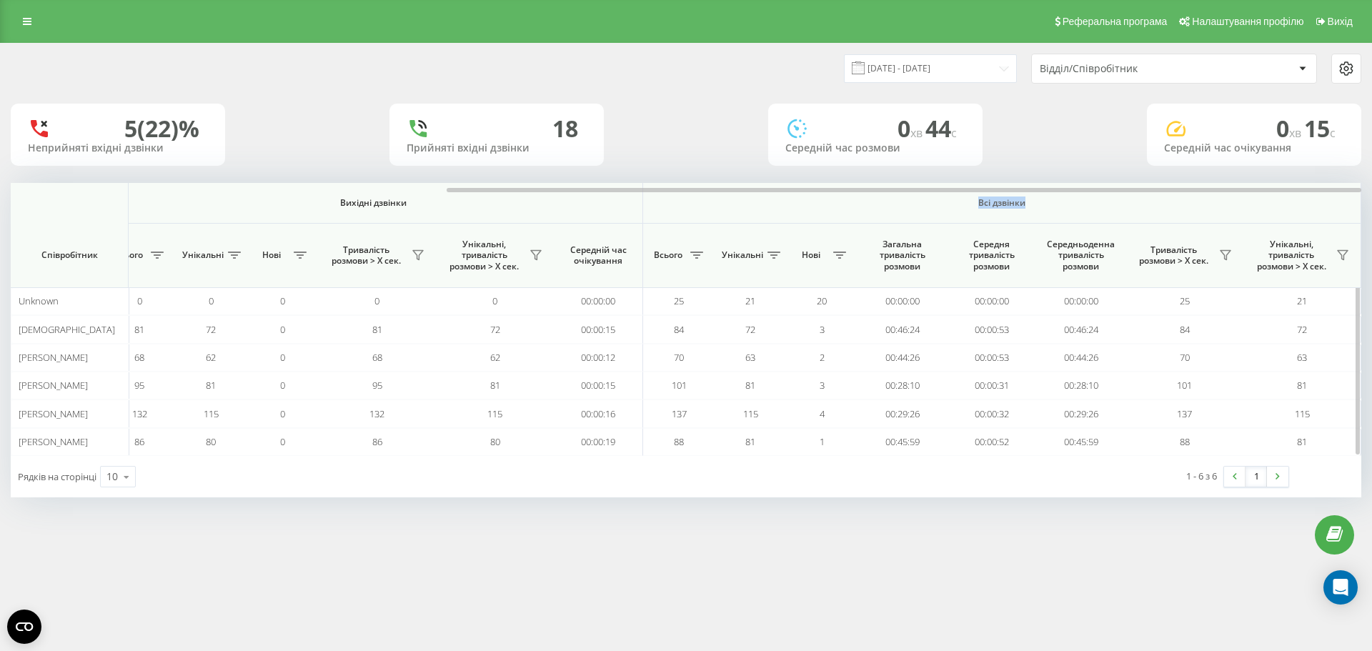
drag, startPoint x: 1025, startPoint y: 214, endPoint x: 979, endPoint y: 216, distance: 45.8
click at [979, 216] on th "Всі дзвінки" at bounding box center [1002, 203] width 718 height 41
click at [980, 216] on th "Всі дзвінки" at bounding box center [1002, 203] width 718 height 41
drag, startPoint x: 990, startPoint y: 216, endPoint x: 1003, endPoint y: 214, distance: 12.9
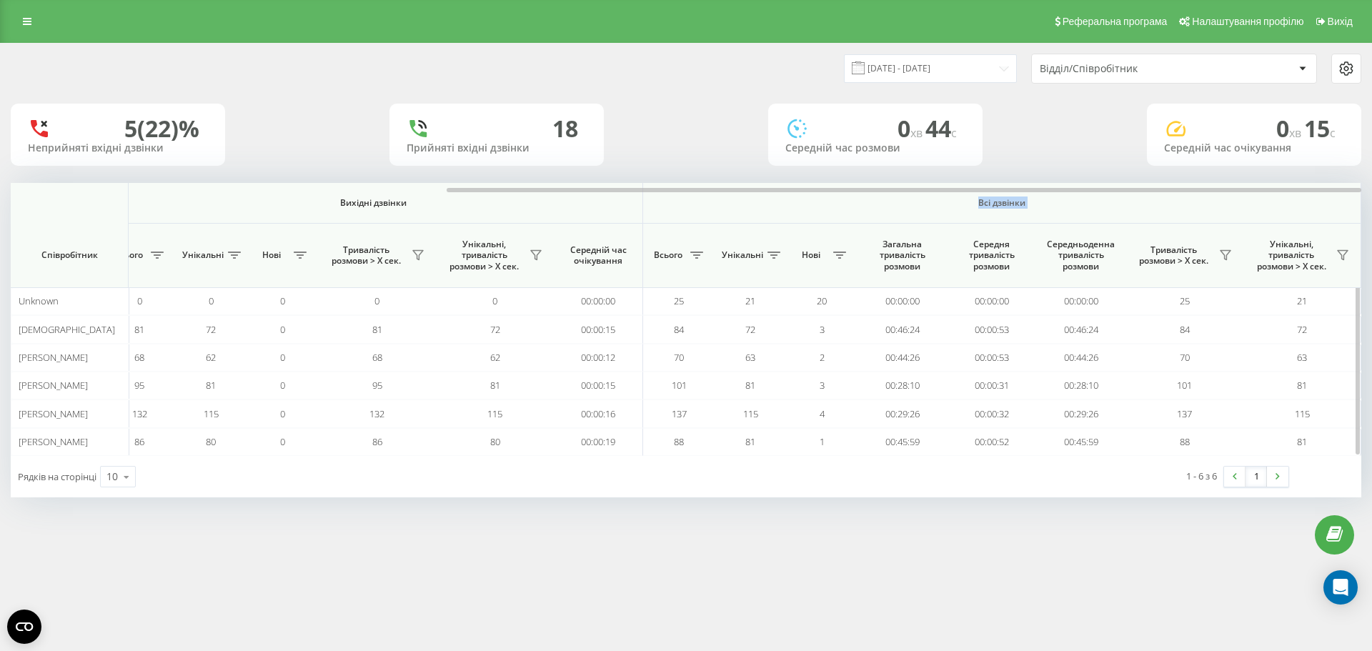
click at [1003, 214] on th "Всі дзвінки" at bounding box center [1002, 203] width 718 height 41
click at [1031, 209] on th "Всі дзвінки" at bounding box center [1002, 203] width 718 height 41
drag, startPoint x: 1031, startPoint y: 209, endPoint x: 974, endPoint y: 206, distance: 56.5
click at [974, 206] on th "Всі дзвінки" at bounding box center [1002, 203] width 718 height 41
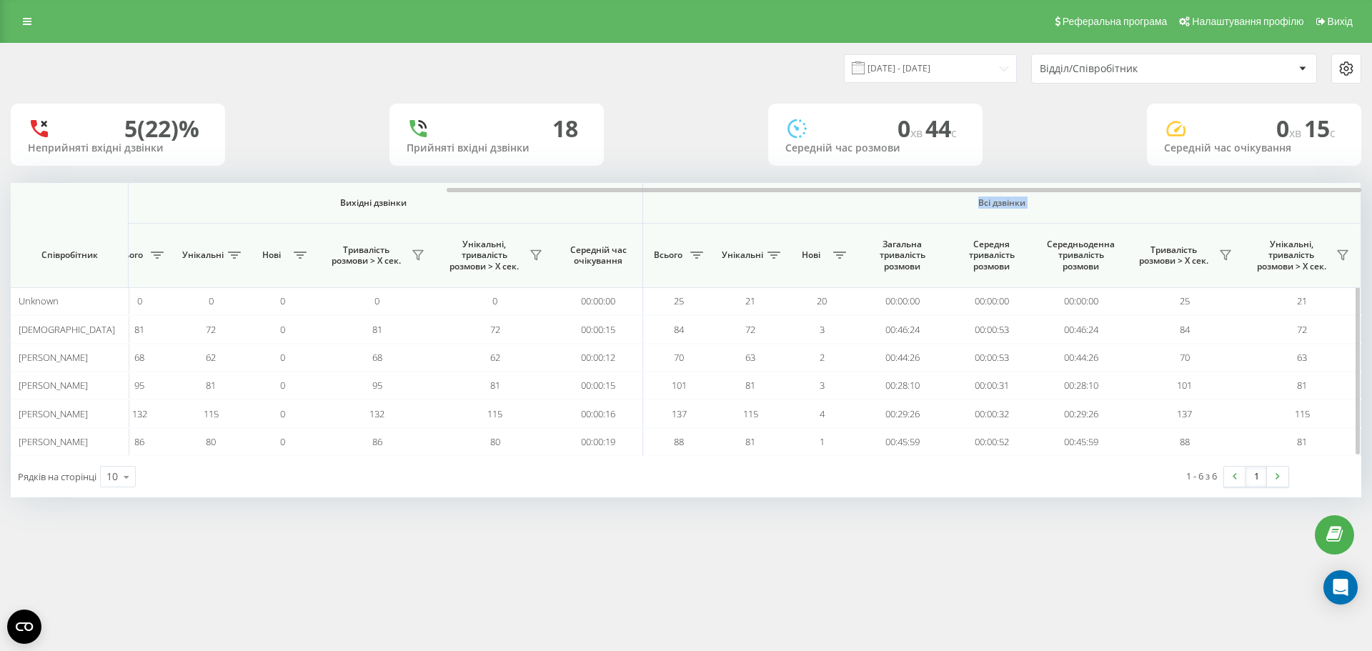
click at [974, 206] on span "Всі дзвінки" at bounding box center [1001, 202] width 633 height 11
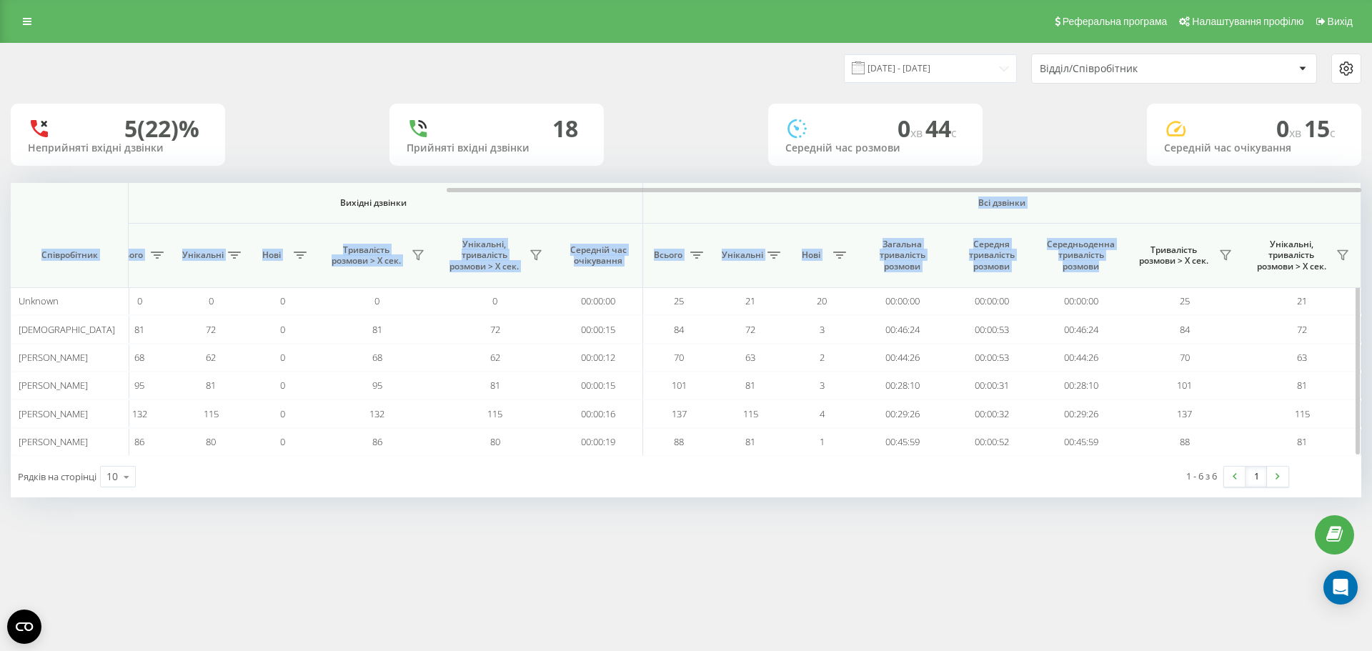
drag, startPoint x: 974, startPoint y: 206, endPoint x: 1106, endPoint y: 273, distance: 147.7
click at [1106, 273] on thead "Вхідні дзвінки Вихідні дзвінки Всі дзвінки Співробітник Всього Унікальні Нові П…" at bounding box center [365, 235] width 1994 height 105
click at [1105, 273] on th "Середньоденна тривалість розмови" at bounding box center [1080, 256] width 89 height 64
click at [1107, 274] on th "Середньоденна тривалість розмови" at bounding box center [1080, 256] width 89 height 64
click at [1106, 274] on th "Середньоденна тривалість розмови" at bounding box center [1080, 256] width 89 height 64
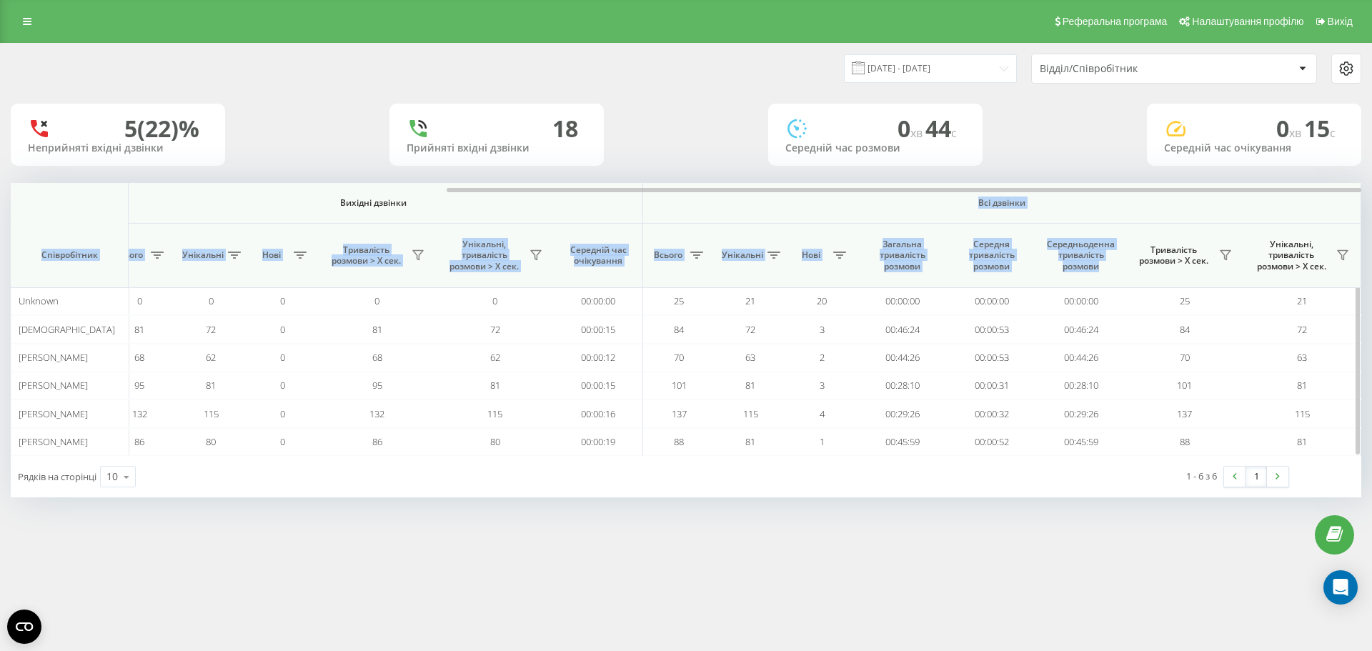
click at [1106, 280] on th "Середньоденна тривалість розмови" at bounding box center [1080, 256] width 89 height 64
click at [1101, 280] on th "Середньоденна тривалість розмови" at bounding box center [1080, 256] width 89 height 64
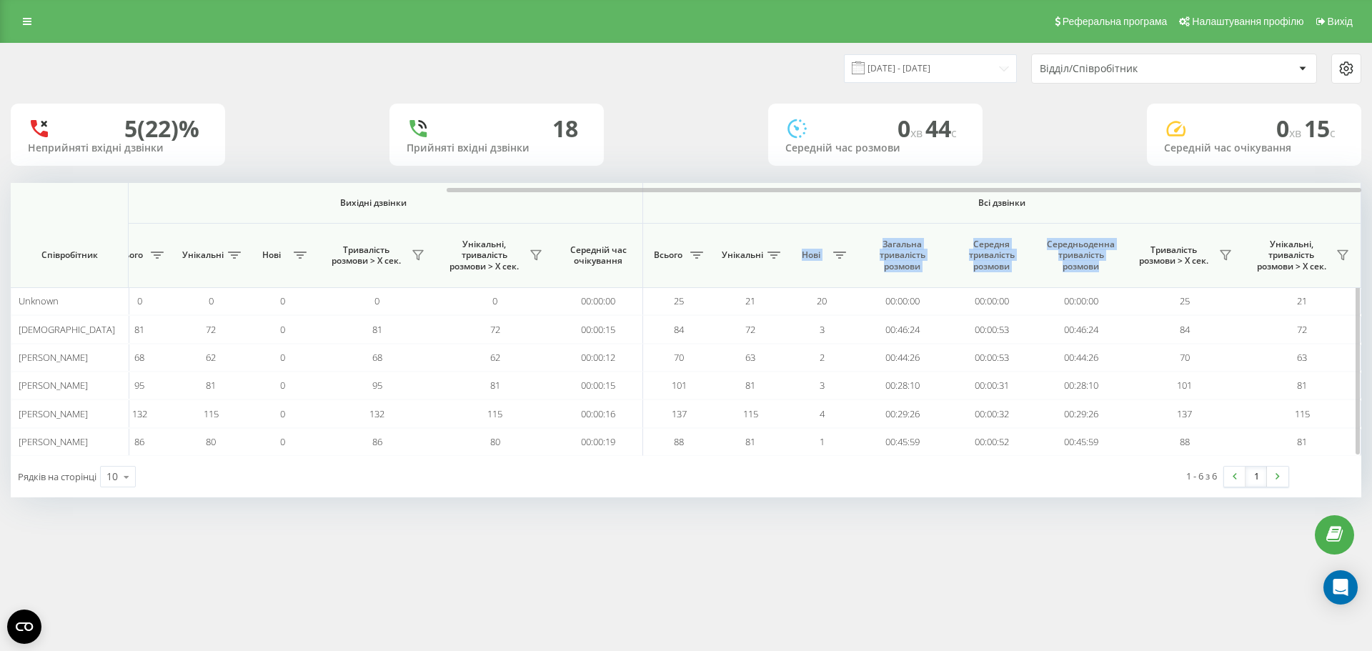
drag, startPoint x: 1101, startPoint y: 280, endPoint x: 755, endPoint y: 234, distance: 349.0
click at [755, 234] on tr "Співробітник Всього Унікальні Нові Пропущені Тривалість розмови > Х сек. Унікал…" at bounding box center [365, 256] width 1994 height 64
click at [805, 203] on span "Всі дзвінки" at bounding box center [1001, 202] width 633 height 11
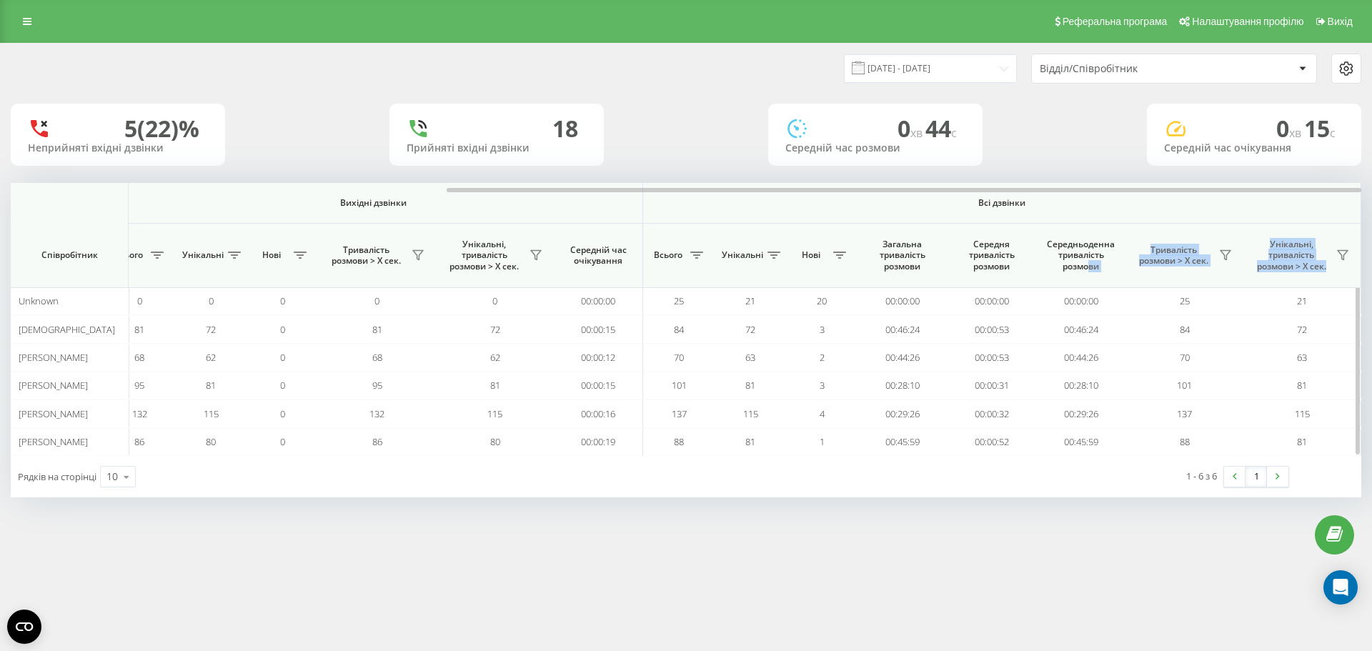
drag, startPoint x: 884, startPoint y: 182, endPoint x: 1091, endPoint y: 274, distance: 225.9
click at [1091, 274] on div "[DATE] - [DATE] Відділ/Співробітник 5 (22)% Неприйняті вхідні дзвінки 18 Прийня…" at bounding box center [686, 271] width 1351 height 454
click at [1121, 267] on th "Середньоденна тривалість розмови" at bounding box center [1080, 256] width 89 height 64
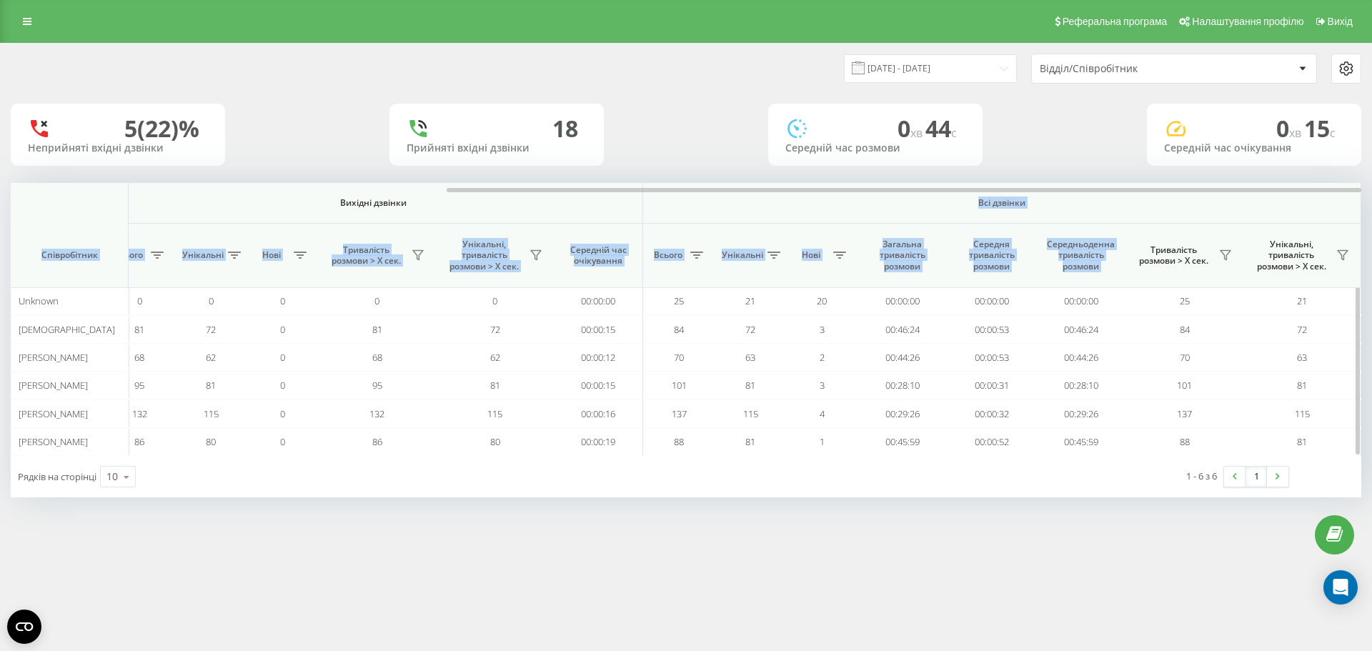
drag, startPoint x: 1121, startPoint y: 267, endPoint x: 968, endPoint y: 212, distance: 162.3
click at [968, 212] on thead "Вхідні дзвінки Вихідні дзвінки Всі дзвінки Співробітник Всього Унікальні Нові П…" at bounding box center [365, 235] width 1994 height 105
click at [969, 212] on th "Всі дзвінки" at bounding box center [1002, 203] width 718 height 41
drag, startPoint x: 969, startPoint y: 212, endPoint x: 1080, endPoint y: 282, distance: 131.1
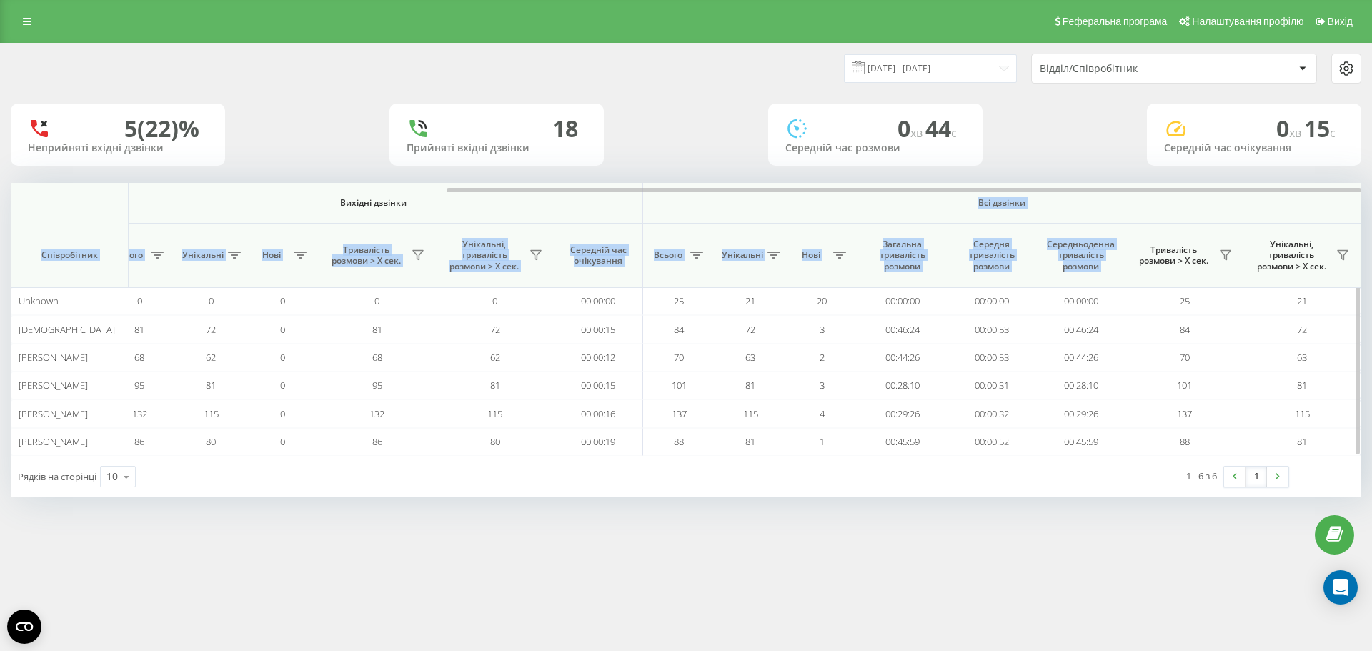
click at [1080, 282] on thead "Вхідні дзвінки Вихідні дзвінки Всі дзвінки Співробітник Всього Унікальні Нові П…" at bounding box center [365, 235] width 1994 height 105
click at [1099, 275] on th "Середньоденна тривалість розмови" at bounding box center [1080, 256] width 89 height 64
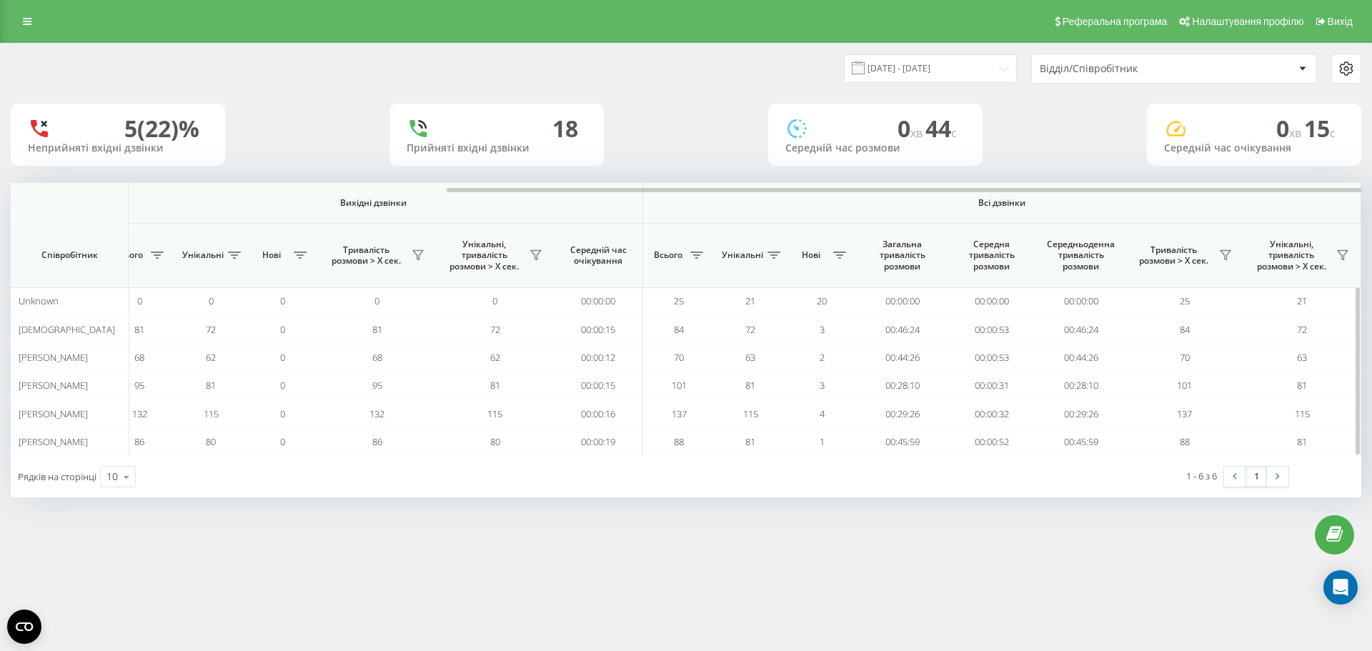
click at [1099, 275] on th "Середньоденна тривалість розмови" at bounding box center [1080, 256] width 89 height 64
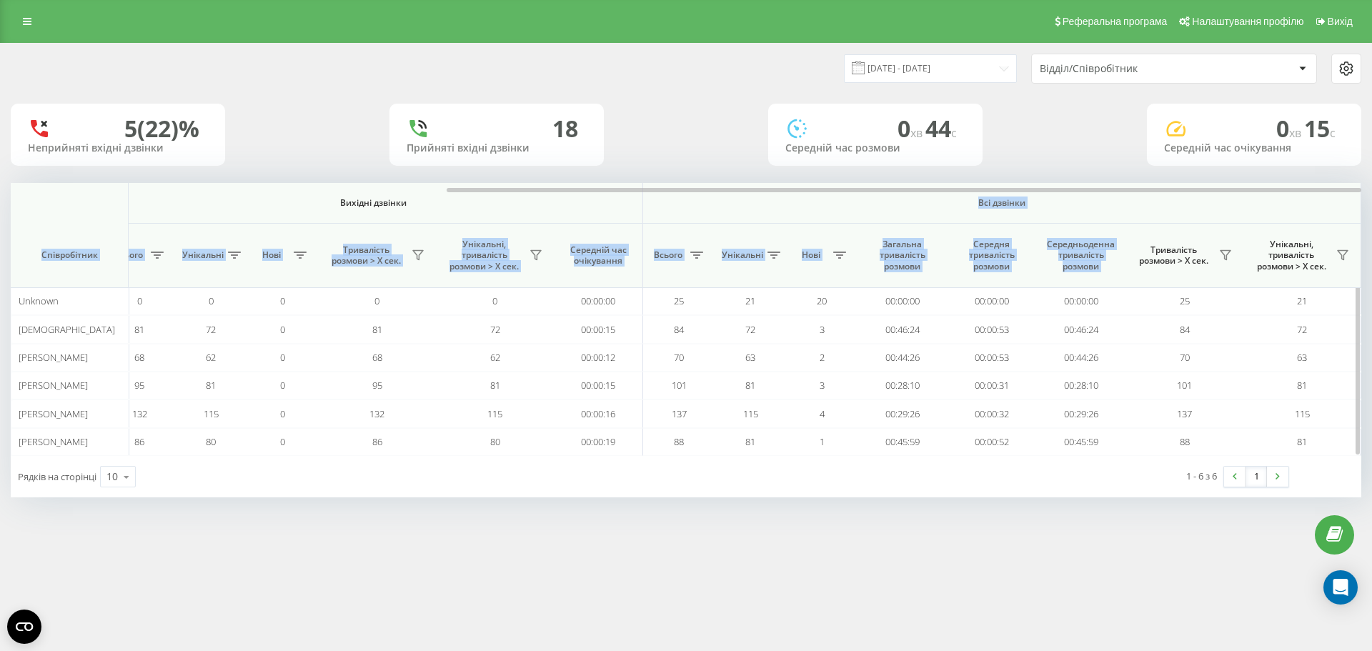
drag, startPoint x: 1098, startPoint y: 275, endPoint x: 965, endPoint y: 219, distance: 143.8
click at [965, 219] on thead "Вхідні дзвінки Вихідні дзвінки Всі дзвінки Співробітник Всього Унікальні Нові П…" at bounding box center [365, 235] width 1994 height 105
click at [965, 216] on th "Всі дзвінки" at bounding box center [1002, 203] width 718 height 41
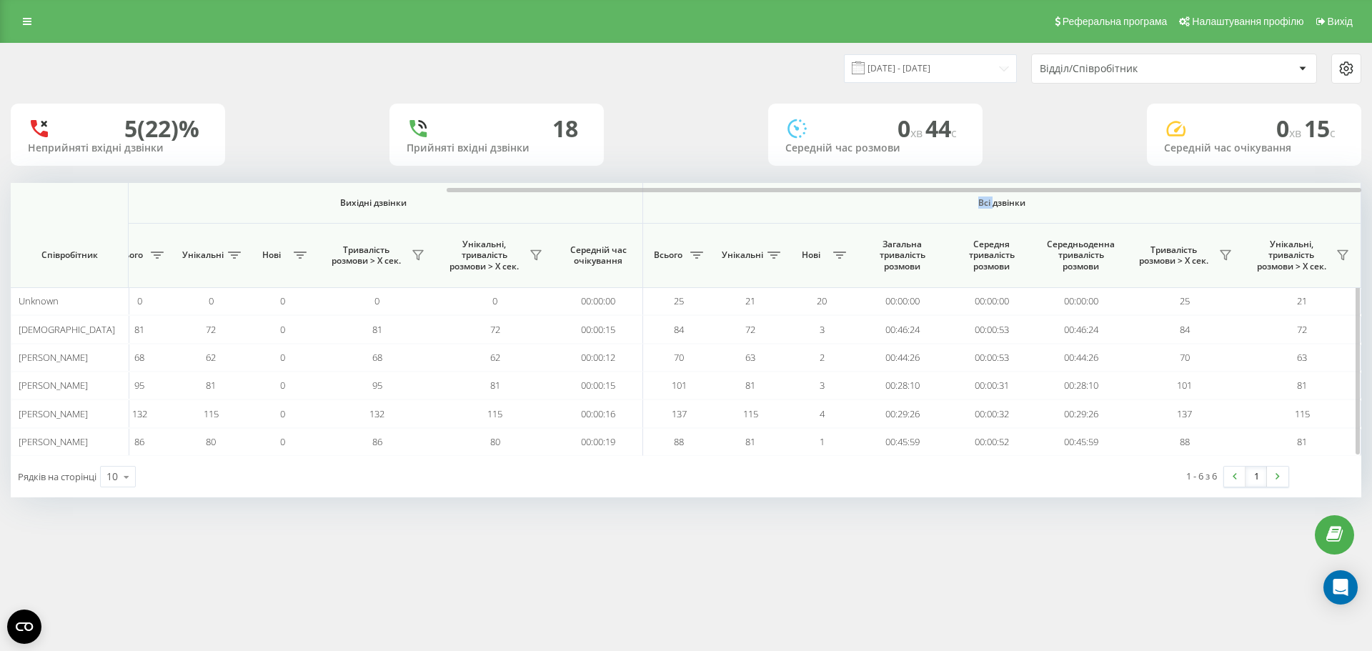
click at [965, 216] on th "Всі дзвінки" at bounding box center [1002, 203] width 718 height 41
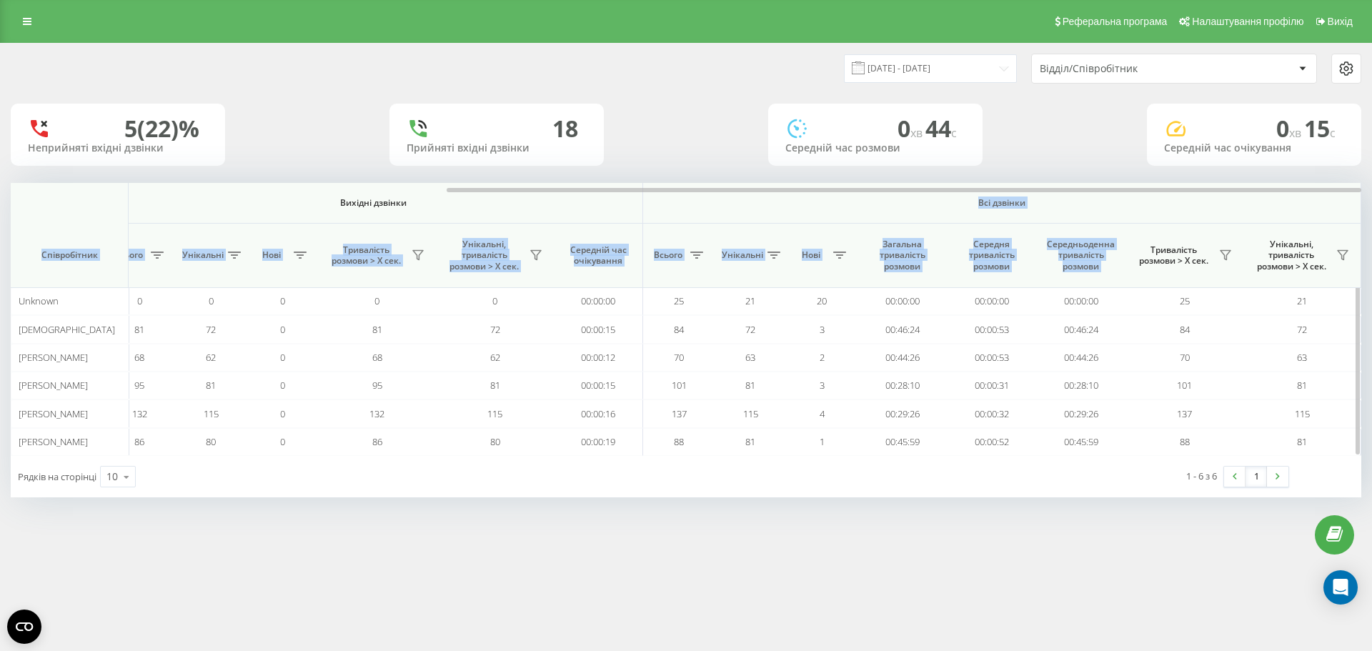
drag, startPoint x: 965, startPoint y: 216, endPoint x: 1094, endPoint y: 279, distance: 144.1
click at [1094, 279] on thead "Вхідні дзвінки Вихідні дзвінки Всі дзвінки Співробітник Всього Унікальні Нові П…" at bounding box center [365, 235] width 1994 height 105
click at [1098, 277] on th "Середньоденна тривалість розмови" at bounding box center [1080, 256] width 89 height 64
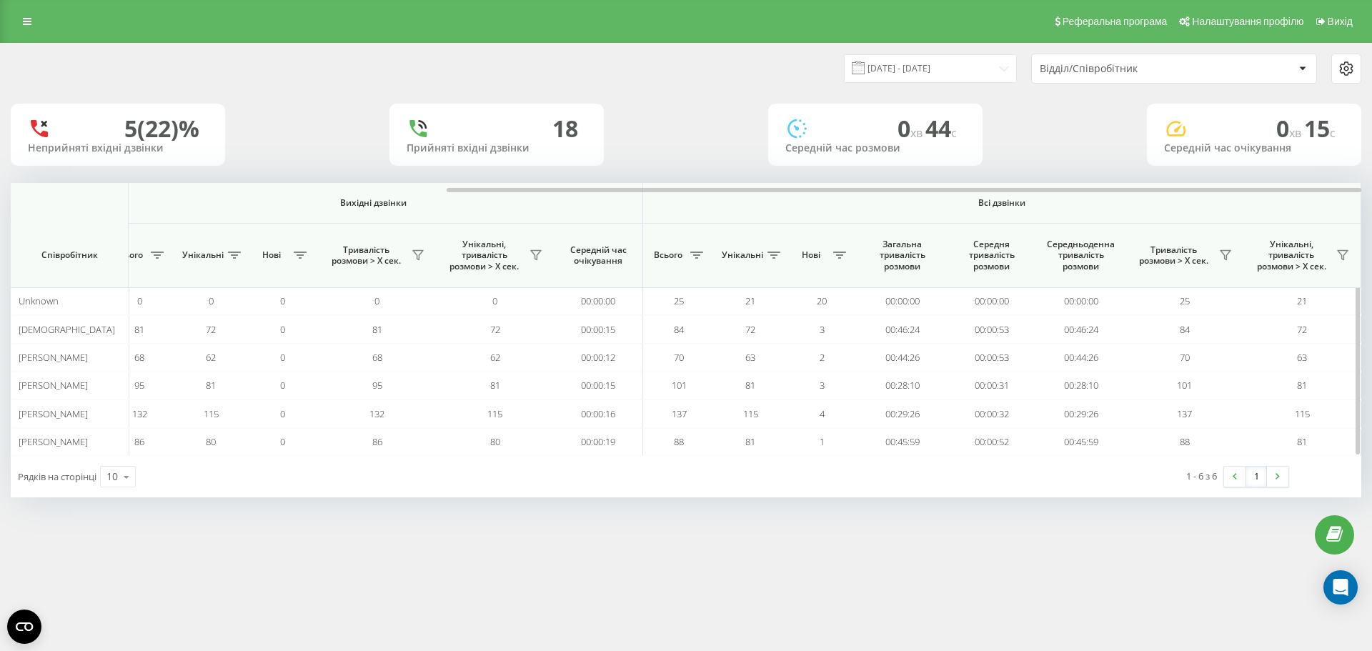
click at [1098, 277] on th "Середньоденна тривалість розмови" at bounding box center [1080, 256] width 89 height 64
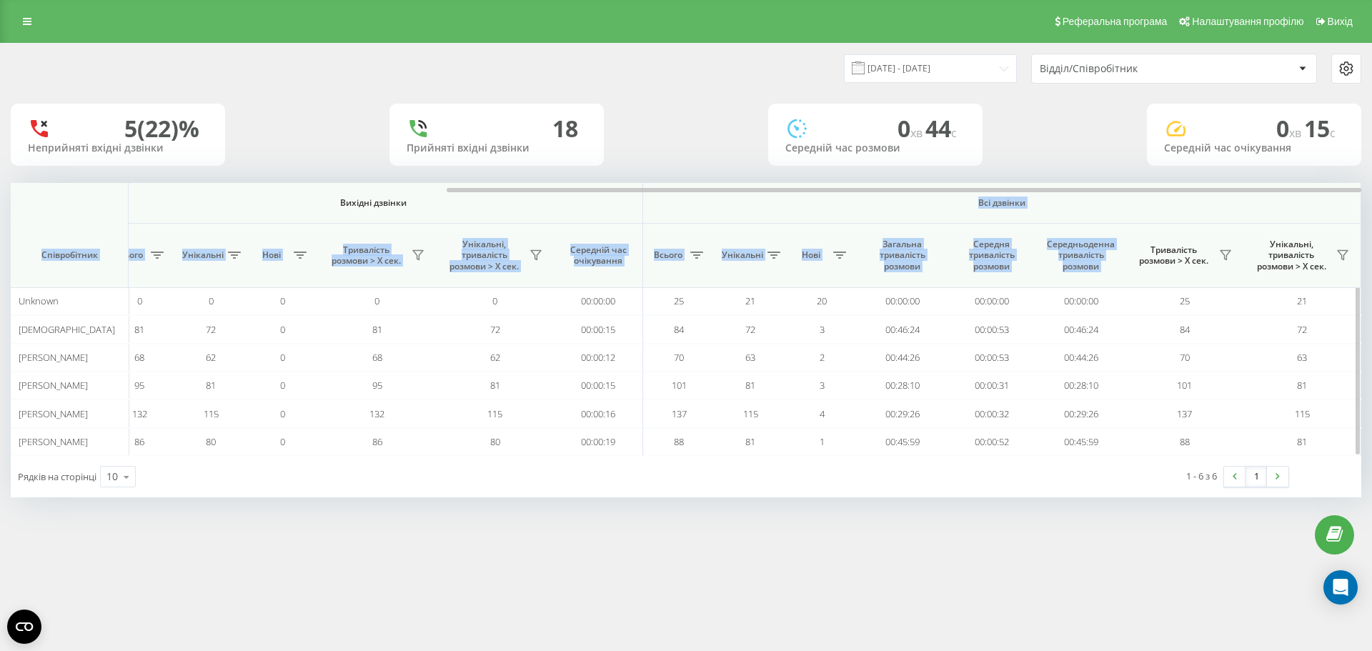
drag, startPoint x: 1098, startPoint y: 277, endPoint x: 954, endPoint y: 205, distance: 161.1
click at [954, 205] on thead "Вхідні дзвінки Вихідні дзвінки Всі дзвінки Співробітник Всього Унікальні Нові П…" at bounding box center [365, 235] width 1994 height 105
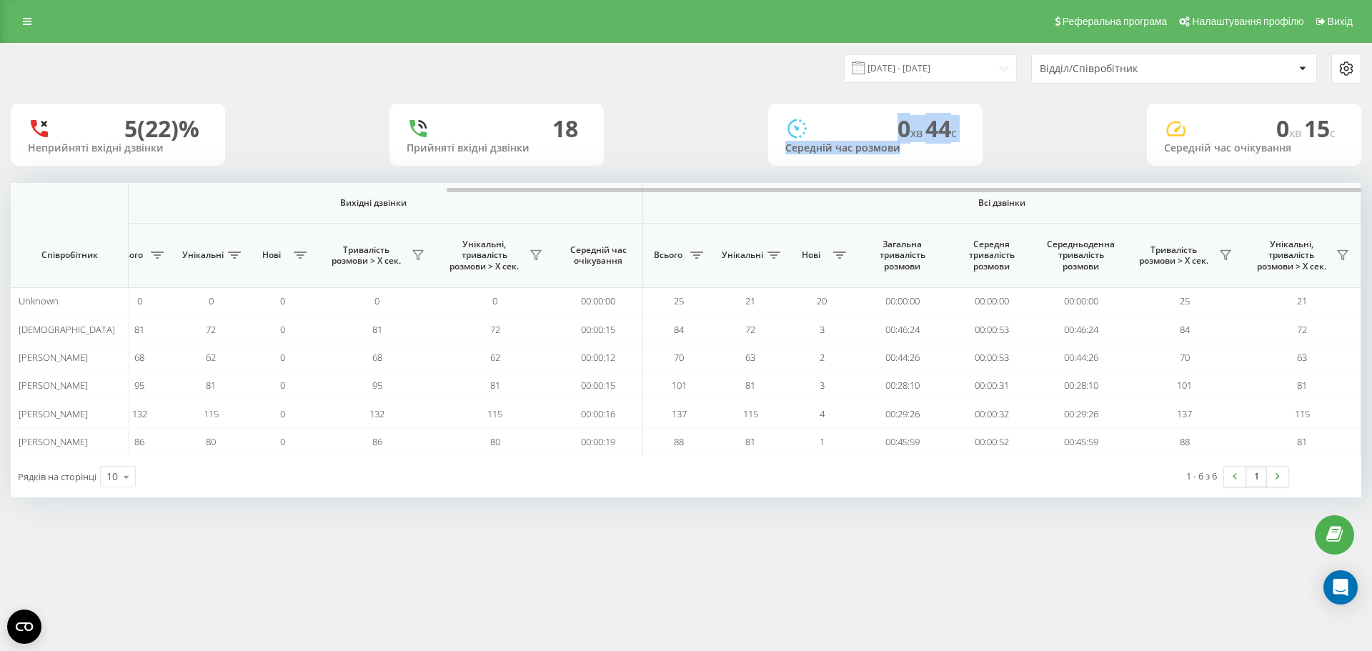
drag, startPoint x: 928, startPoint y: 158, endPoint x: 768, endPoint y: 119, distance: 164.7
click at [768, 119] on div "5 (22)% Неприйняті вхідні дзвінки 18 Прийняті вхідні дзвінки 0 хв 44 c Середній…" at bounding box center [686, 135] width 1351 height 62
drag, startPoint x: 768, startPoint y: 119, endPoint x: 898, endPoint y: 156, distance: 135.1
click at [896, 157] on div "5 (22)% Неприйняті вхідні дзвінки 18 Прийняті вхідні дзвінки 0 хв 44 c Середній…" at bounding box center [686, 135] width 1351 height 62
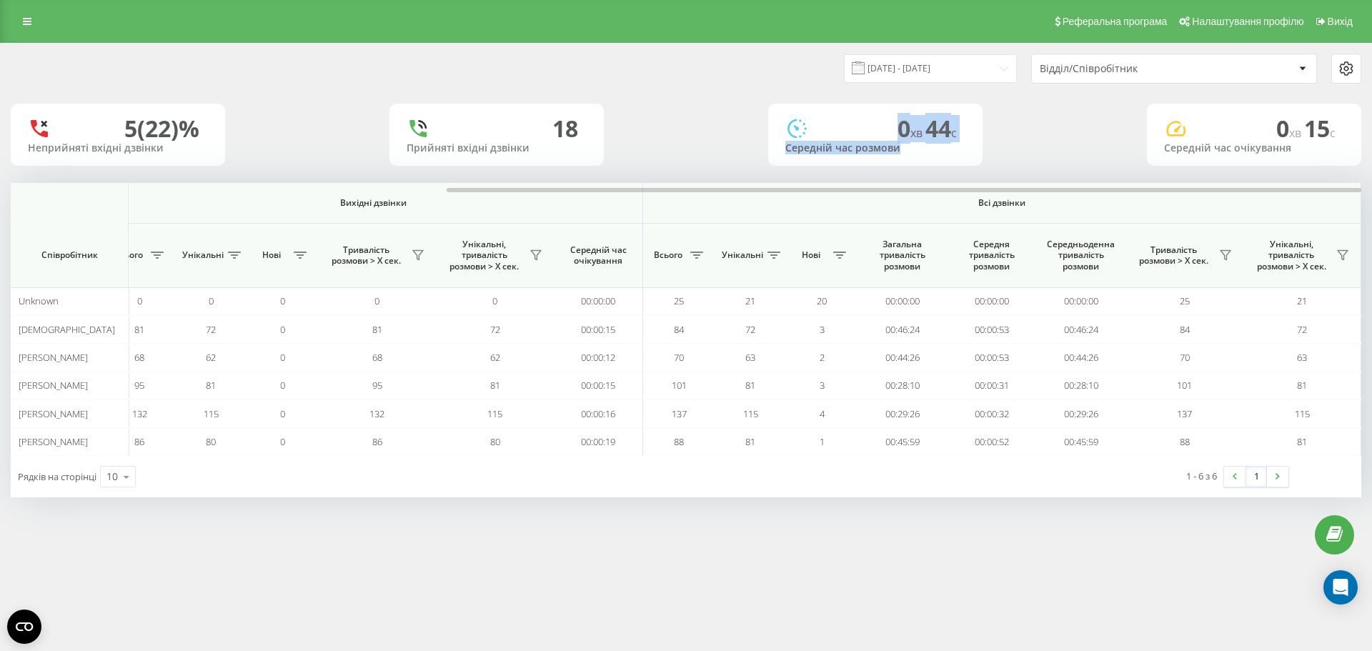
click at [903, 155] on div "0 хв 44 c Середній час розмови" at bounding box center [875, 135] width 214 height 62
drag, startPoint x: 898, startPoint y: 155, endPoint x: 793, endPoint y: 106, distance: 116.7
click at [793, 106] on div "0 хв 44 c Середній час розмови" at bounding box center [875, 135] width 214 height 62
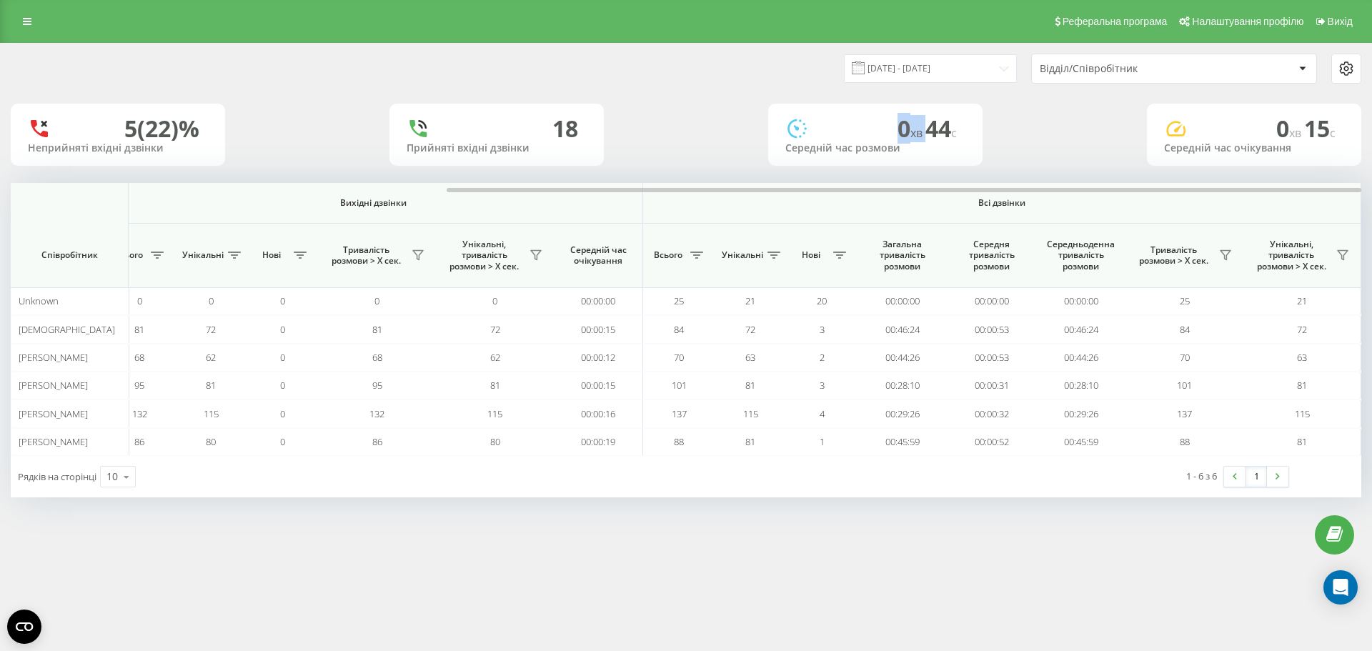
click at [793, 106] on div "0 хв 44 c Середній час розмови" at bounding box center [875, 135] width 214 height 62
drag, startPoint x: 793, startPoint y: 106, endPoint x: 913, endPoint y: 150, distance: 128.6
click at [913, 150] on div "0 хв 44 c Середній час розмови" at bounding box center [875, 135] width 214 height 62
click at [913, 150] on div "Середній час розмови" at bounding box center [875, 148] width 180 height 12
drag, startPoint x: 913, startPoint y: 150, endPoint x: 765, endPoint y: 114, distance: 152.9
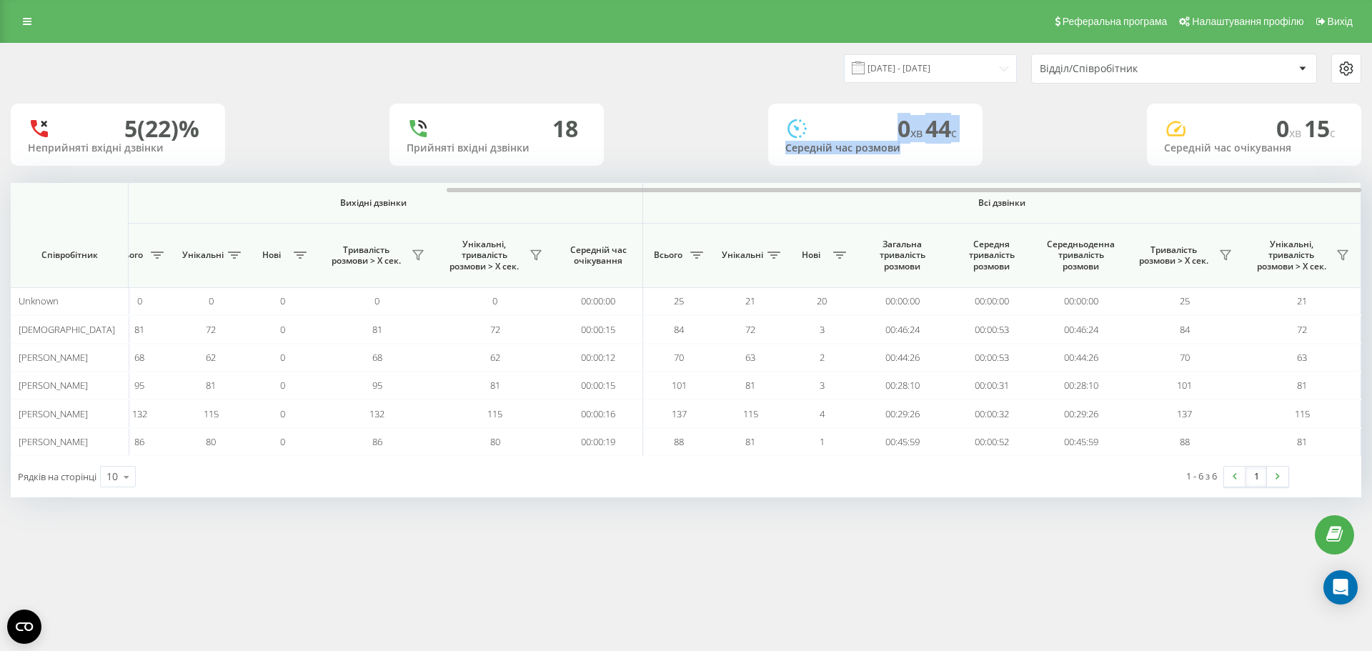
click at [765, 114] on div "5 (22)% Неприйняті вхідні дзвінки 18 Прийняті вхідні дзвінки 0 хв 44 c Середній…" at bounding box center [686, 135] width 1351 height 62
click at [1001, 74] on input "[DATE] - [DATE]" at bounding box center [930, 68] width 173 height 28
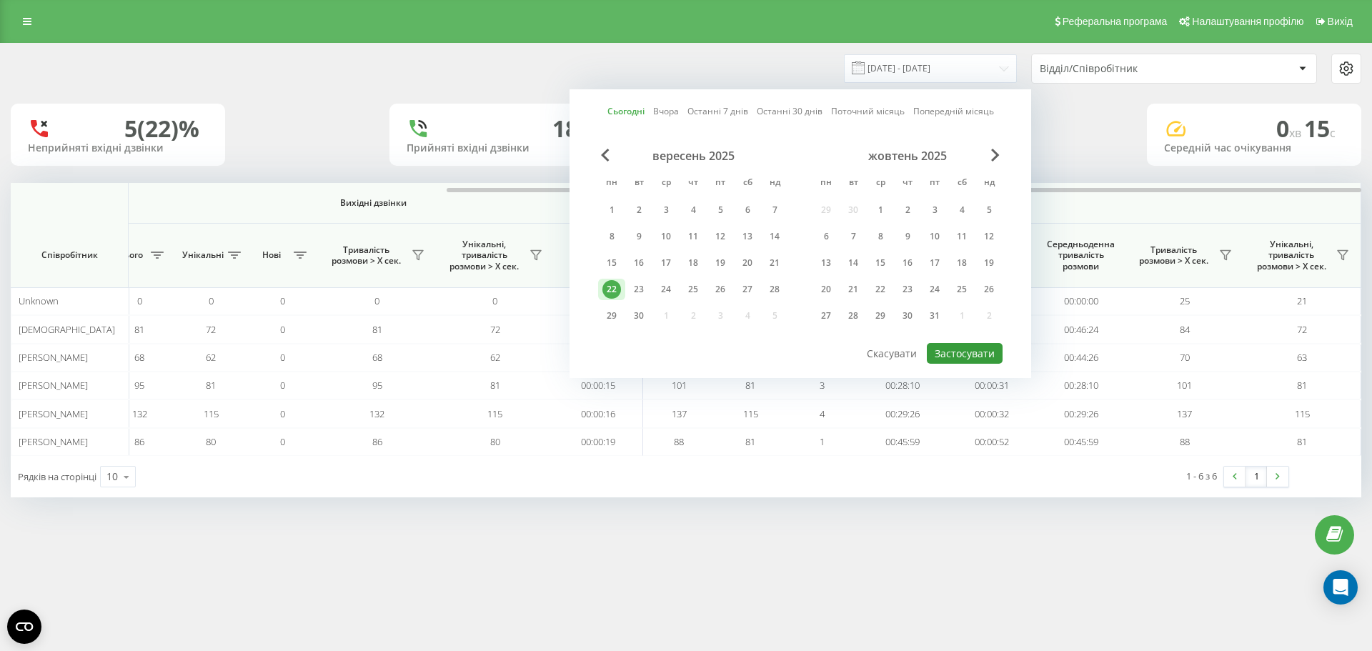
click at [976, 354] on button "Застосувати" at bounding box center [965, 353] width 76 height 21
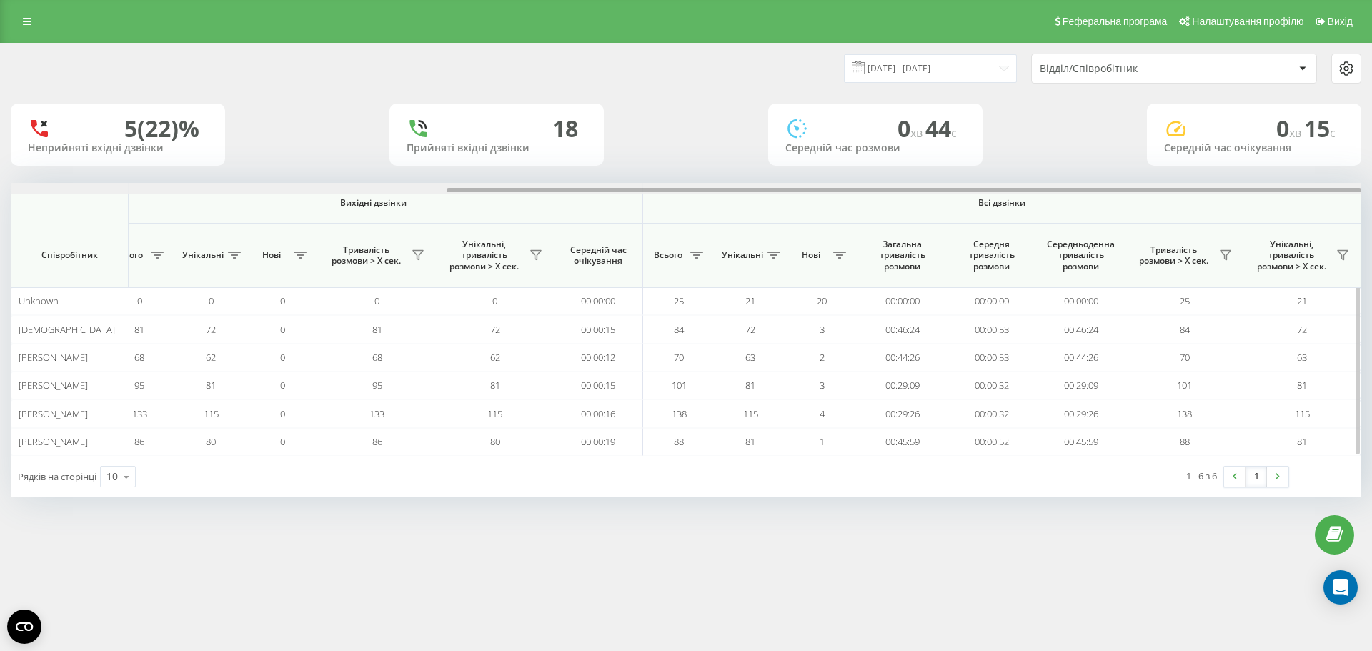
click at [940, 183] on div at bounding box center [686, 188] width 1351 height 11
